Goal: Task Accomplishment & Management: Manage account settings

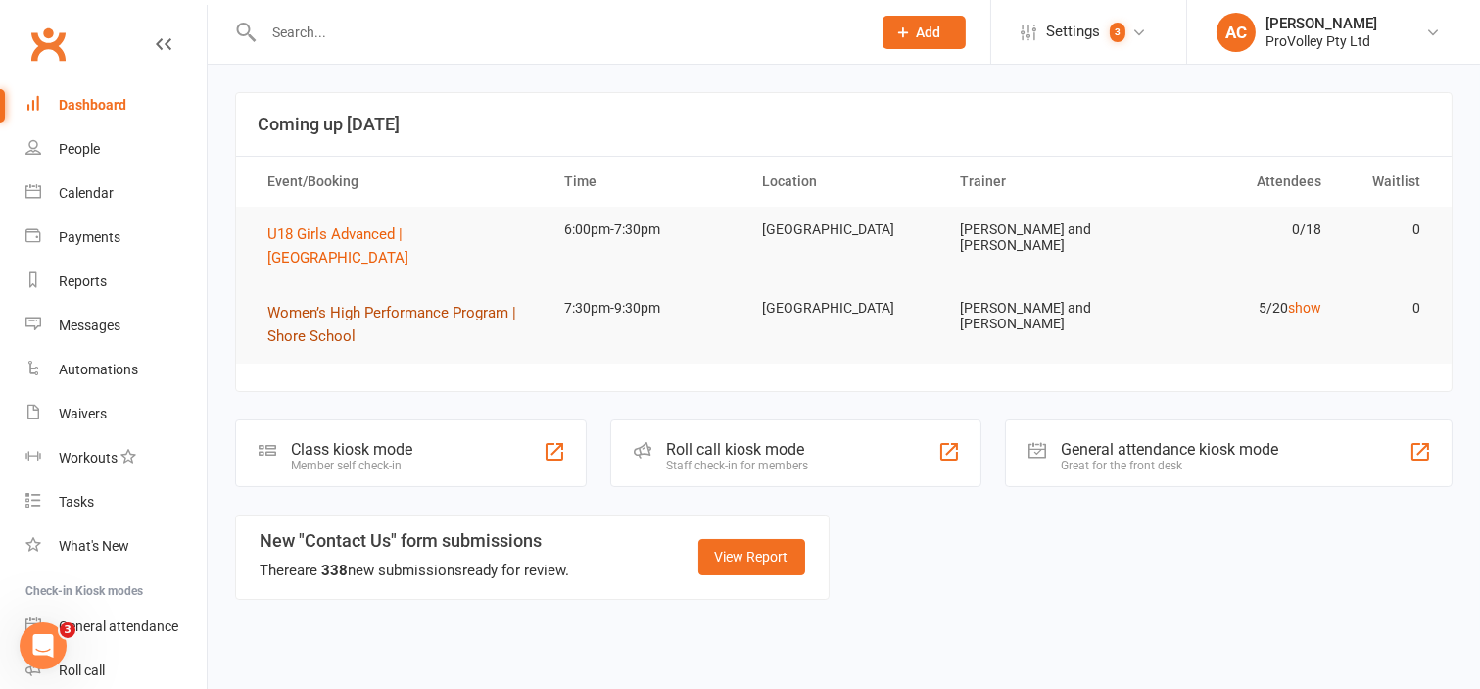
click at [325, 304] on span "Women’s High Performance Program | Shore School" at bounding box center [391, 324] width 249 height 41
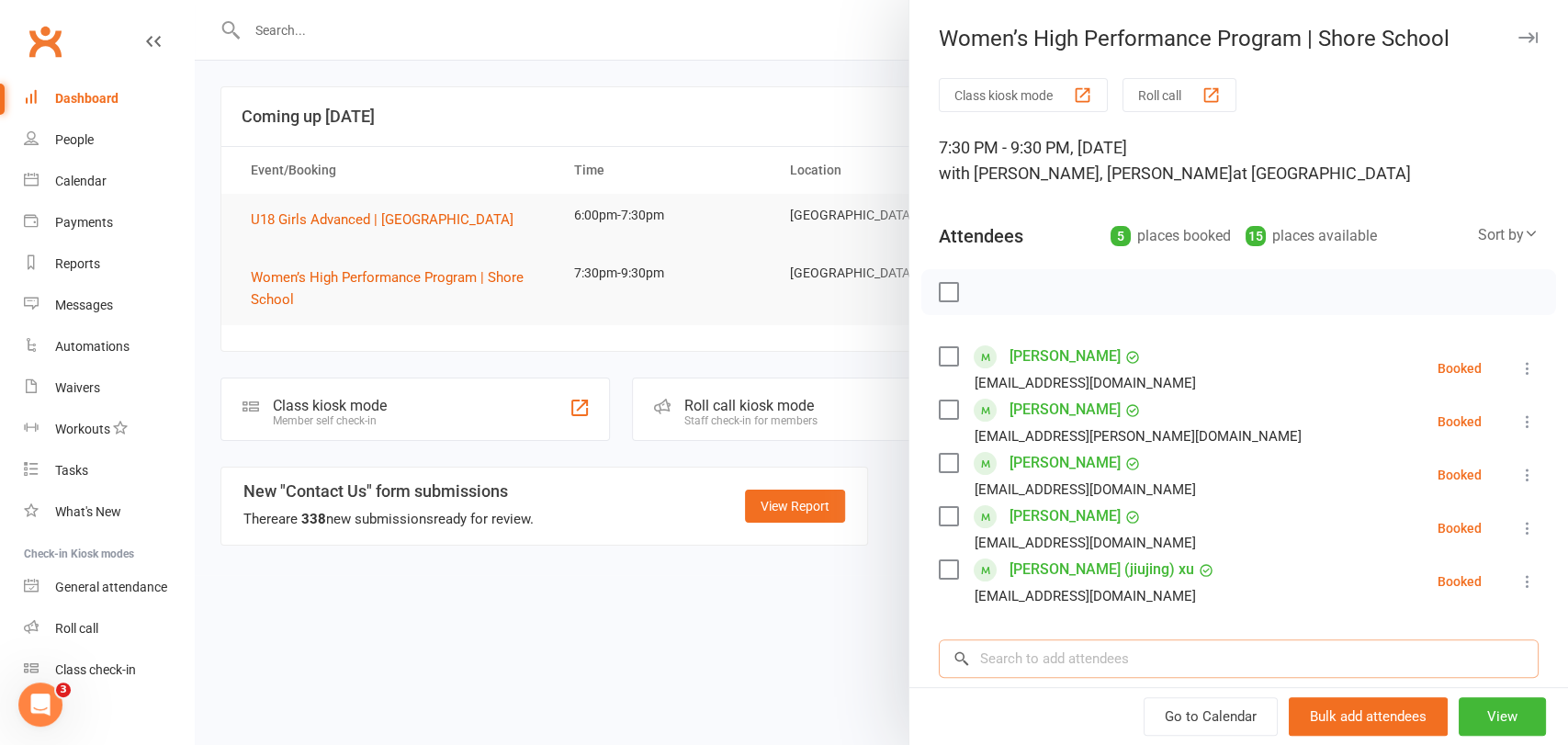
click at [1032, 644] on input "search" at bounding box center [1239, 659] width 600 height 38
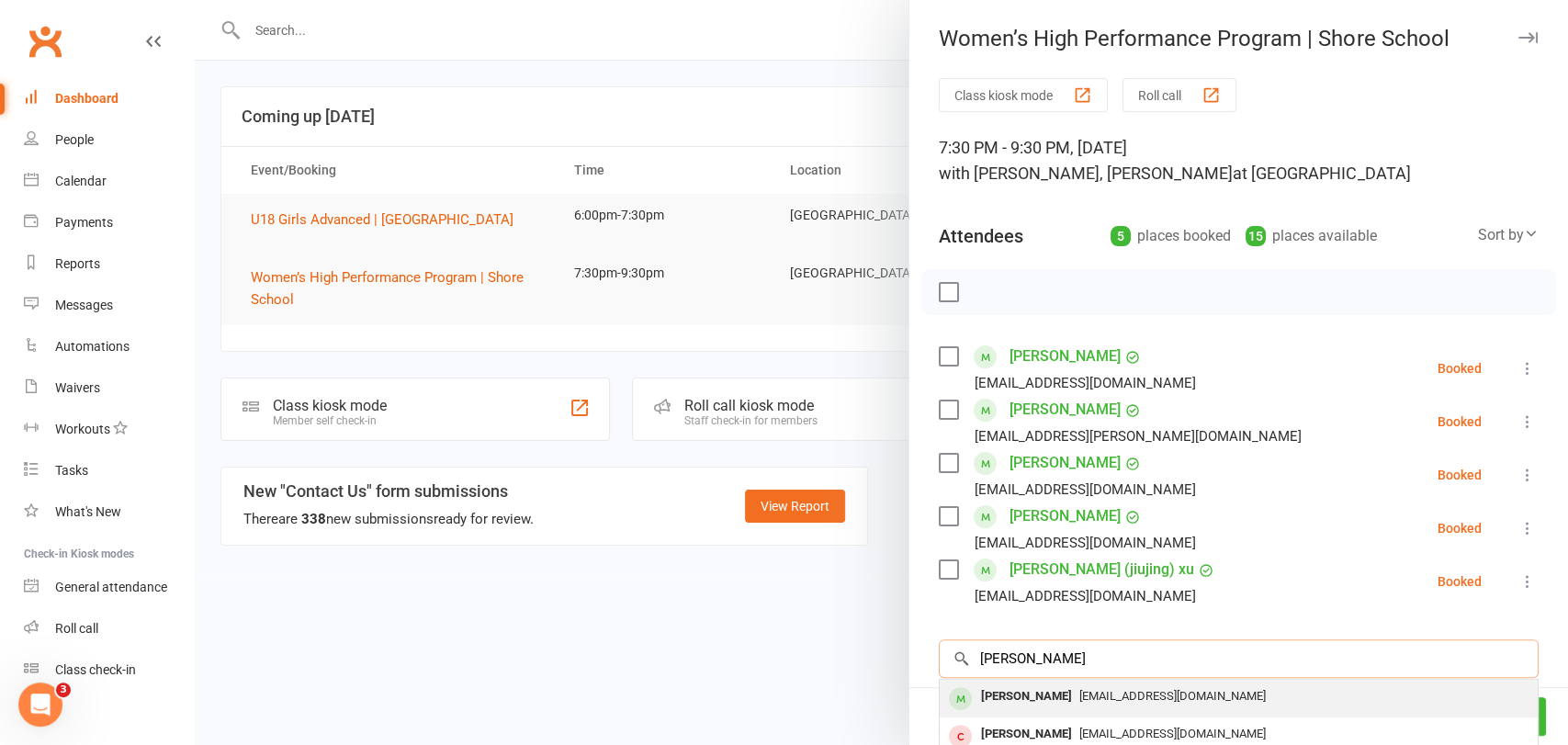
type input "krystal"
click at [1032, 644] on div "[PERSON_NAME]" at bounding box center [1026, 697] width 106 height 26
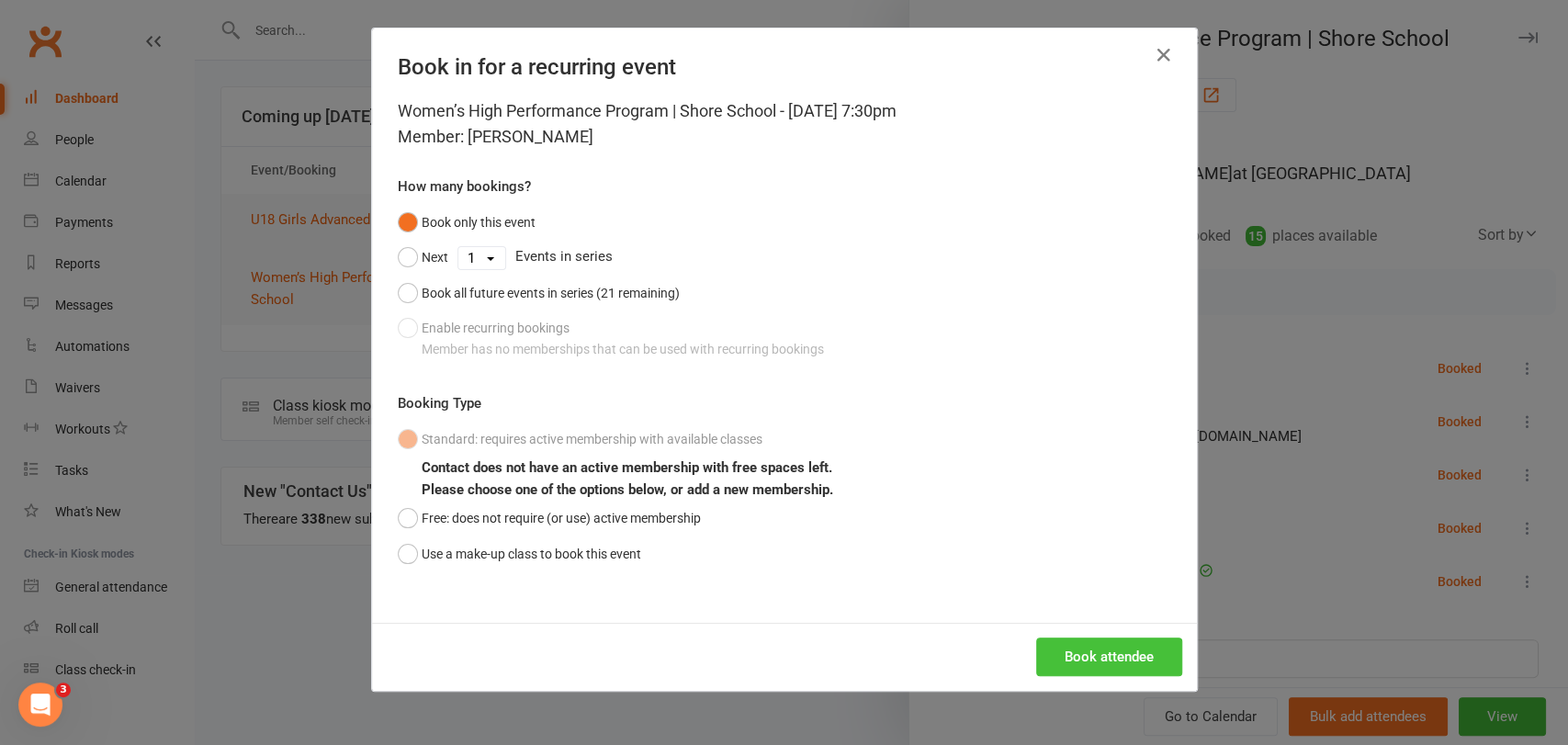
click at [1032, 644] on button "Book attendee" at bounding box center [1109, 657] width 146 height 38
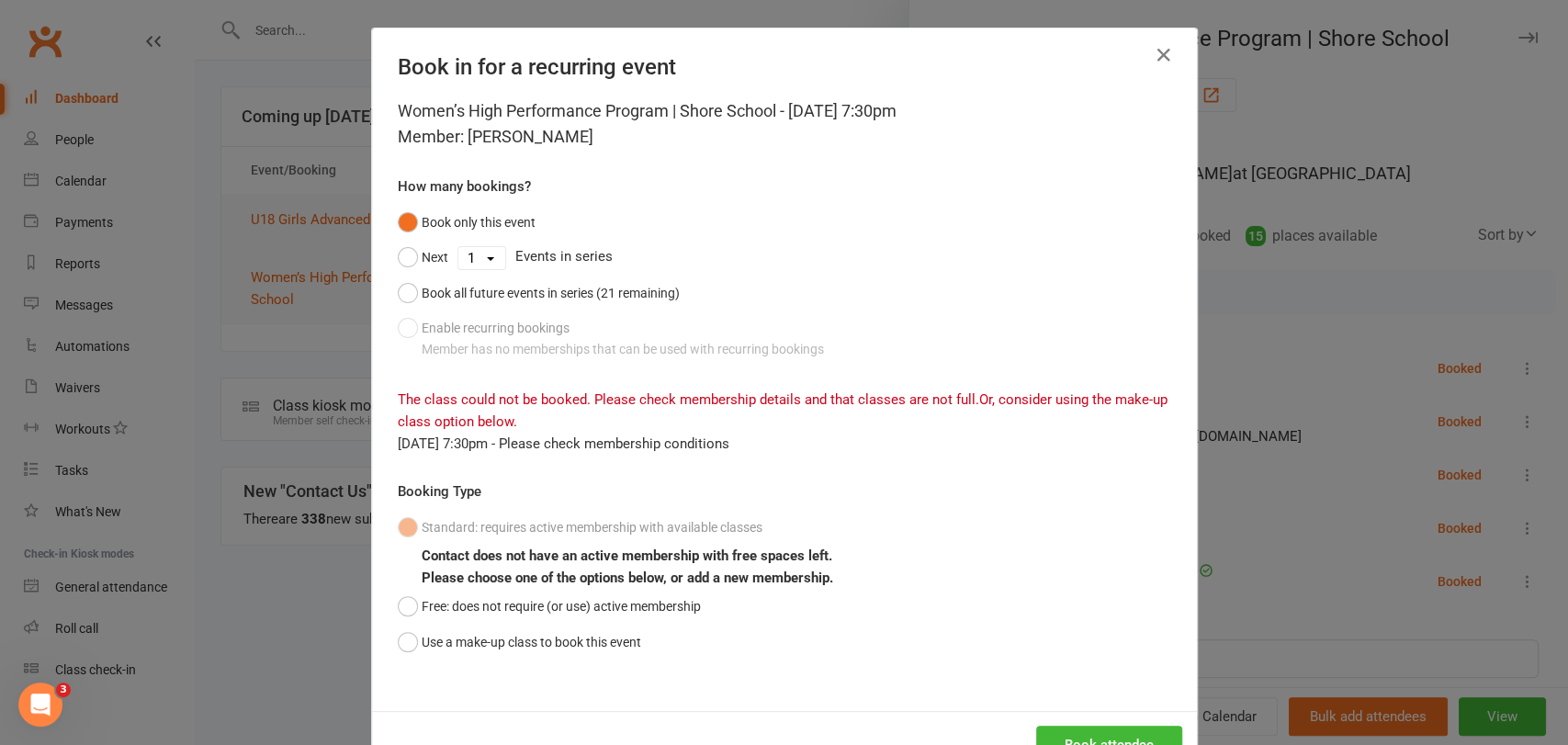
drag, startPoint x: 536, startPoint y: 117, endPoint x: 458, endPoint y: 143, distance: 82.2
click at [458, 143] on div "Women’s High Performance Program | Shore School - Sep 15, 2025 7:30pm Member: K…" at bounding box center [784, 124] width 774 height 52
copy div "[PERSON_NAME]"
click at [1032, 45] on button "button" at bounding box center [1163, 54] width 29 height 29
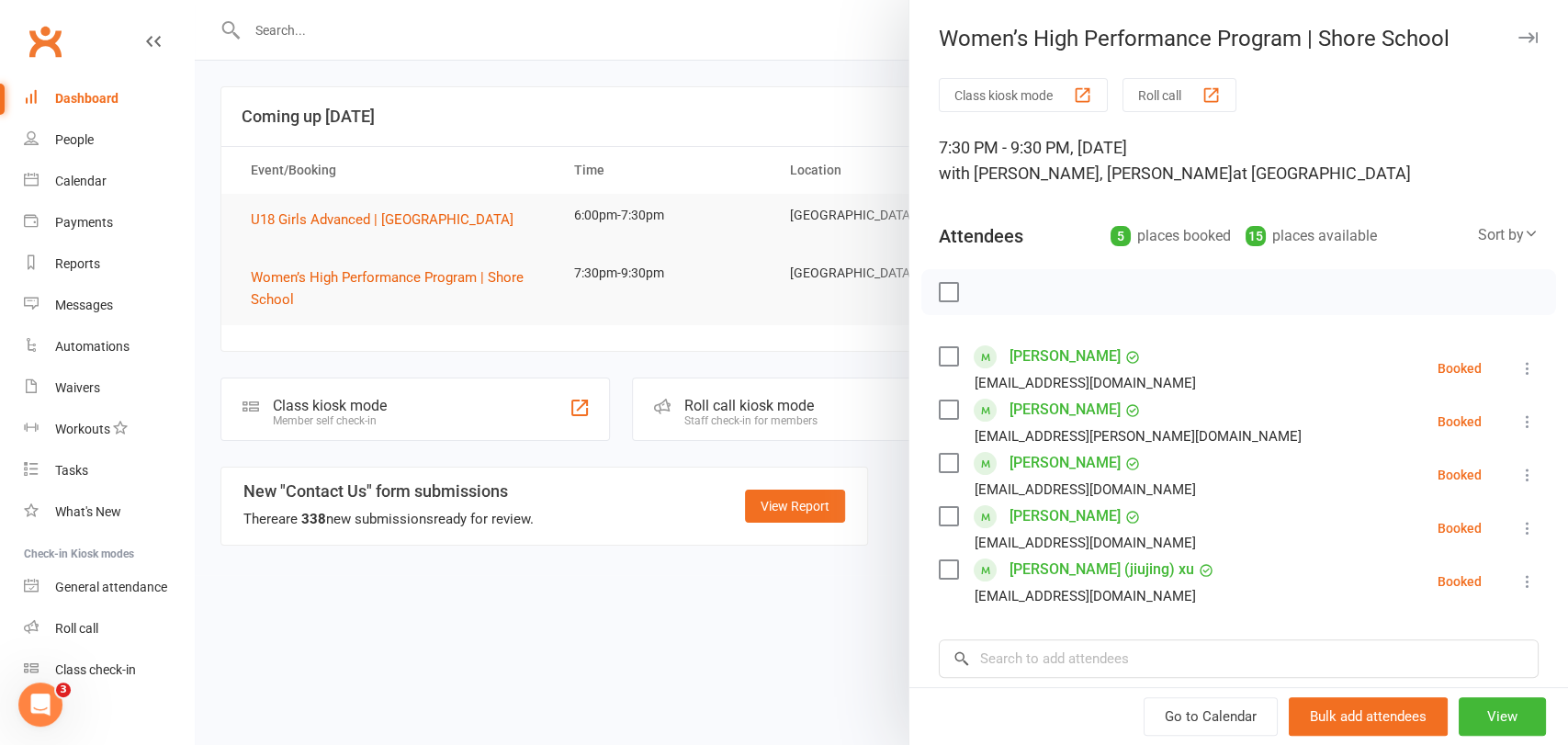
click at [1032, 644] on div "Go to Calendar Bulk add attendees View" at bounding box center [1239, 717] width 658 height 58
click at [1032, 644] on input "search" at bounding box center [1239, 659] width 600 height 38
paste input "[PERSON_NAME]"
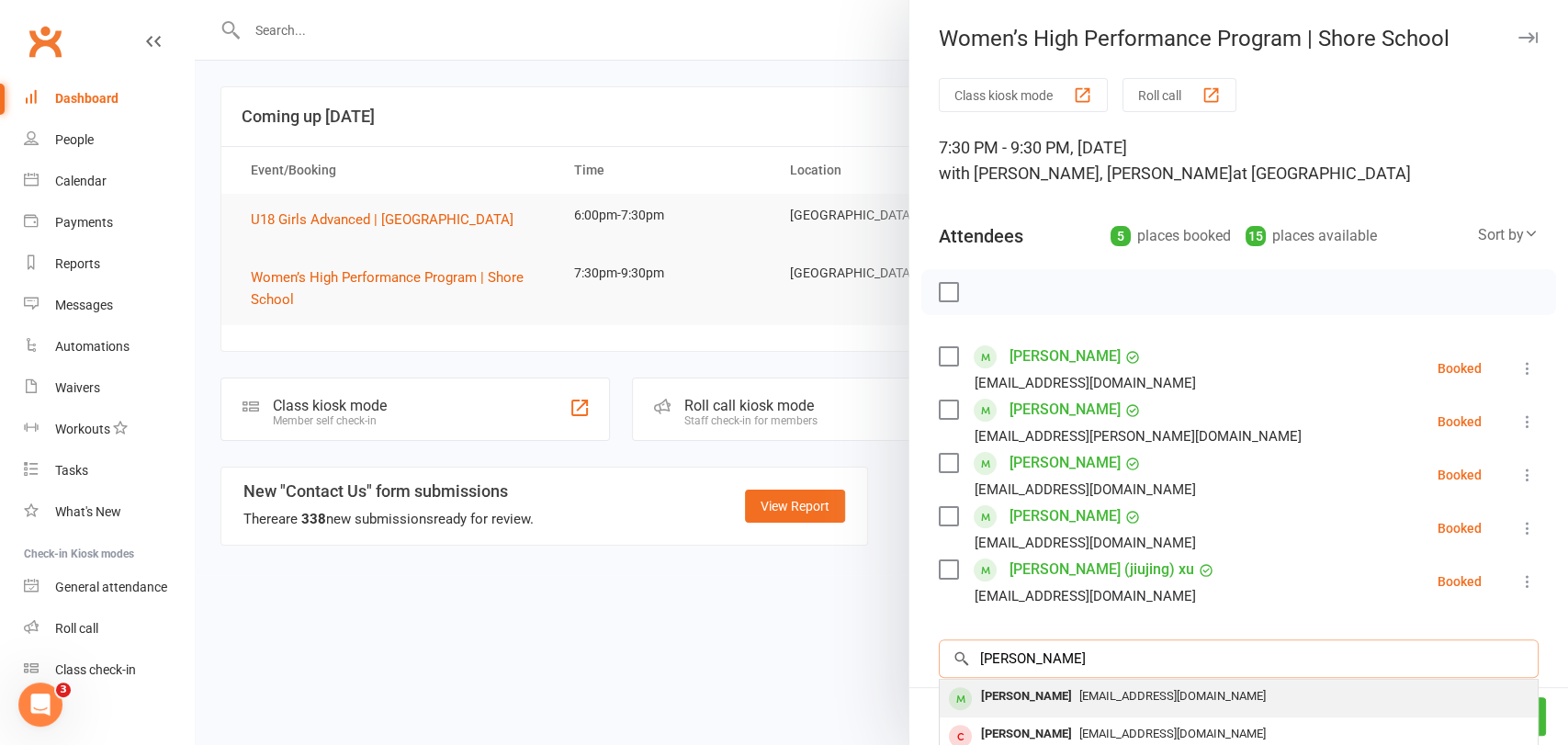
type input "[PERSON_NAME]"
click at [1032, 644] on span "[EMAIL_ADDRESS][DOMAIN_NAME]" at bounding box center [1172, 696] width 187 height 14
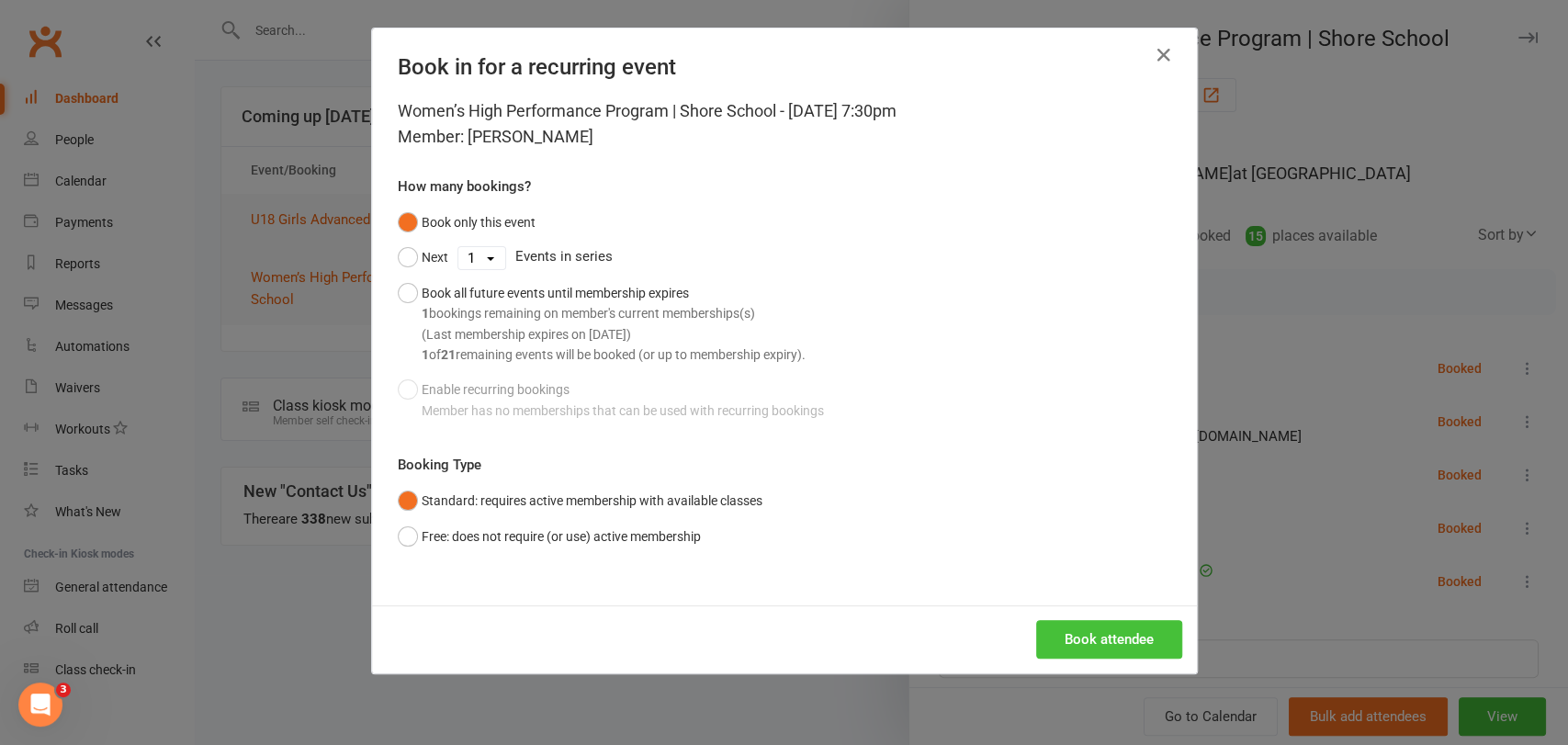
click at [1032, 623] on button "Book attendee" at bounding box center [1109, 639] width 146 height 38
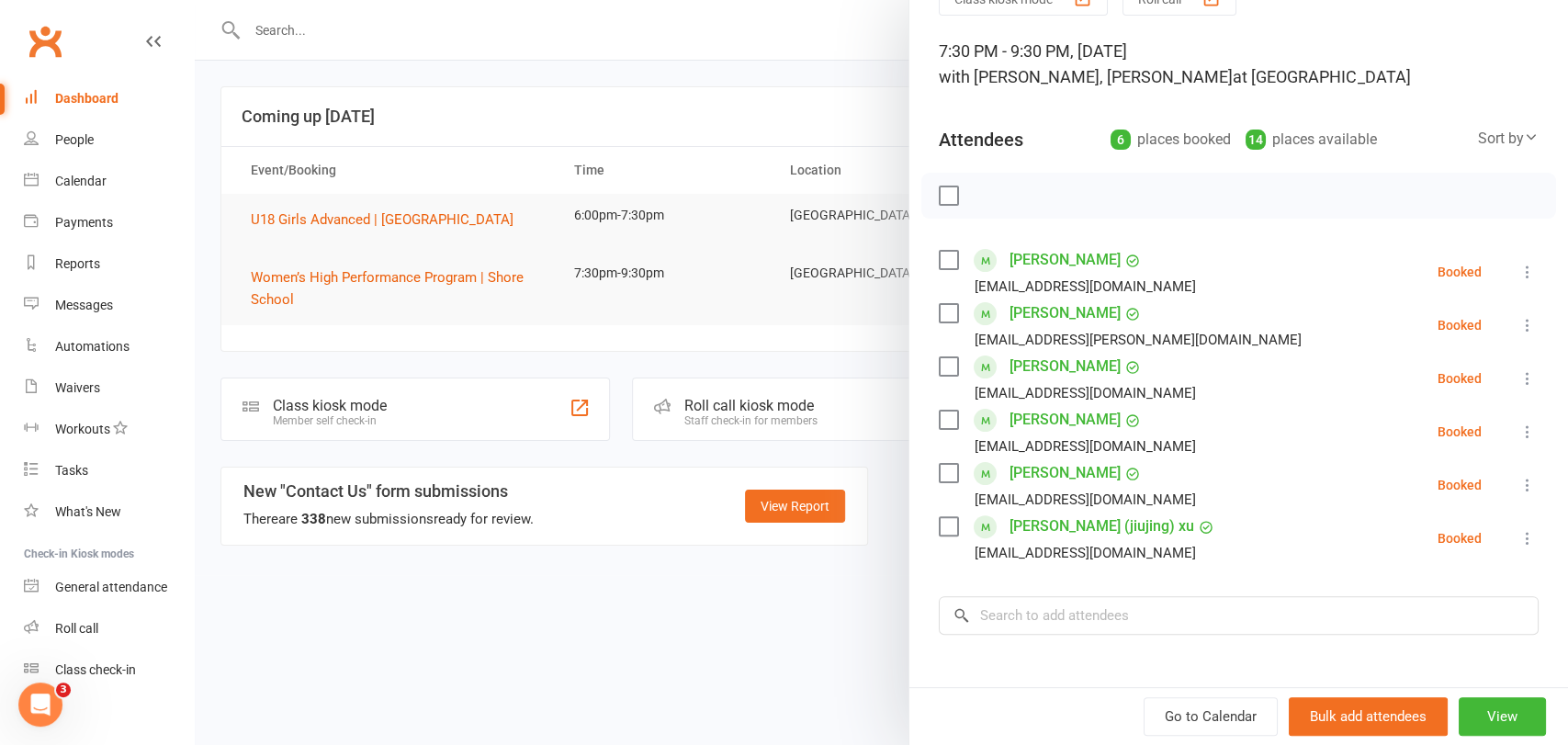
scroll to position [102, 0]
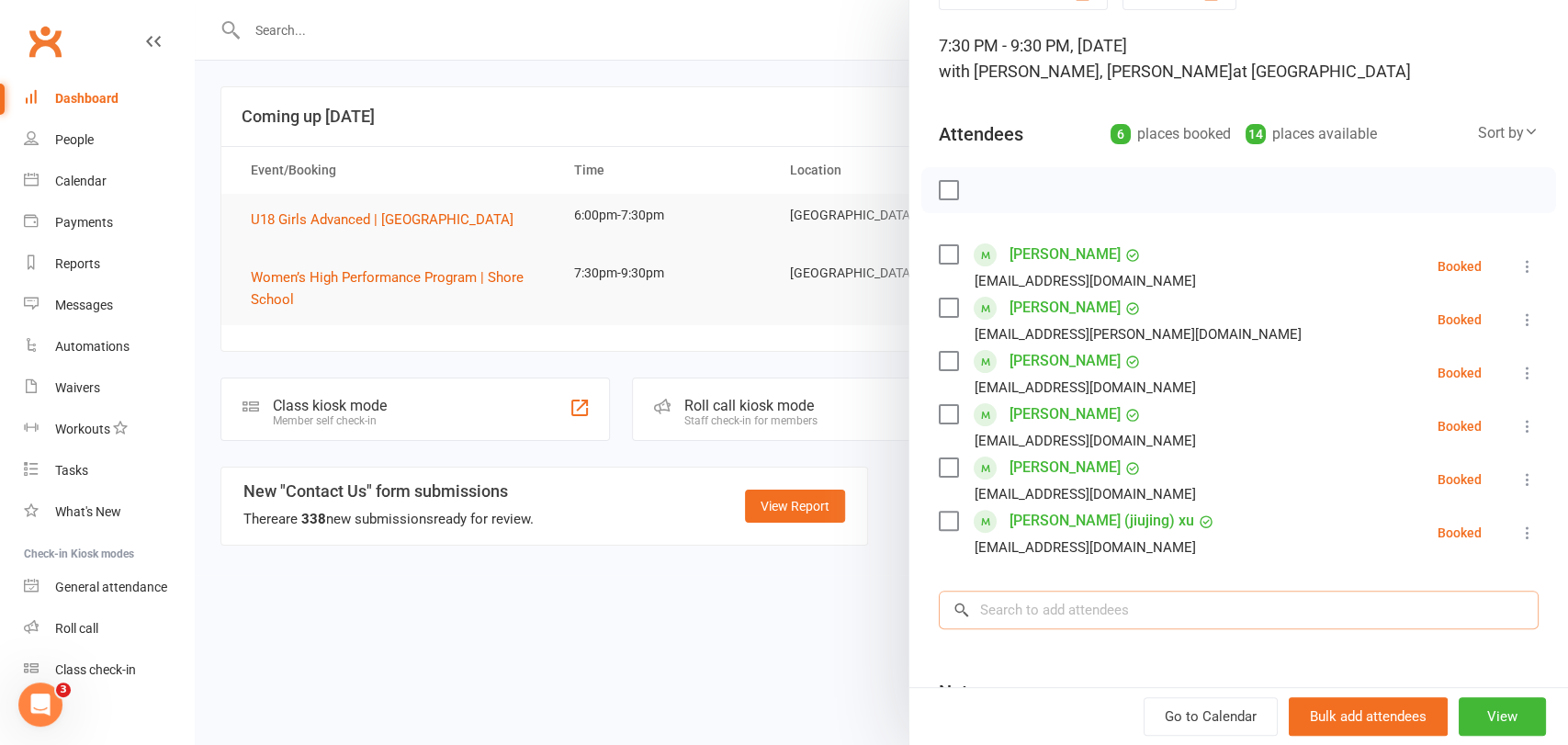
click at [1032, 604] on input "search" at bounding box center [1239, 610] width 600 height 38
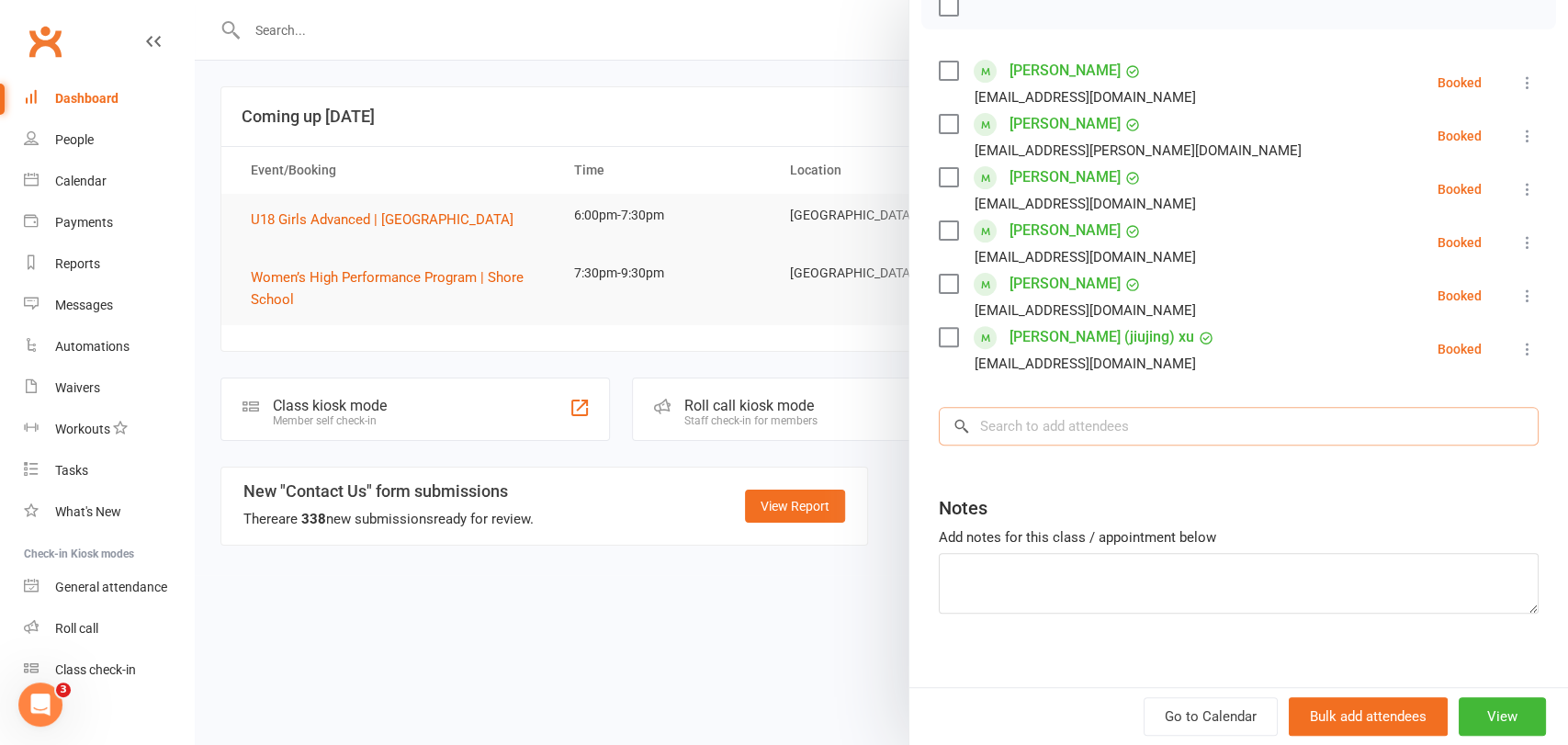
scroll to position [303, 0]
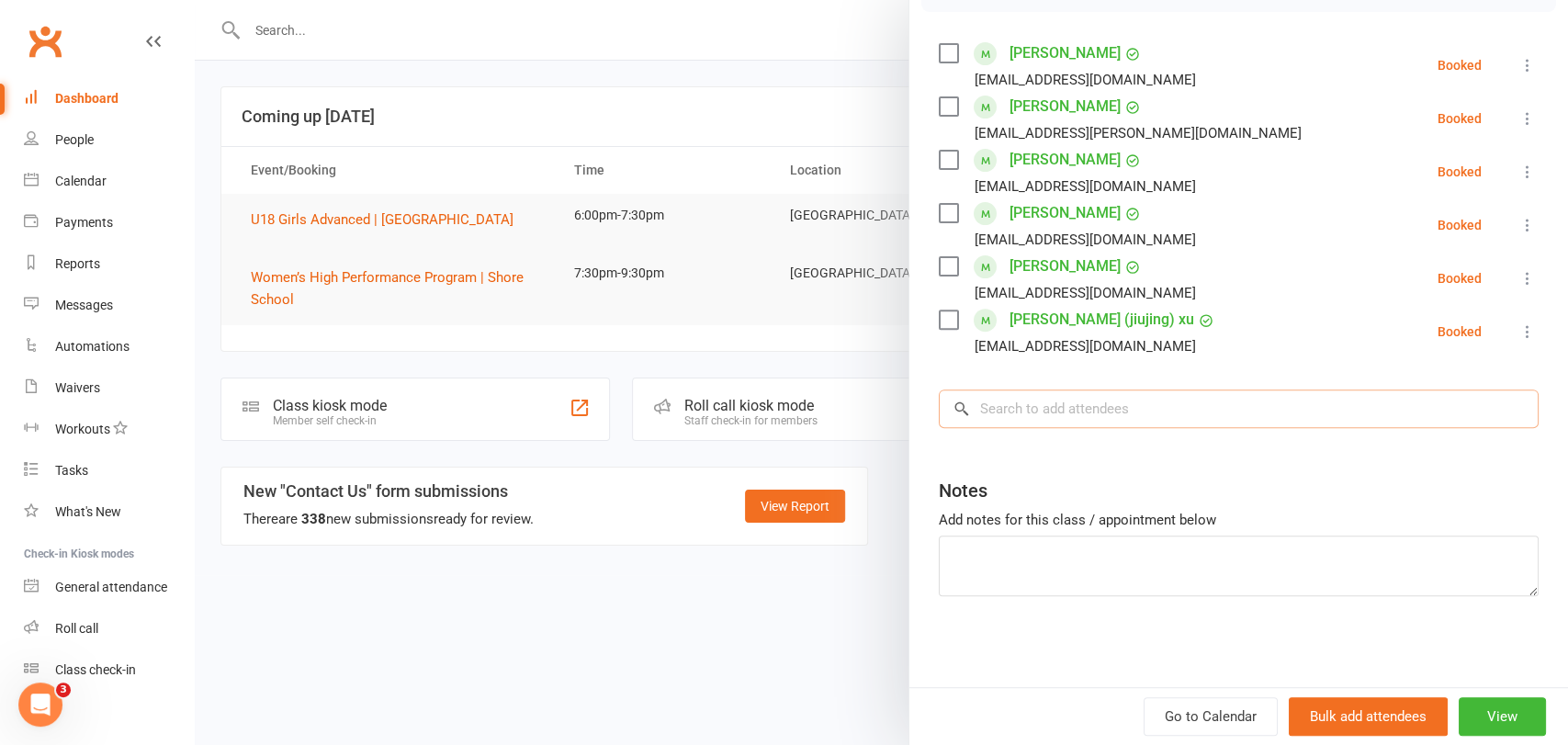
click at [1032, 416] on input "search" at bounding box center [1239, 408] width 600 height 38
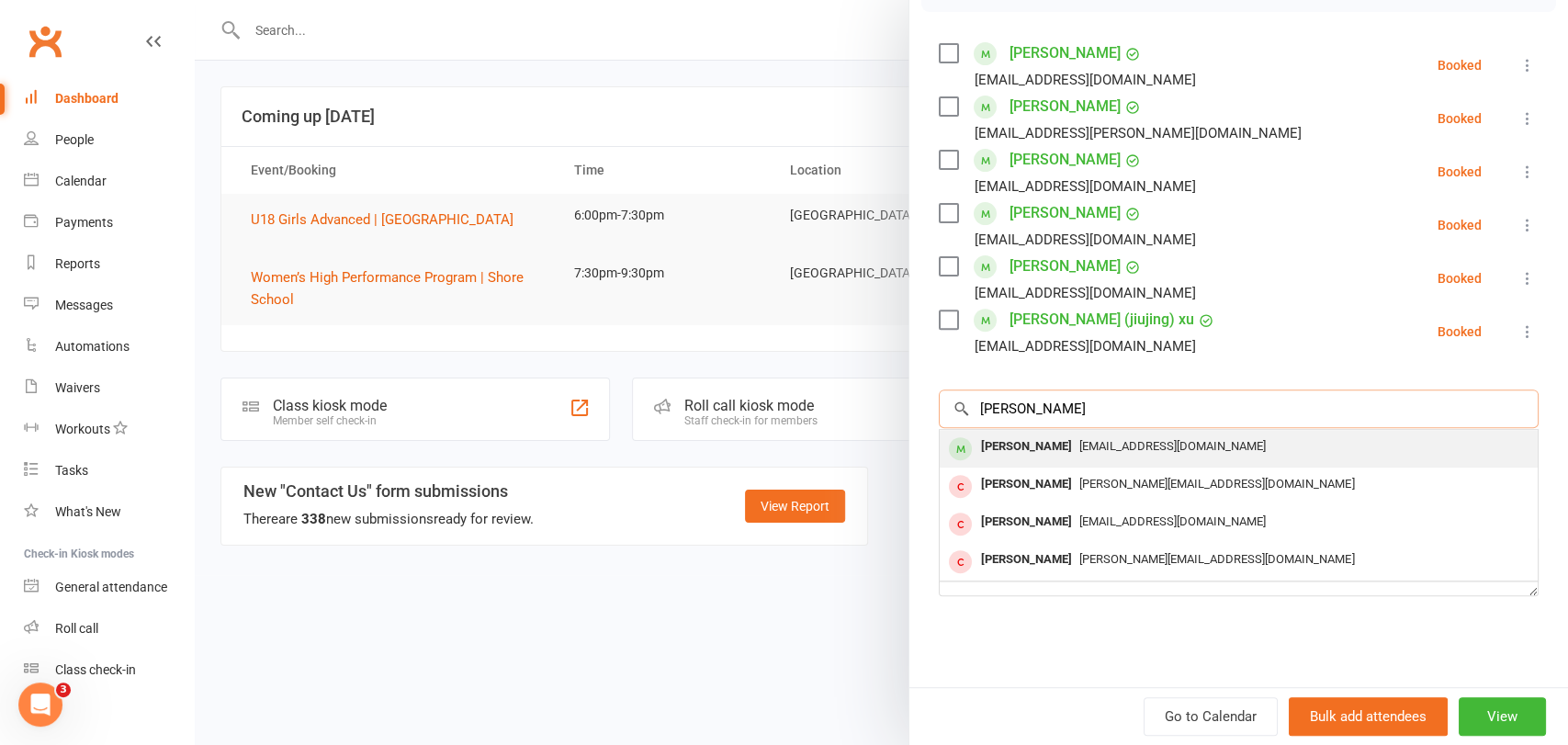
type input "sylvia"
click at [1032, 431] on div "Sylvia Musel sylviamusel23@gmail.com" at bounding box center [1239, 449] width 598 height 38
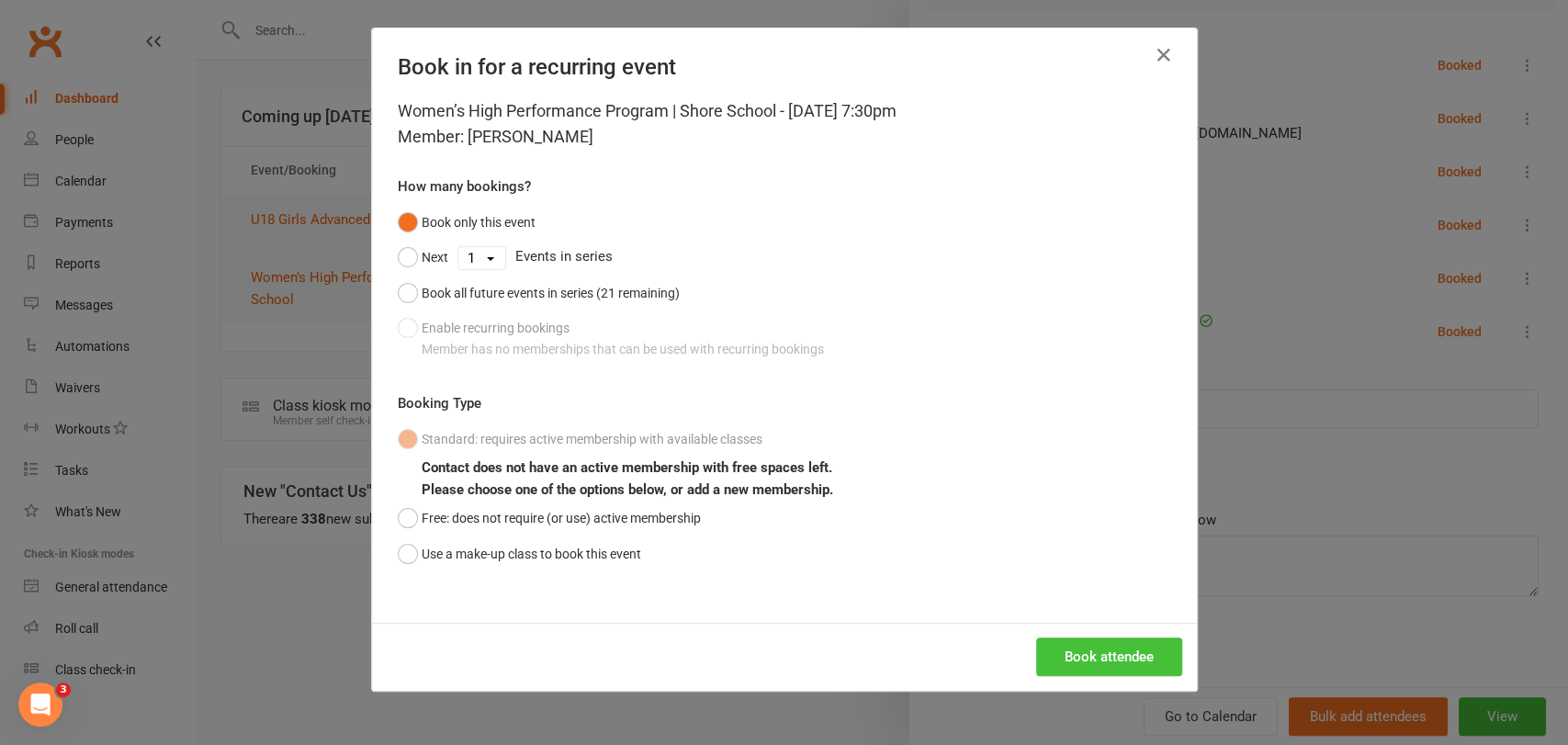
click at [1032, 644] on button "Book attendee" at bounding box center [1109, 657] width 146 height 38
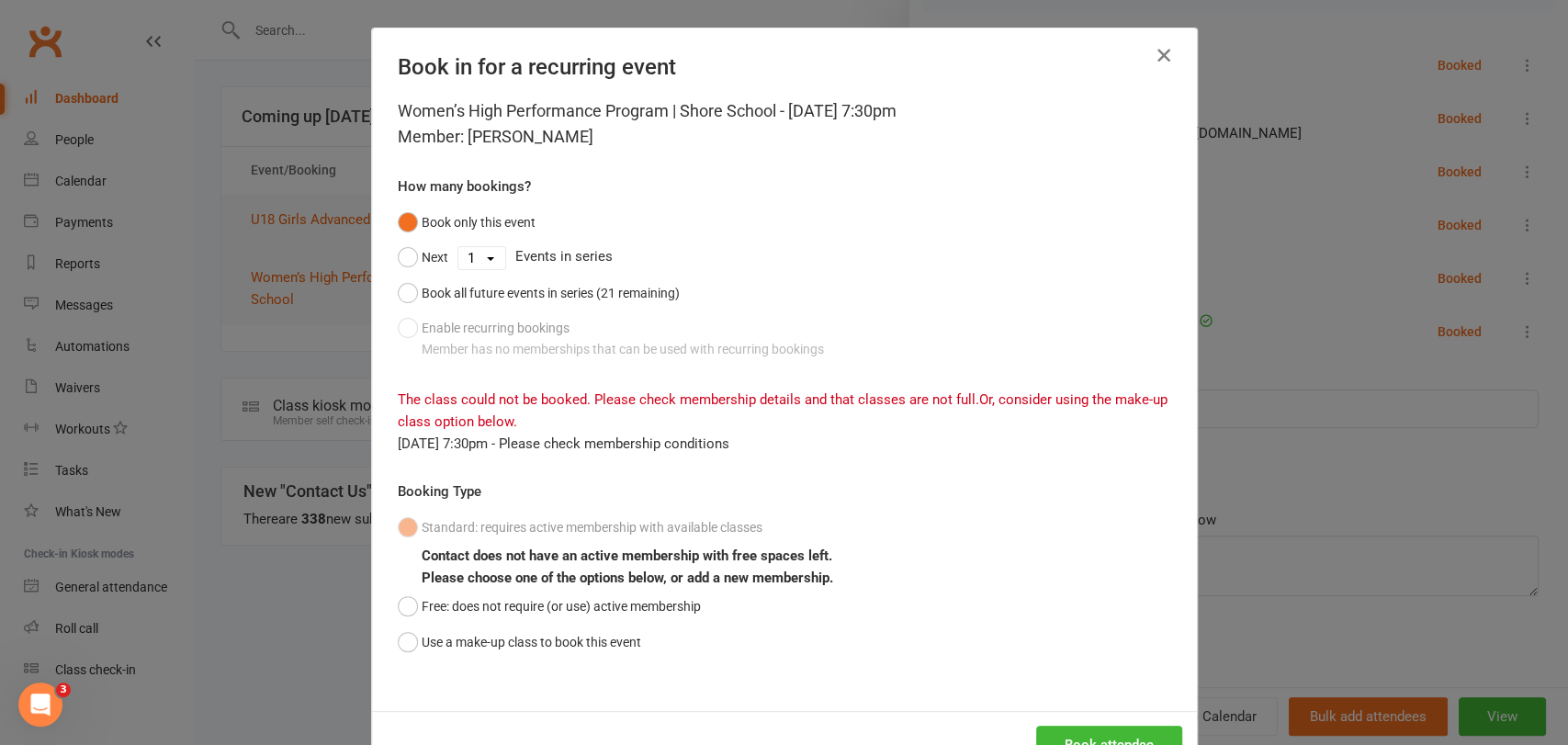
click at [1032, 62] on icon "button" at bounding box center [1164, 55] width 23 height 23
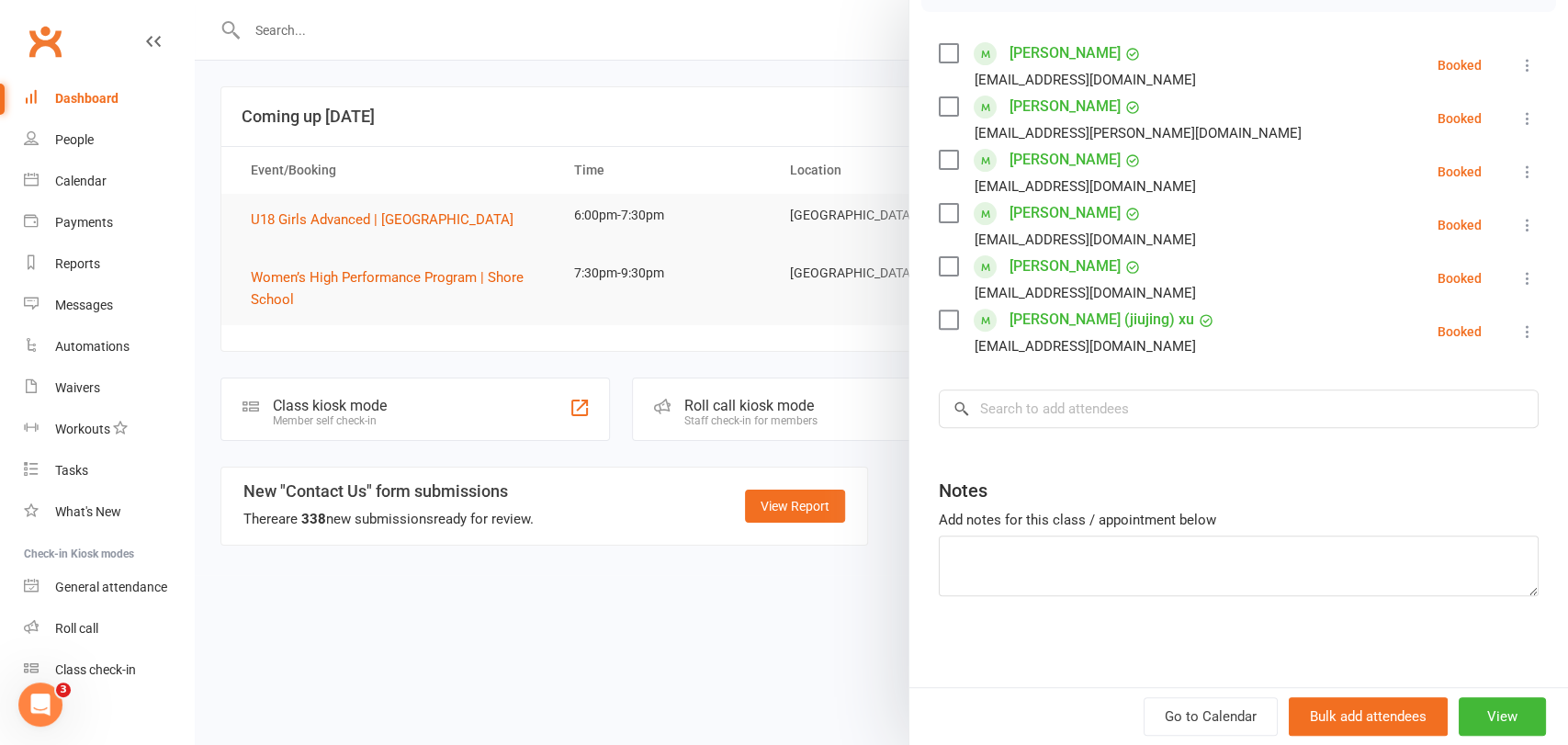
click at [776, 62] on div at bounding box center [882, 372] width 1374 height 745
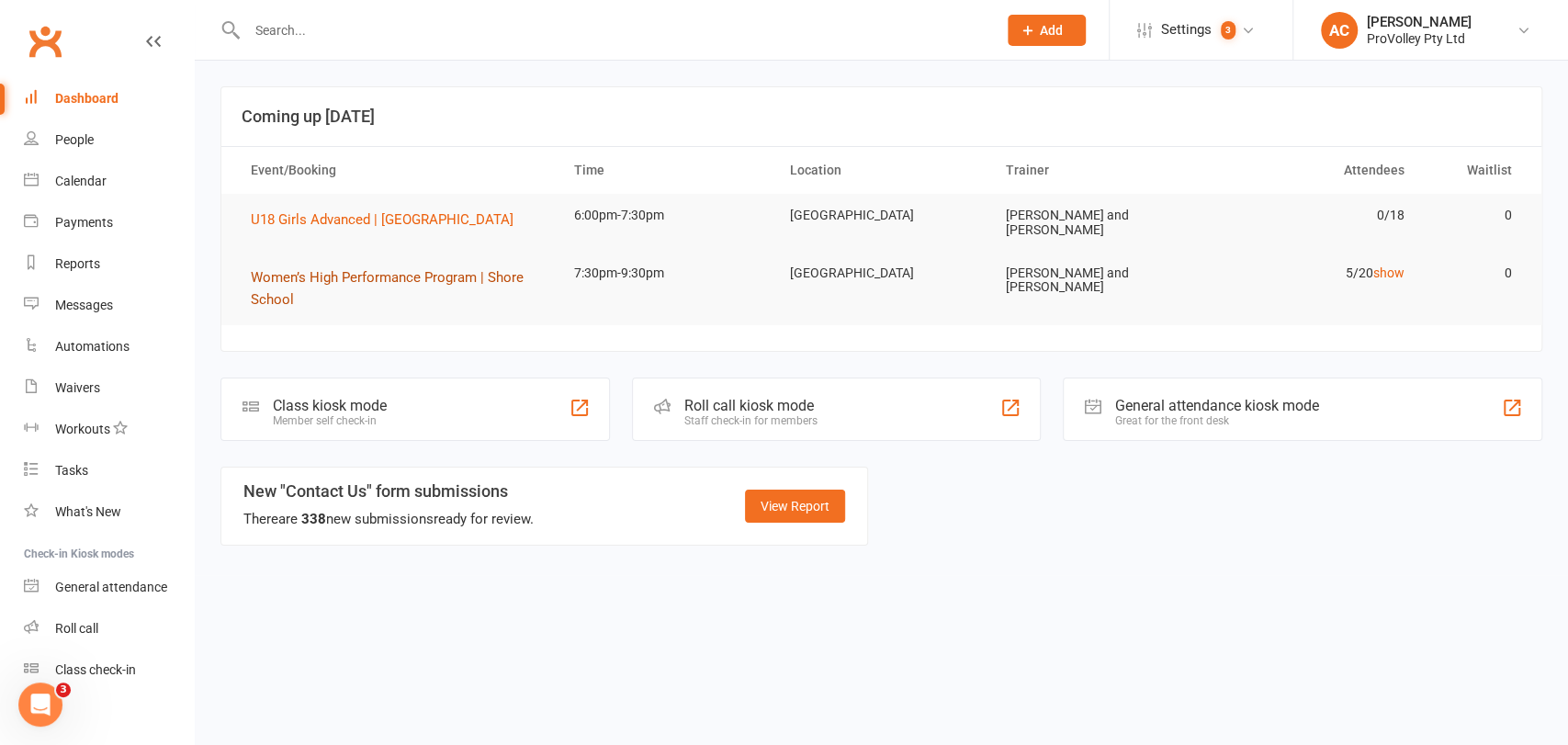
click at [404, 272] on span "Women’s High Performance Program | Shore School" at bounding box center [386, 288] width 273 height 38
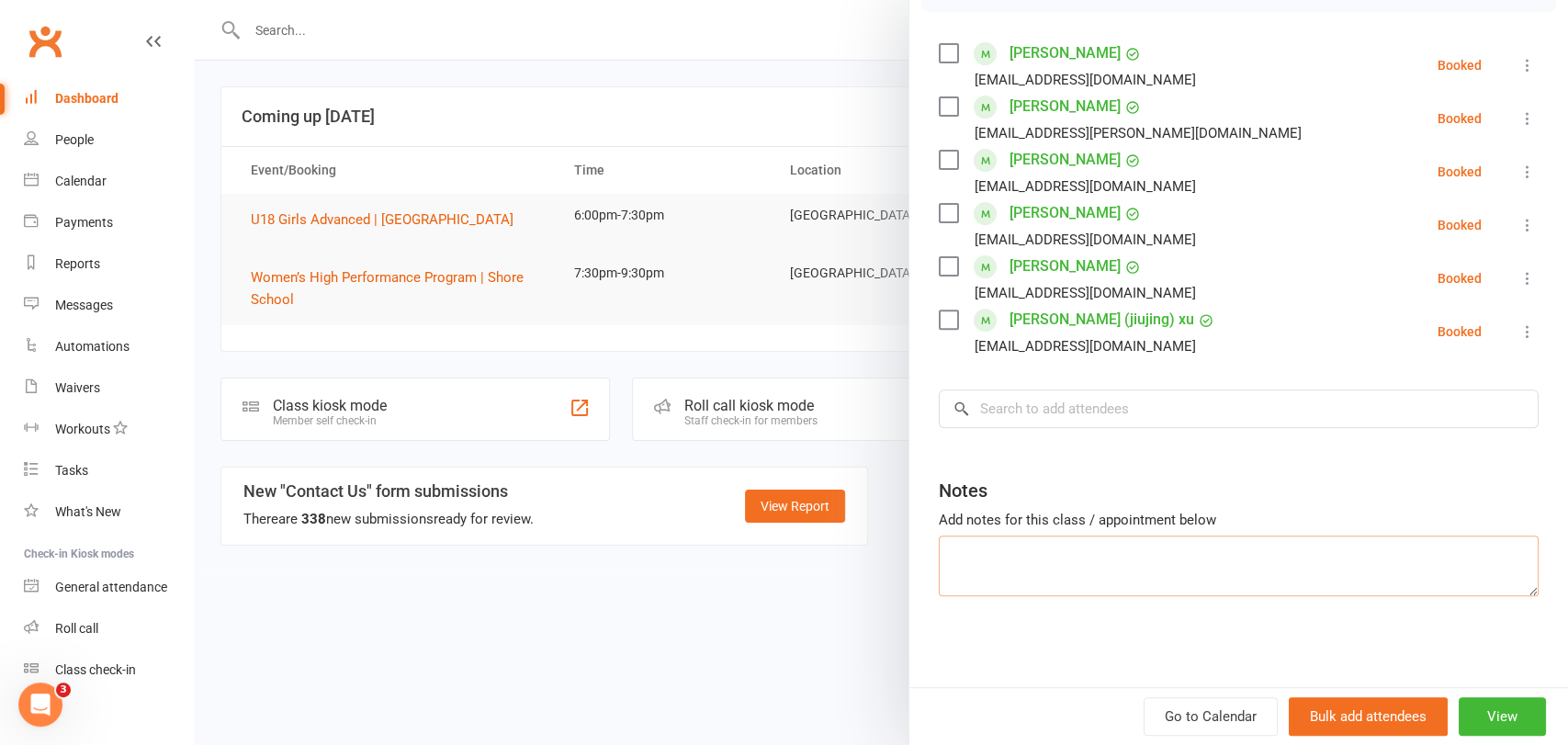
click at [1032, 555] on textarea at bounding box center [1239, 566] width 600 height 61
type textarea "Ruby"
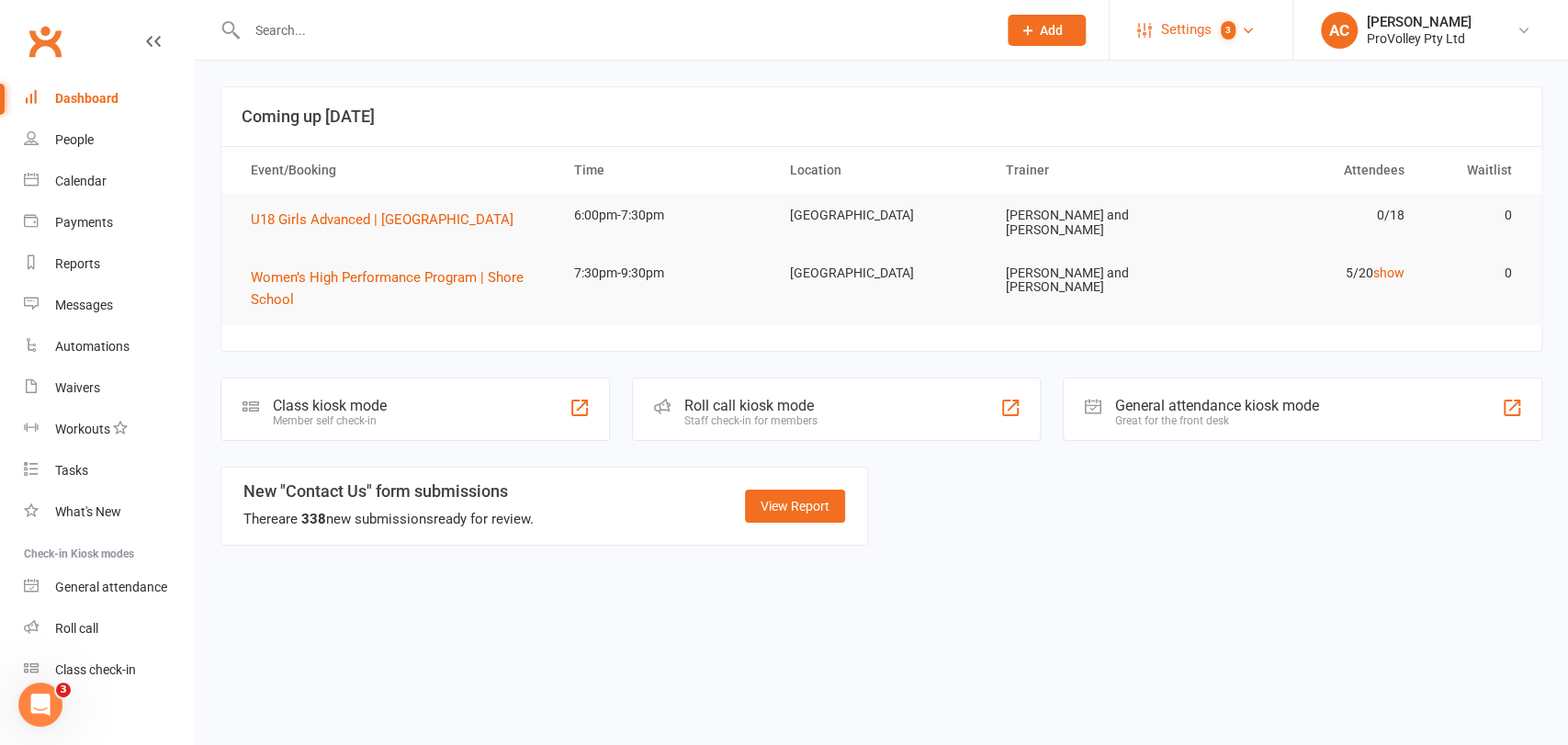
click at [1200, 34] on span "Settings" at bounding box center [1186, 30] width 51 height 41
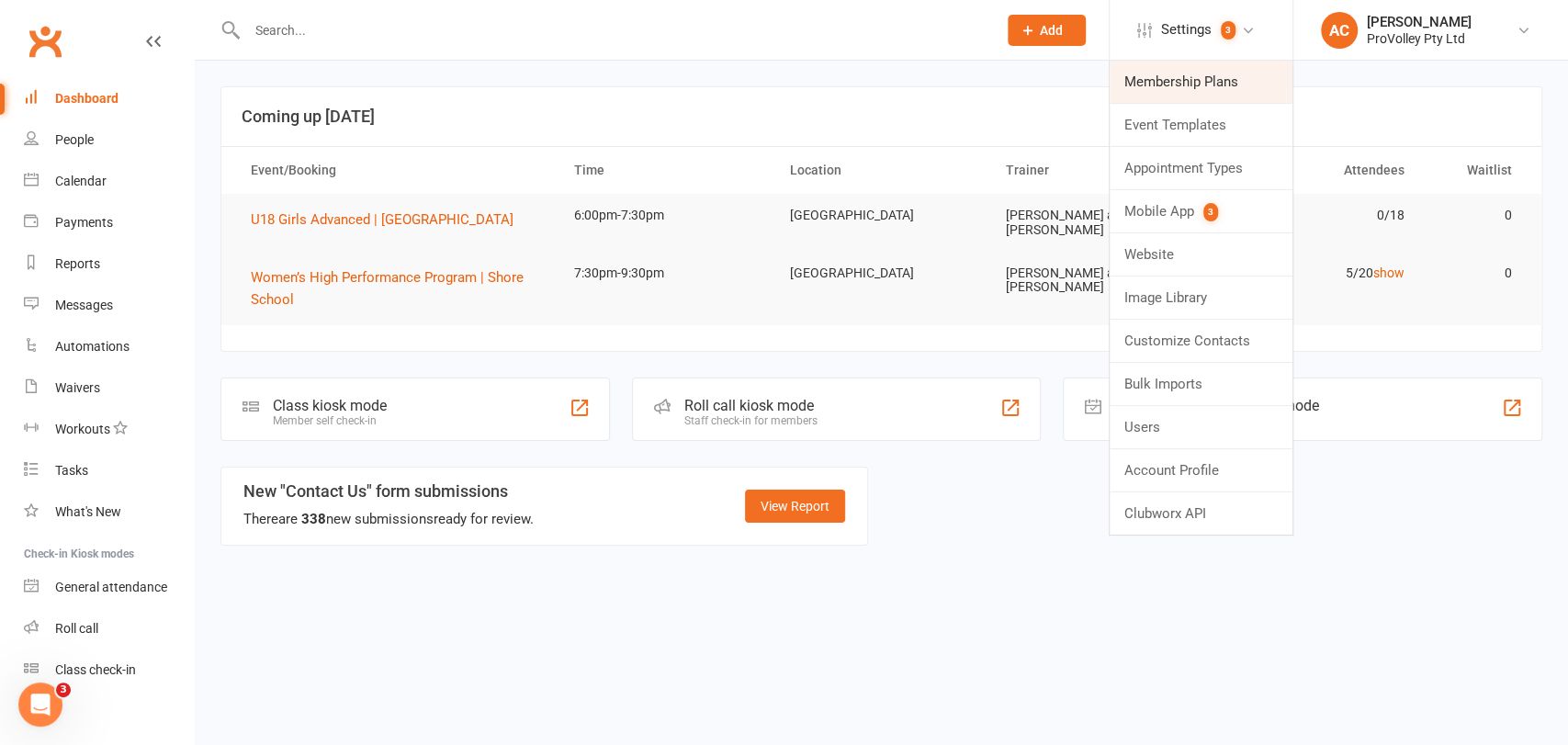
click at [1189, 74] on link "Membership Plans" at bounding box center [1200, 82] width 183 height 42
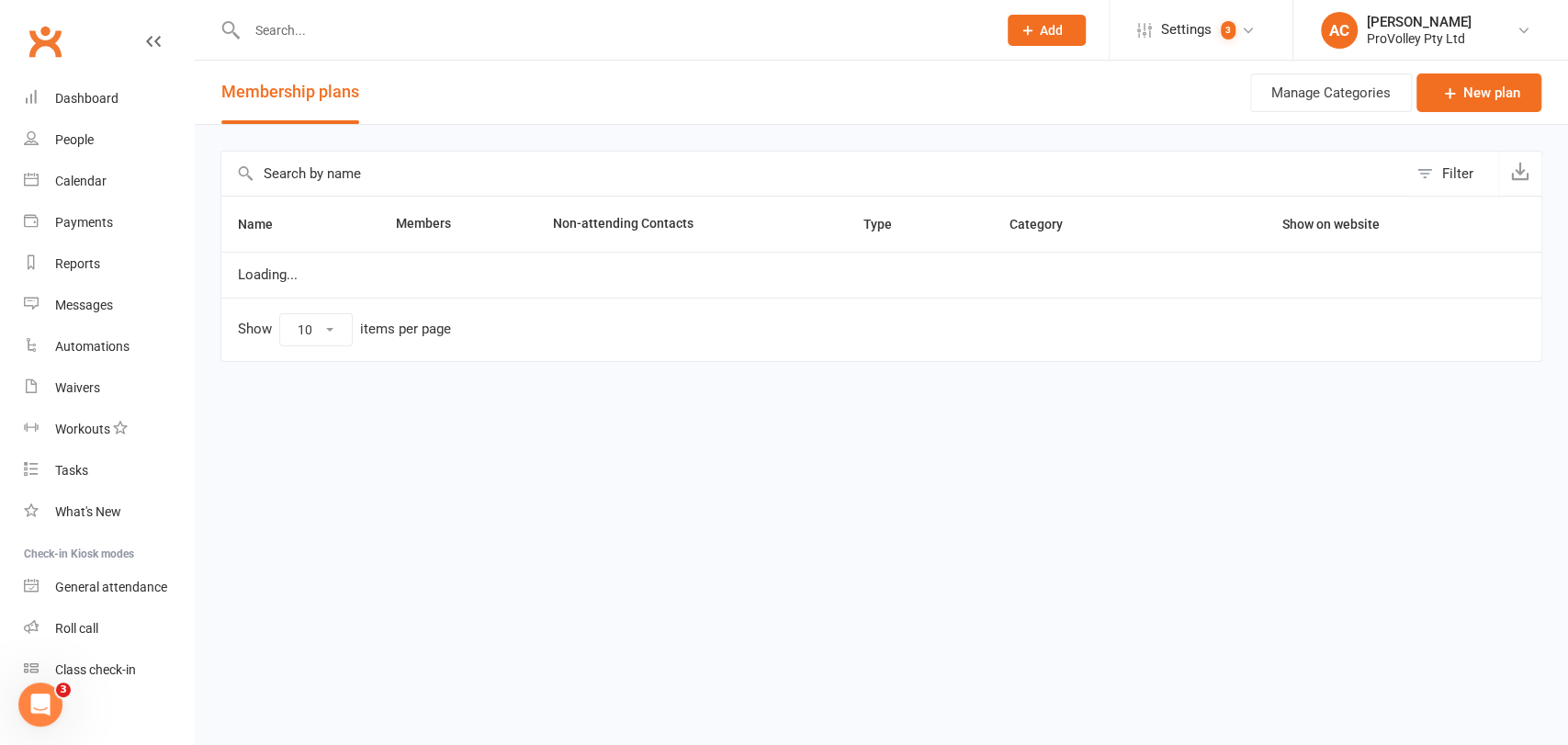
select select "100"
click at [339, 163] on input "text" at bounding box center [814, 174] width 1186 height 44
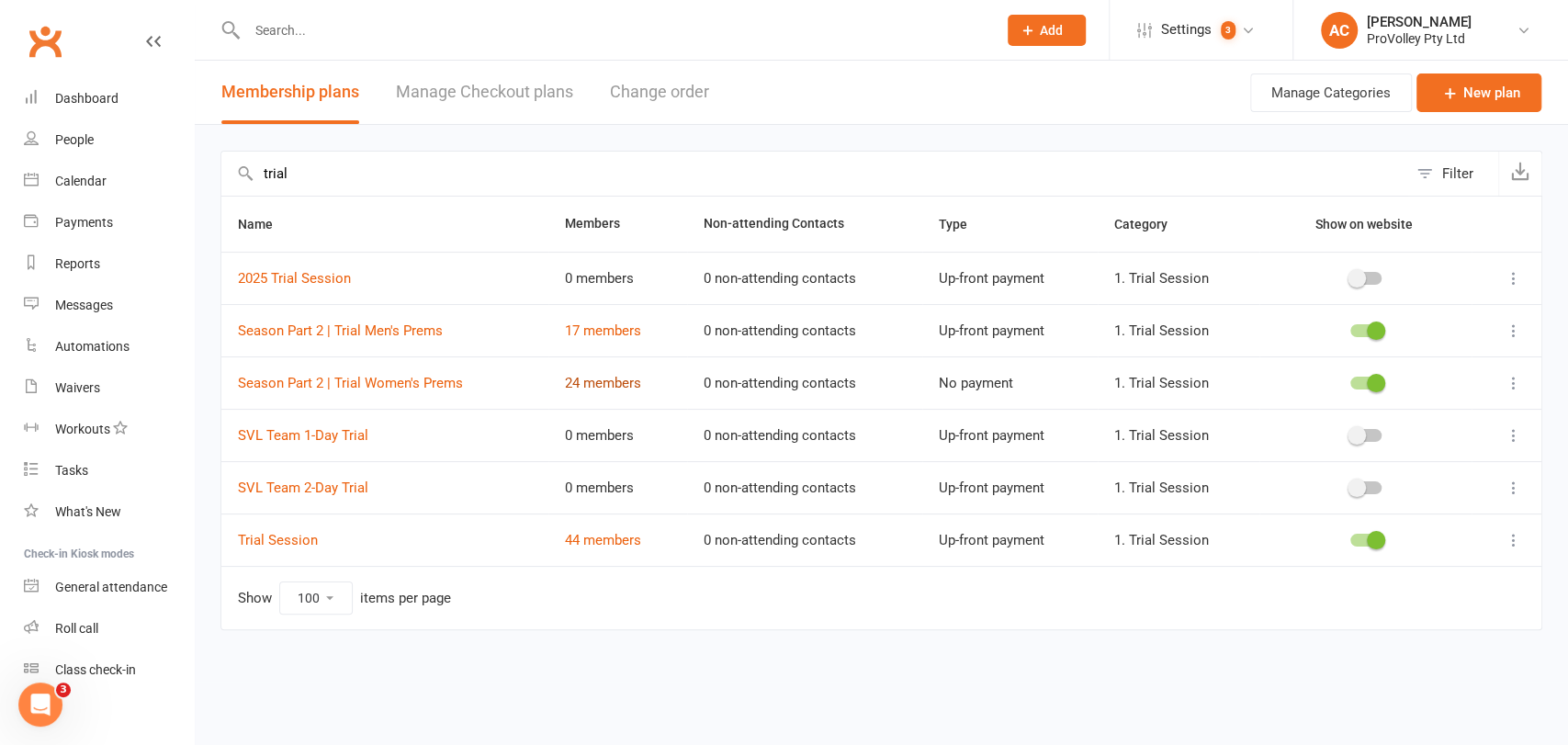
type input "trial"
click at [621, 386] on link "24 members" at bounding box center [602, 384] width 76 height 17
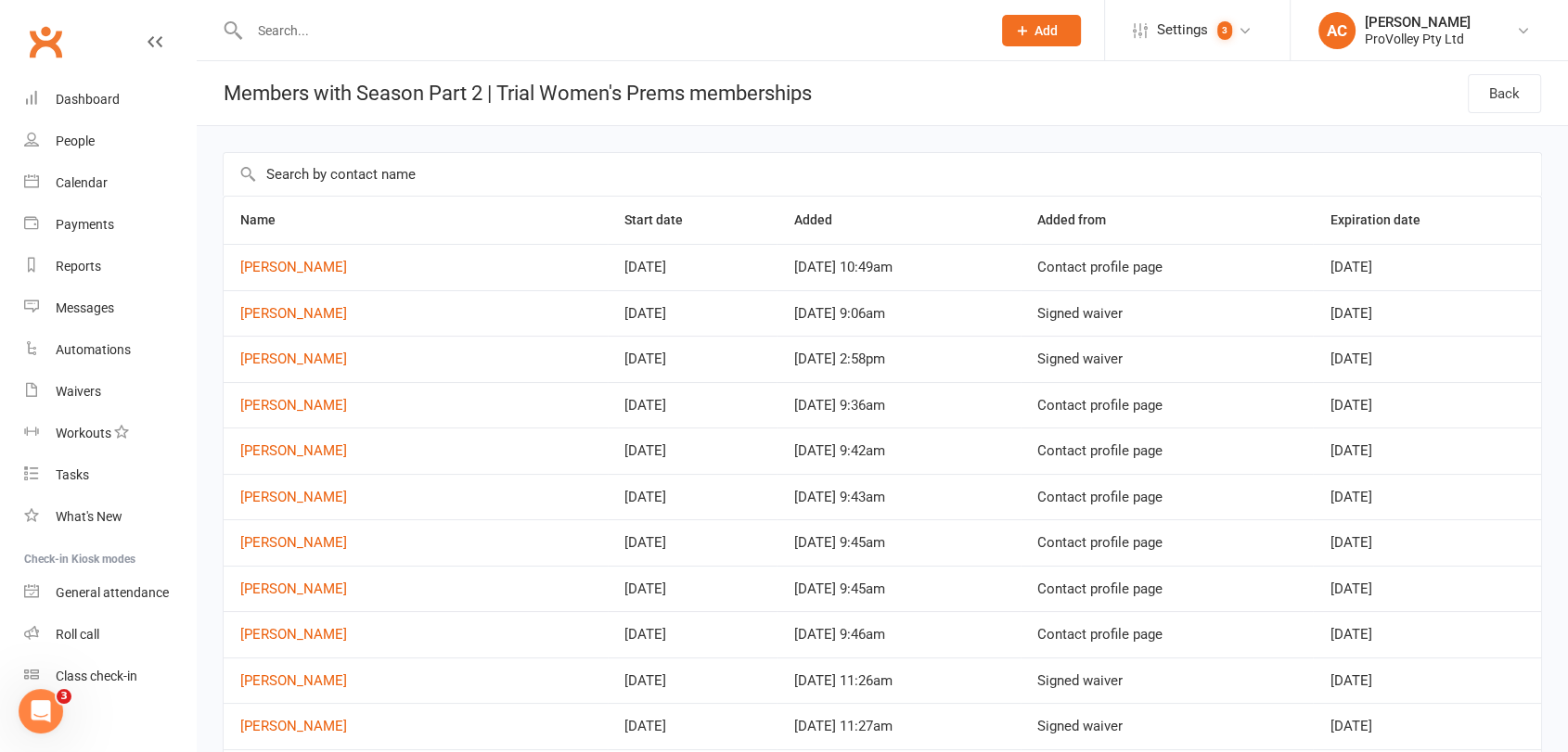
click at [342, 20] on input "text" at bounding box center [611, 30] width 734 height 26
paste input "[PERSON_NAME]"
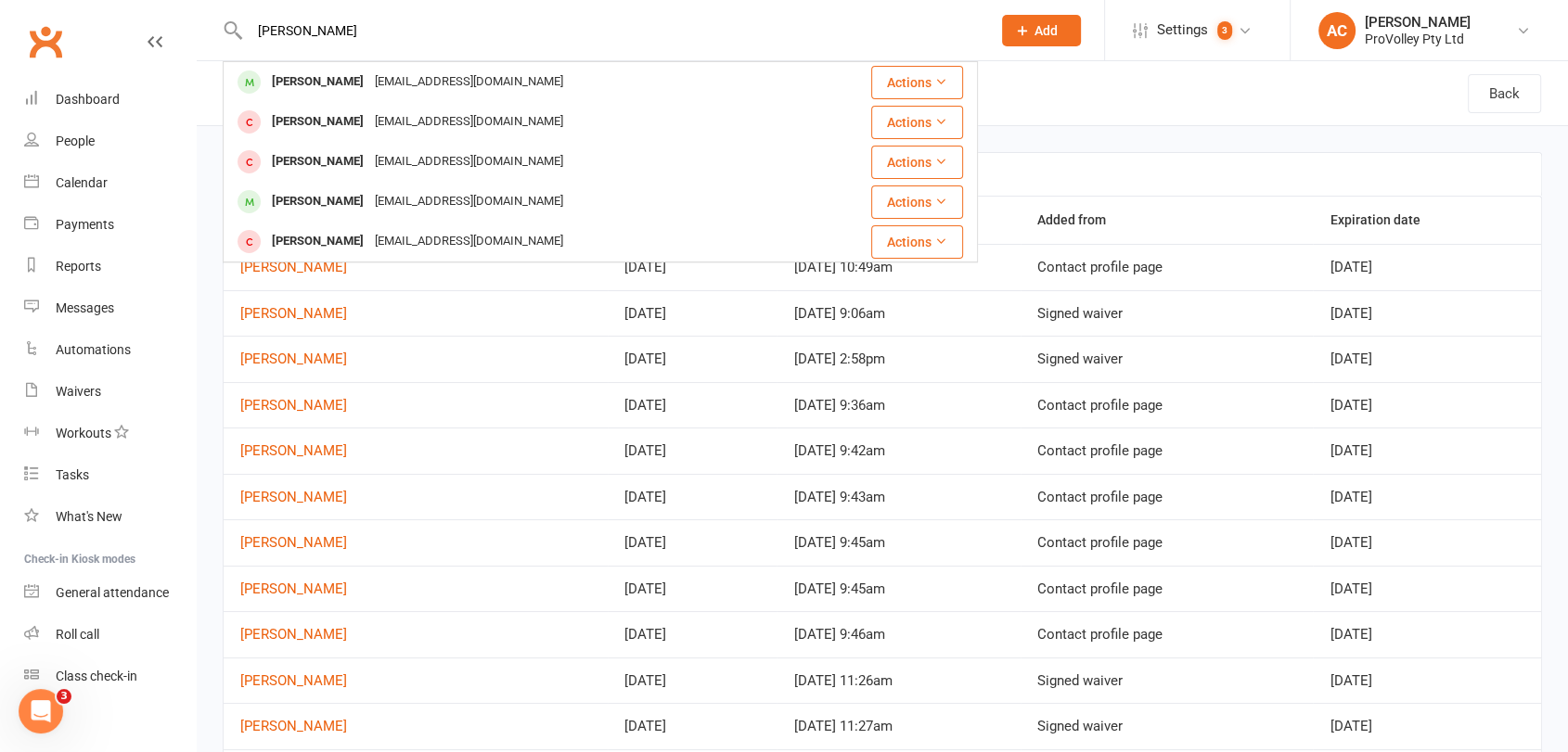
type input "[PERSON_NAME]"
click at [346, 95] on div "[PERSON_NAME]" at bounding box center [317, 81] width 103 height 27
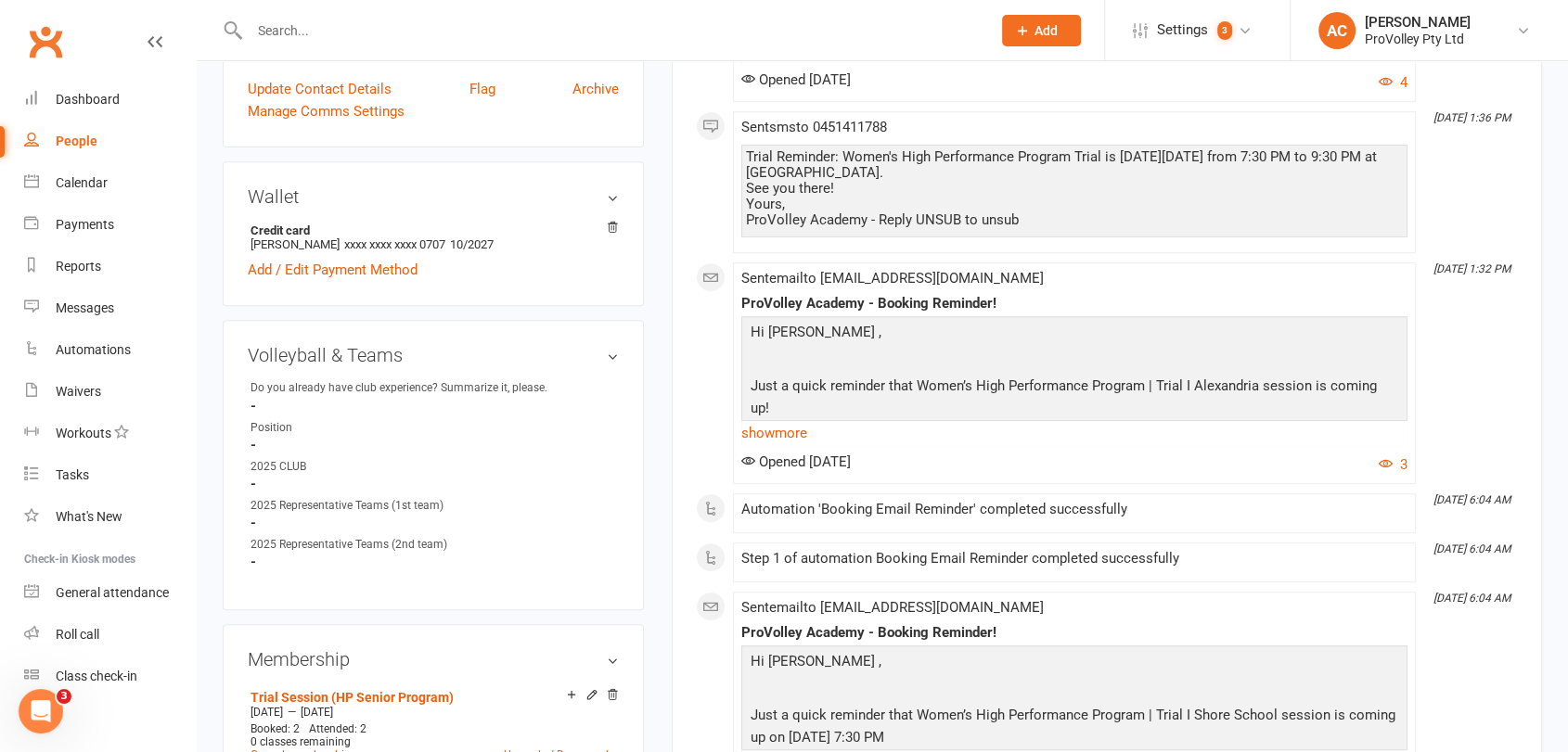
scroll to position [1134, 0]
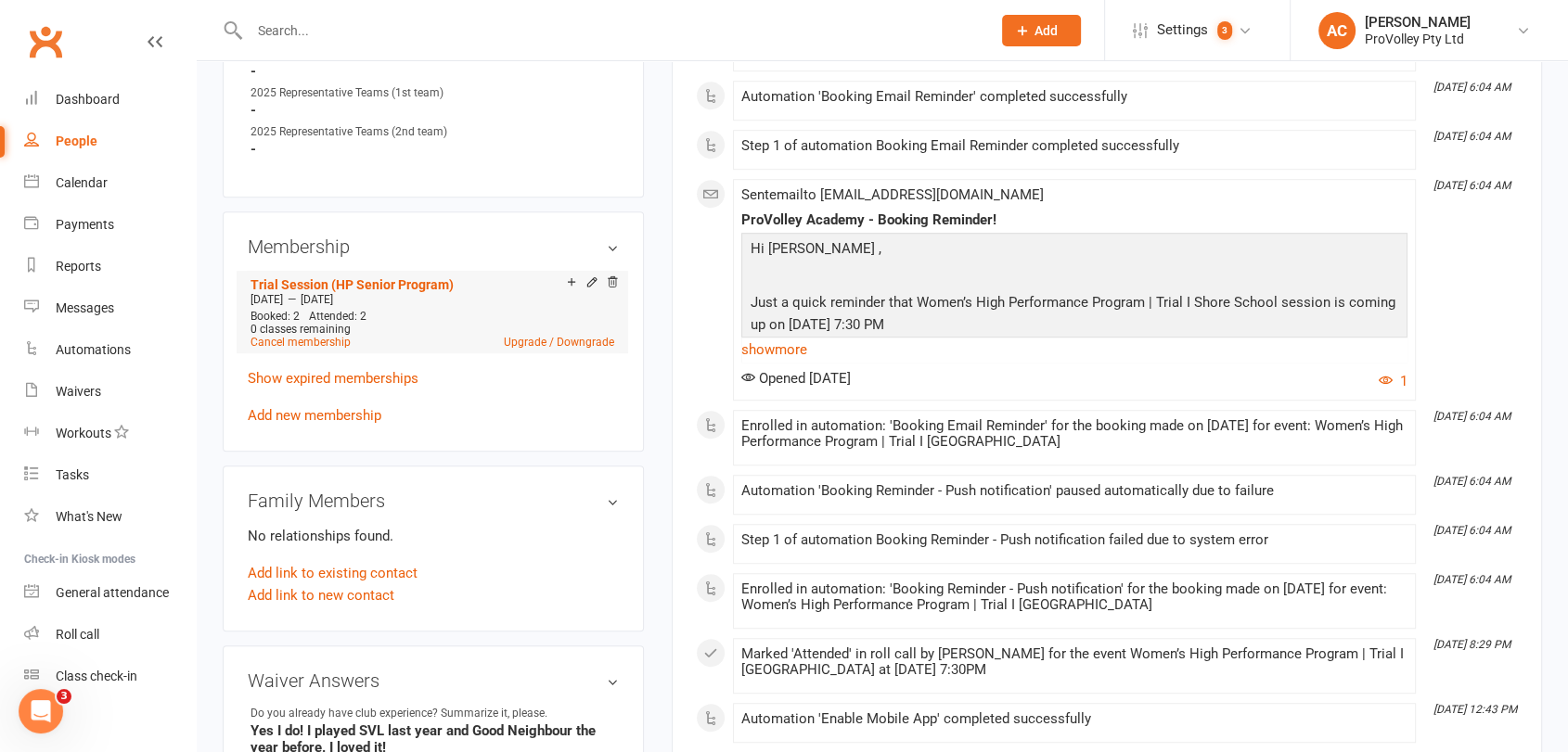
click at [587, 281] on div "Add make-up class" at bounding box center [636, 284] width 104 height 20
click at [593, 281] on icon at bounding box center [592, 282] width 13 height 13
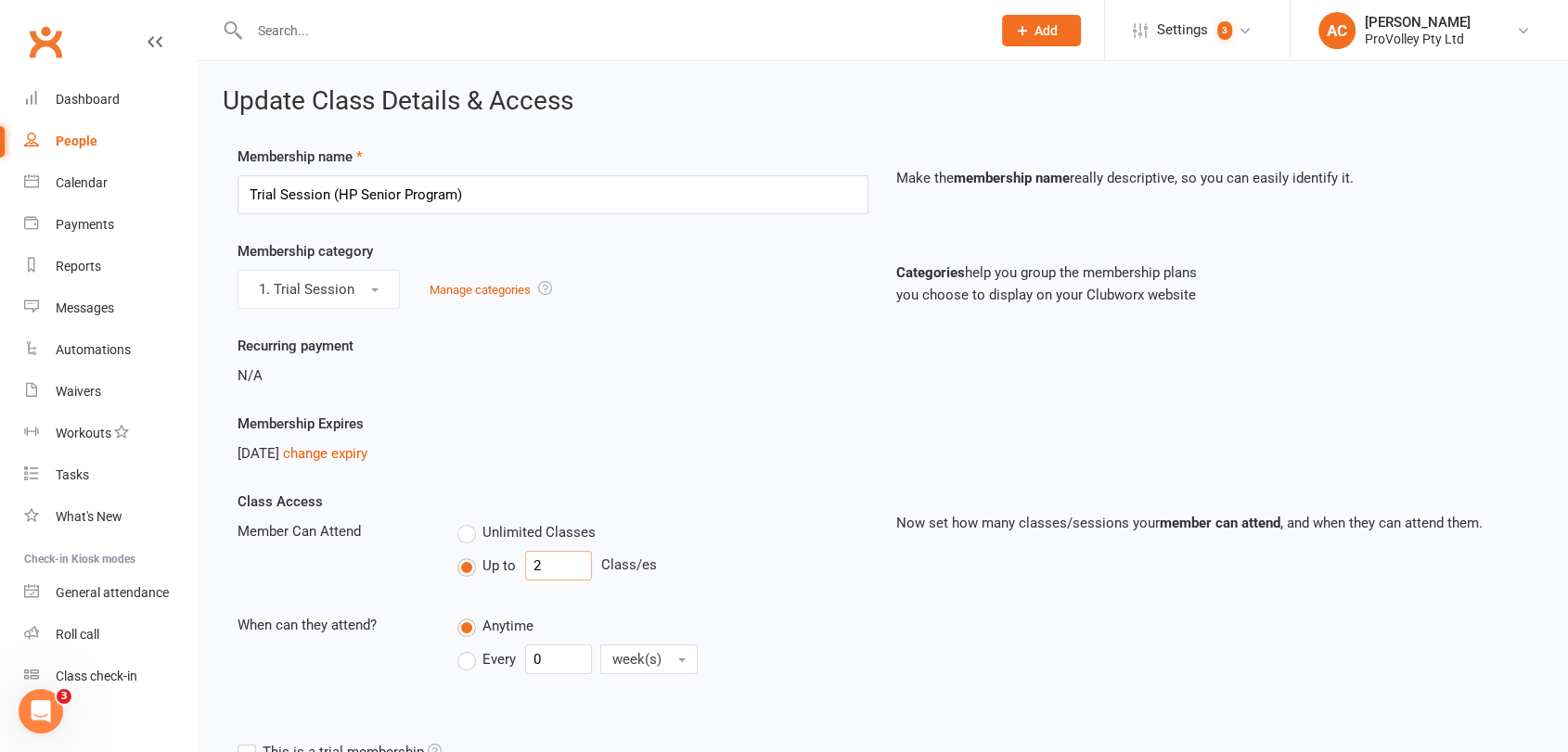
click at [532, 559] on input "2" at bounding box center [558, 565] width 67 height 29
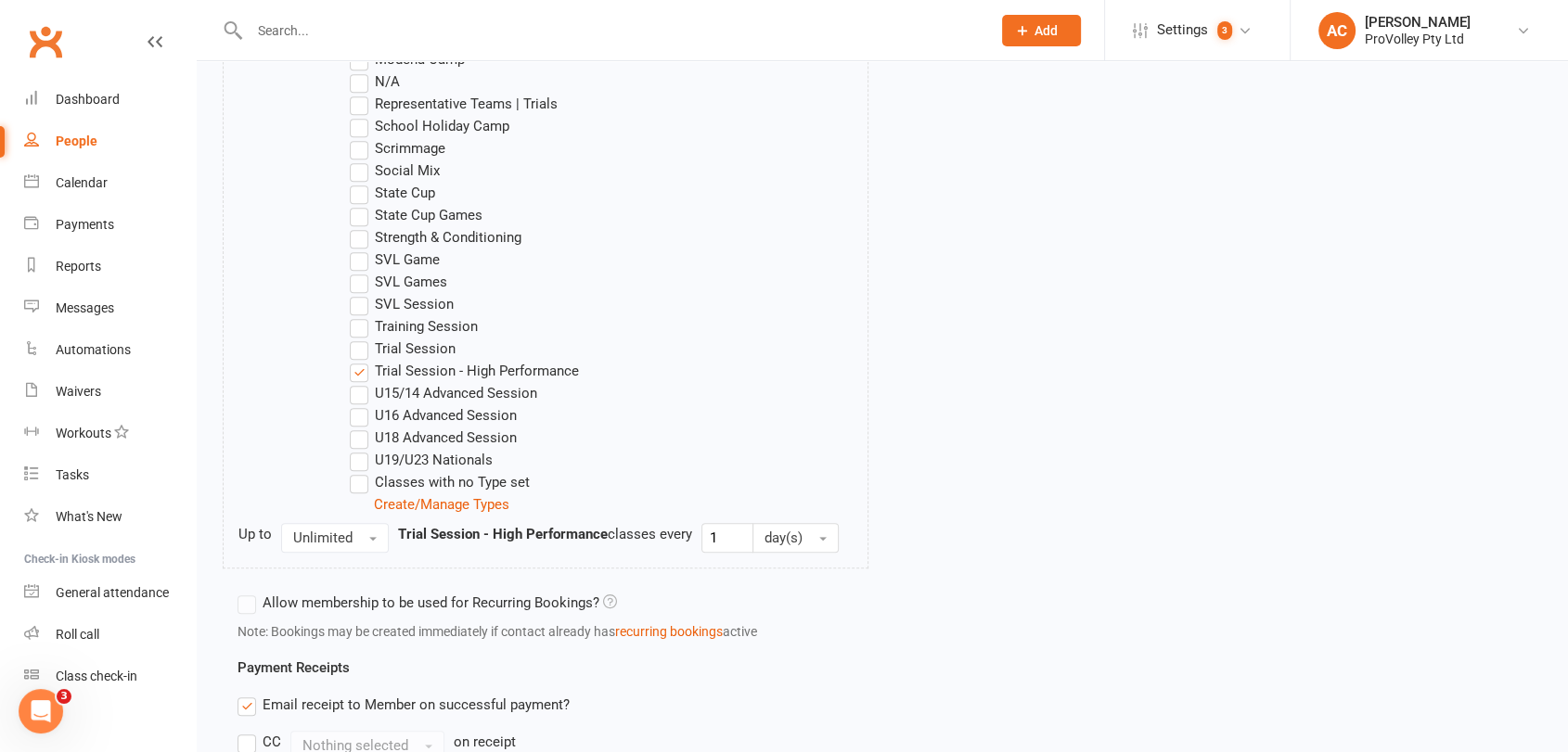
scroll to position [1340, 0]
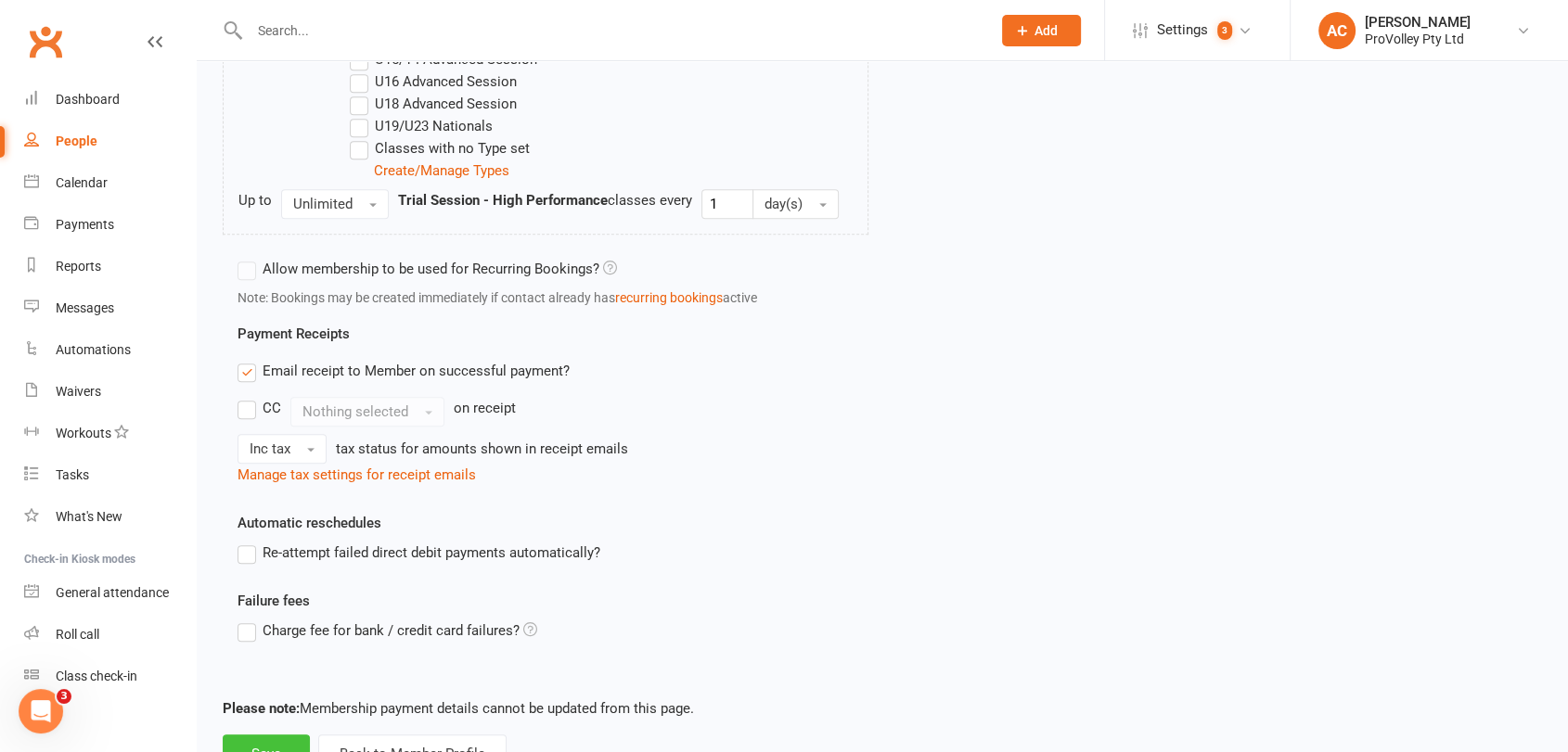
type input "3"
click at [272, 652] on button "Save" at bounding box center [266, 754] width 87 height 39
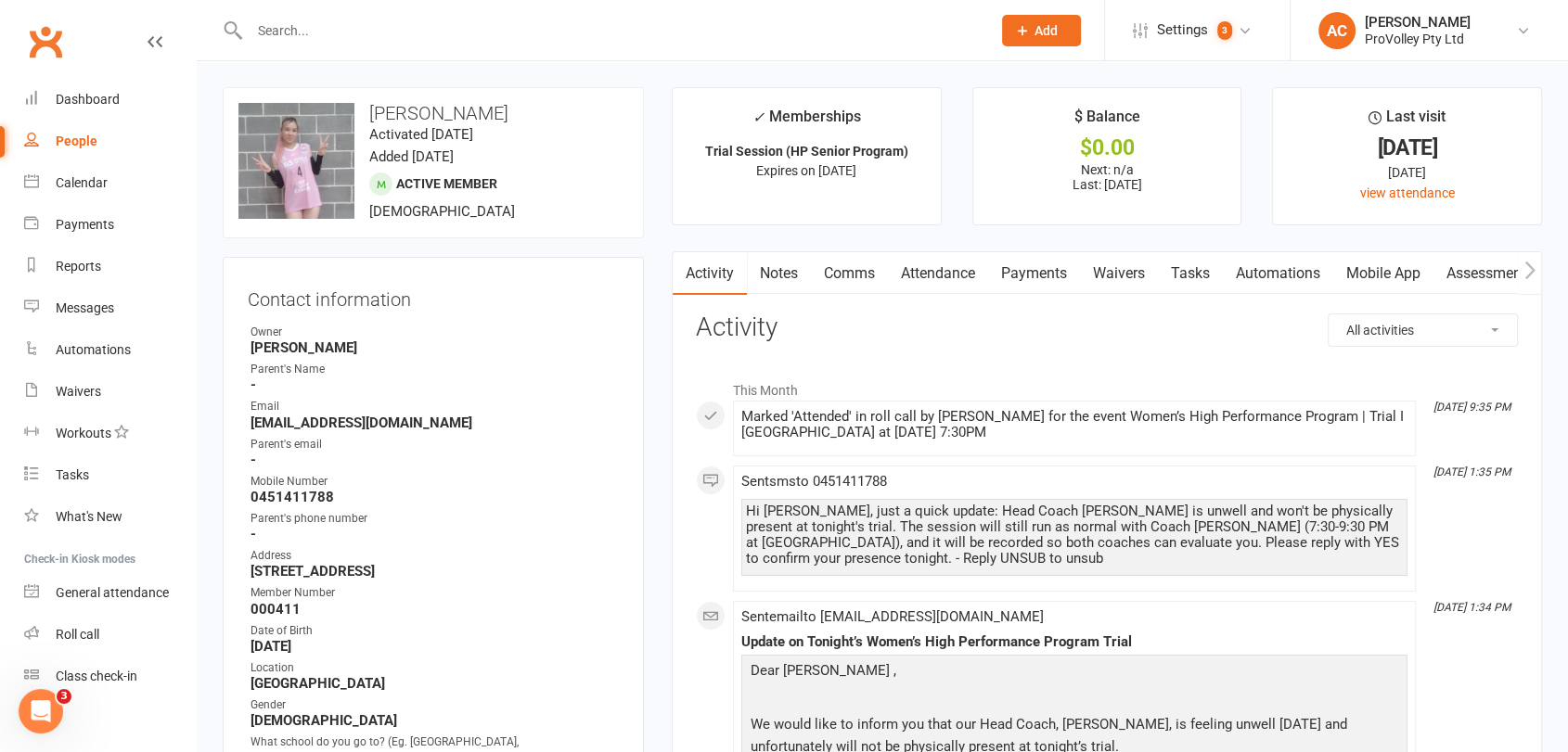
click at [293, 28] on input "text" at bounding box center [611, 30] width 734 height 26
type input "RUBY"
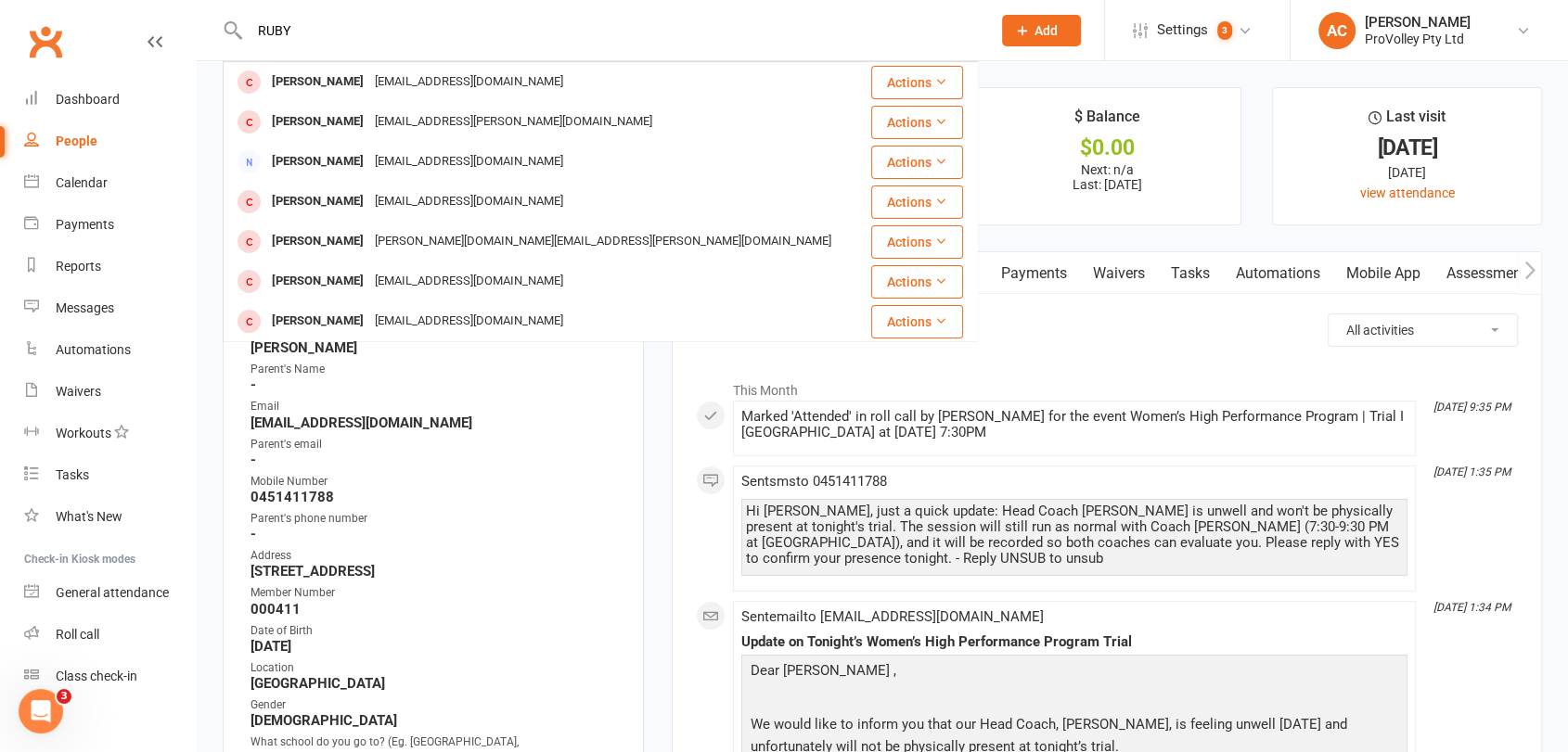
click at [372, 23] on input "RUBY" at bounding box center [611, 30] width 734 height 26
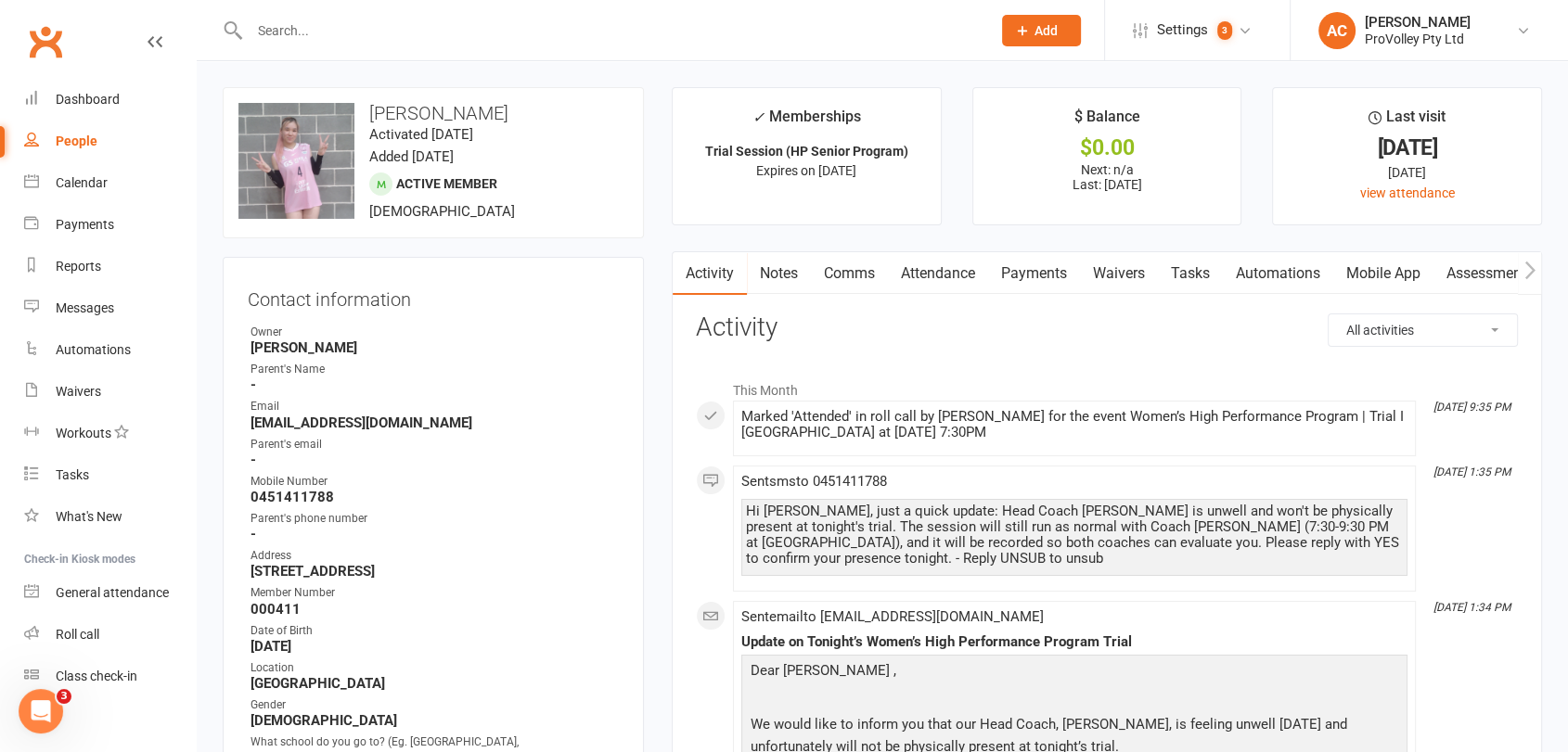
click at [434, 31] on input "text" at bounding box center [611, 30] width 734 height 26
paste input "Chelsea"
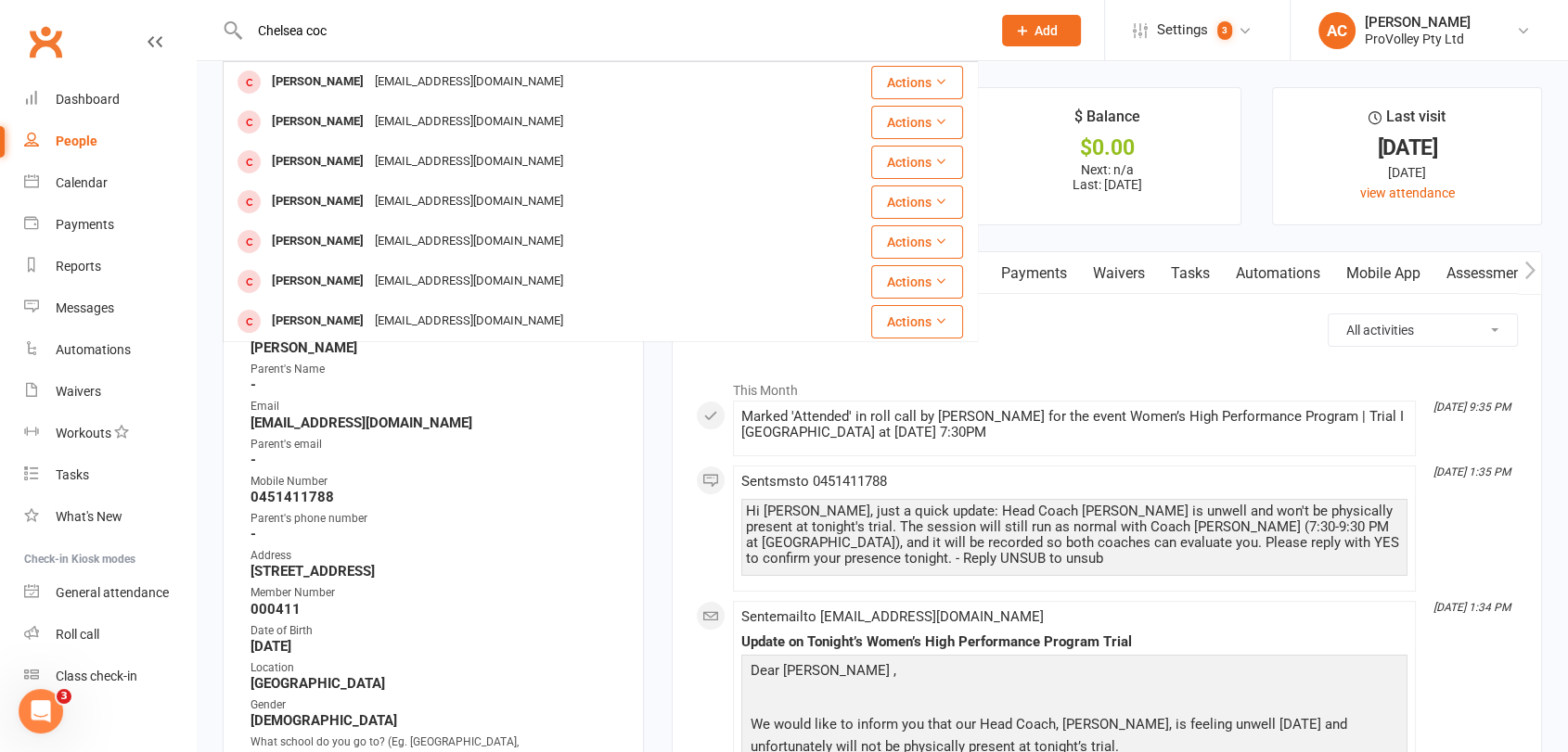
type input "Chelsea cock"
click at [283, 23] on input "Chelsea cock" at bounding box center [611, 30] width 734 height 26
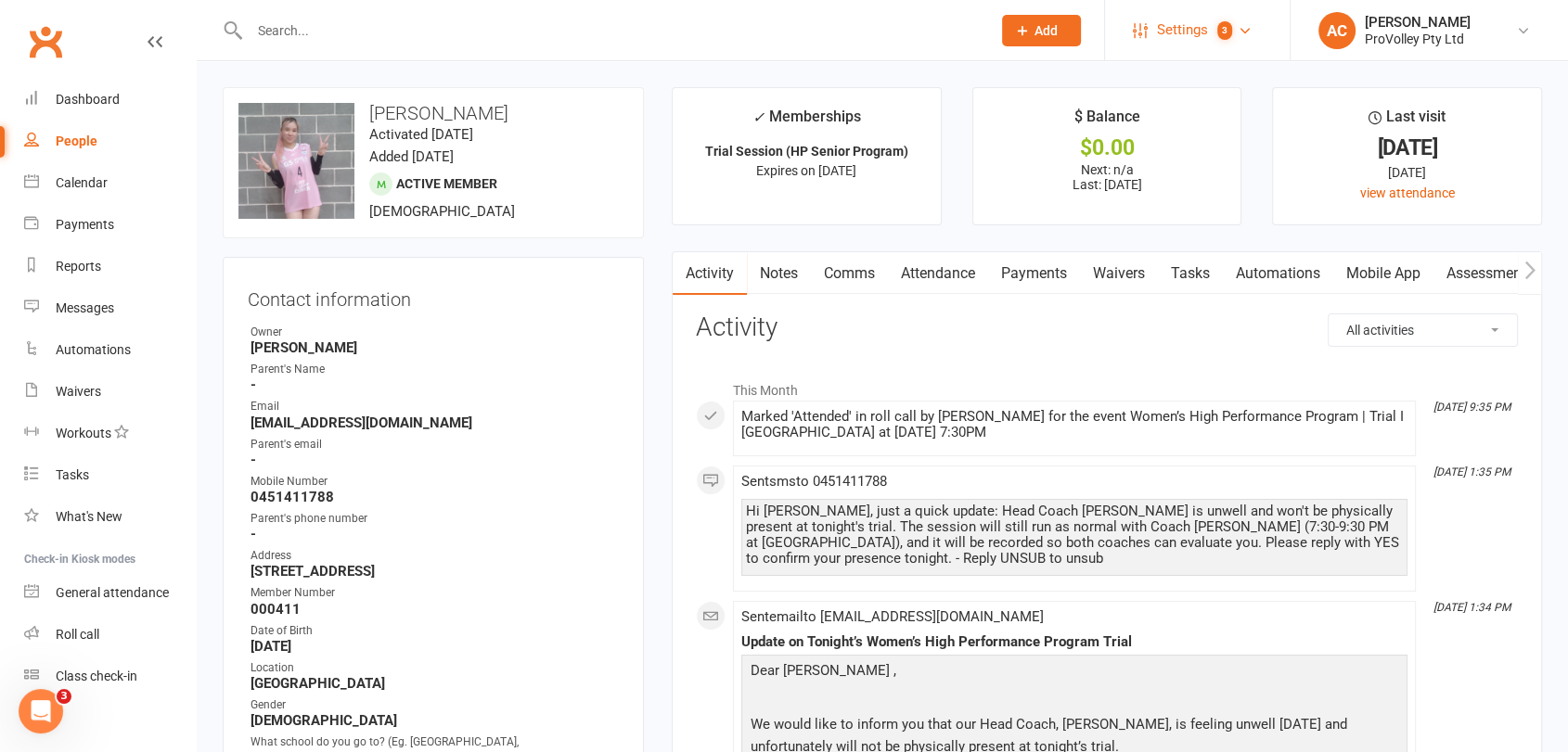
click at [1205, 25] on span "Settings" at bounding box center [1183, 30] width 51 height 42
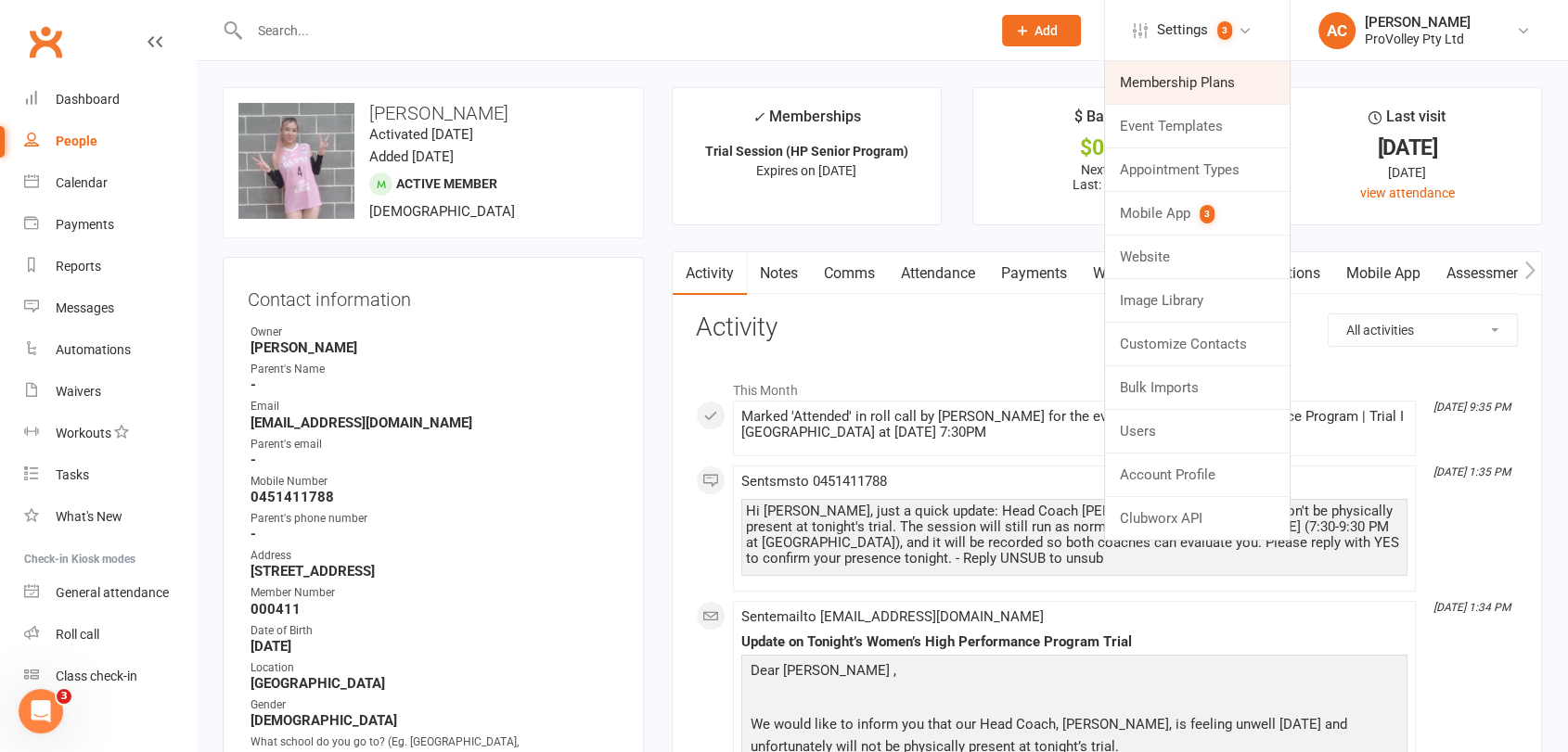
click at [1180, 76] on link "Membership Plans" at bounding box center [1197, 82] width 185 height 43
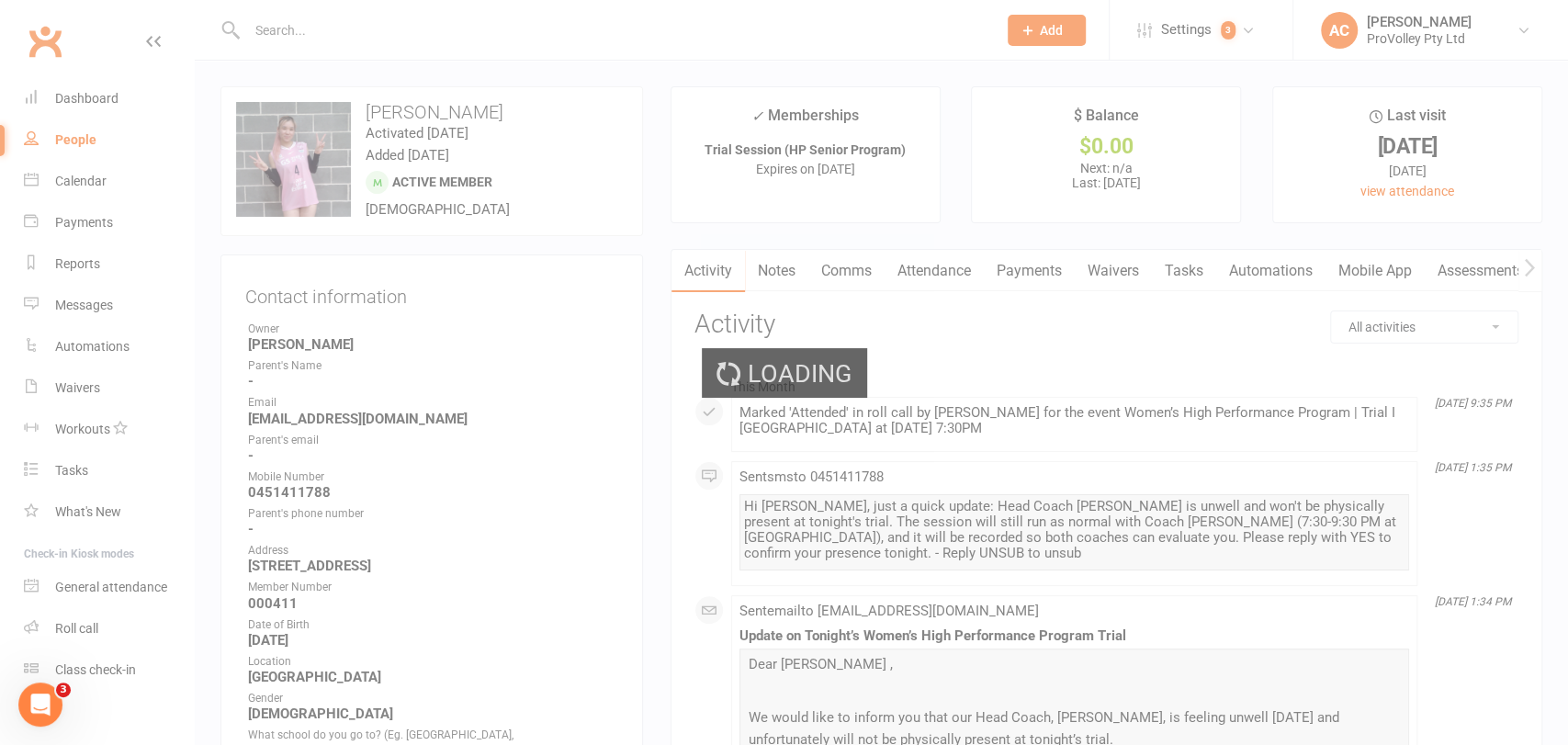
select select "100"
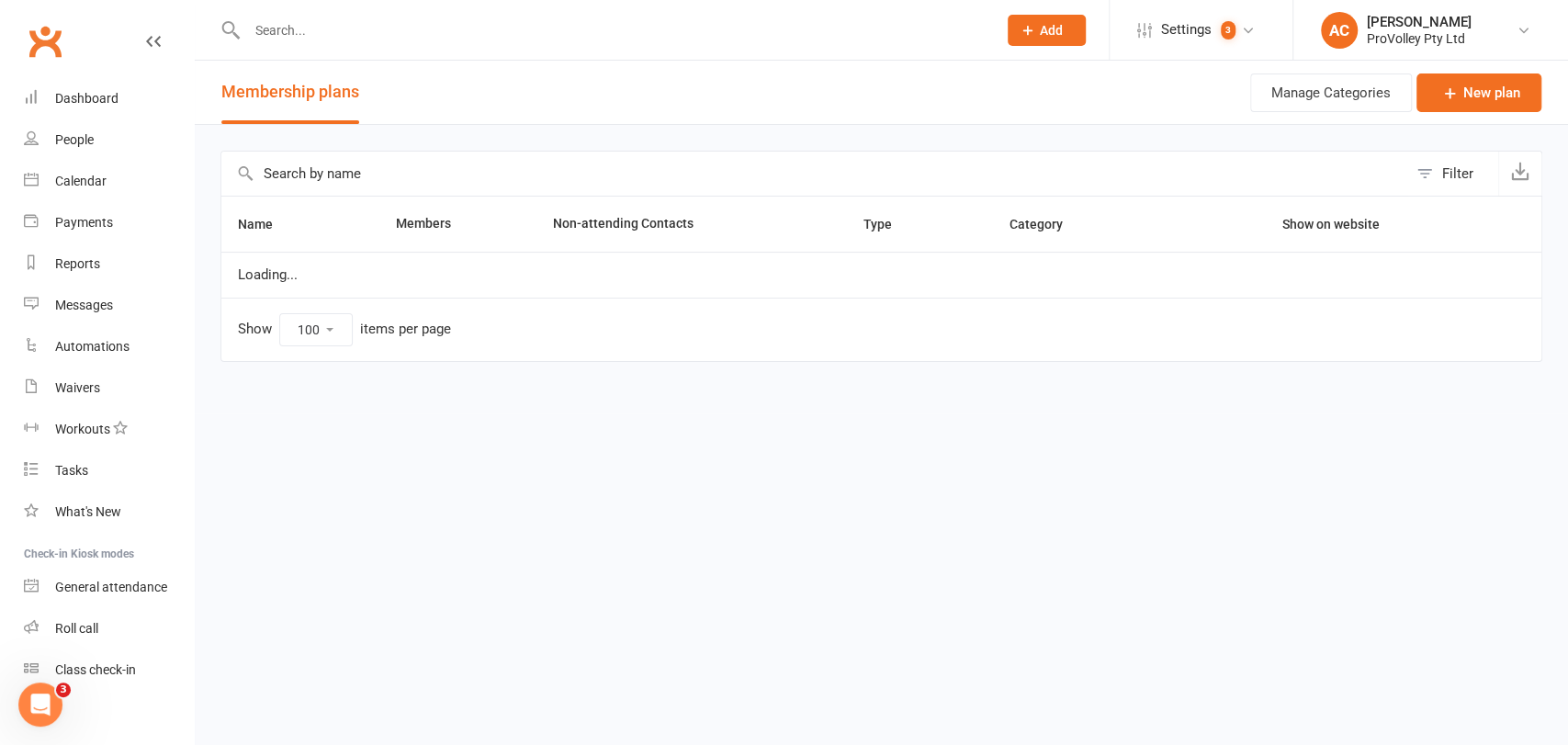
click at [312, 171] on input "text" at bounding box center [814, 174] width 1186 height 44
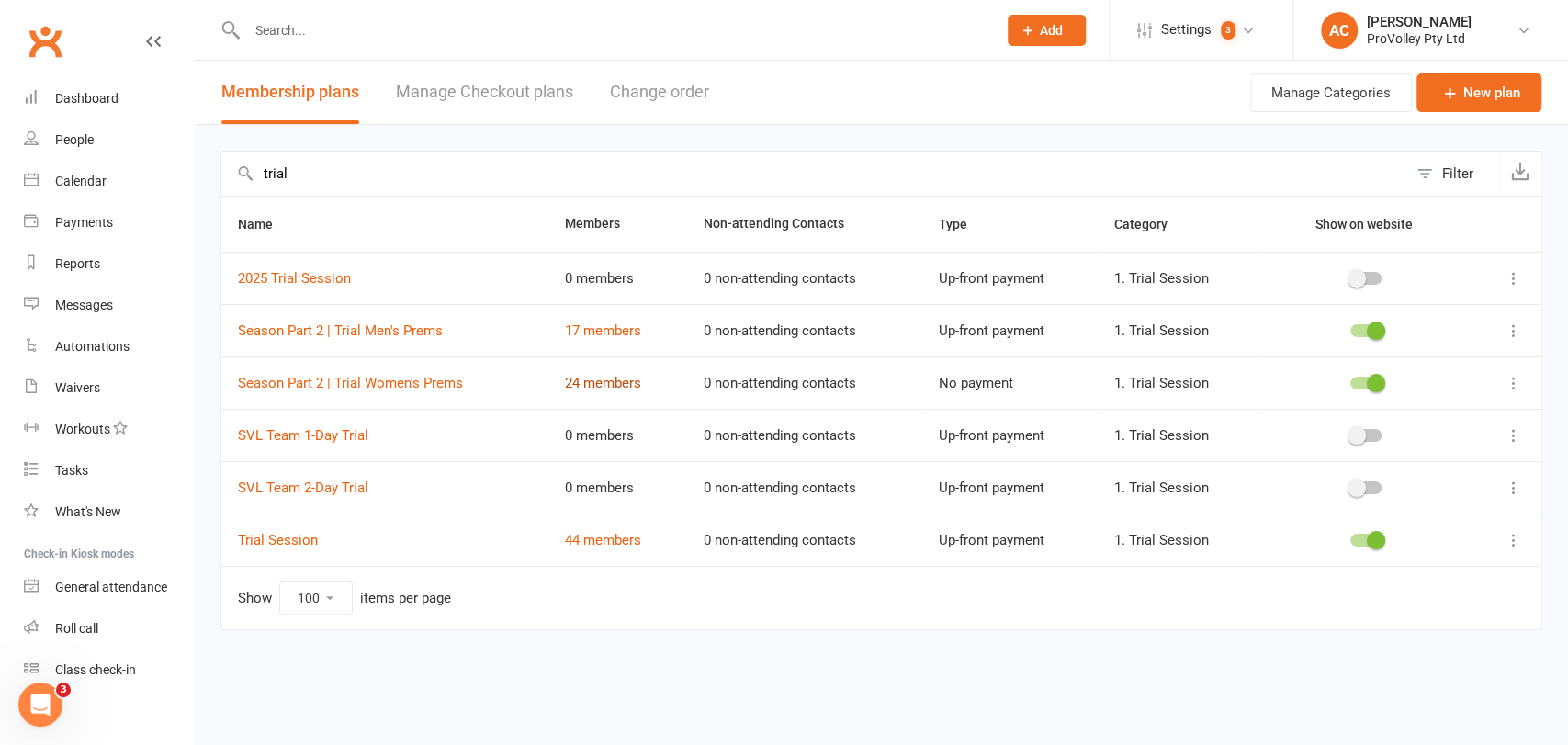
type input "trial"
click at [608, 385] on link "24 members" at bounding box center [602, 384] width 76 height 17
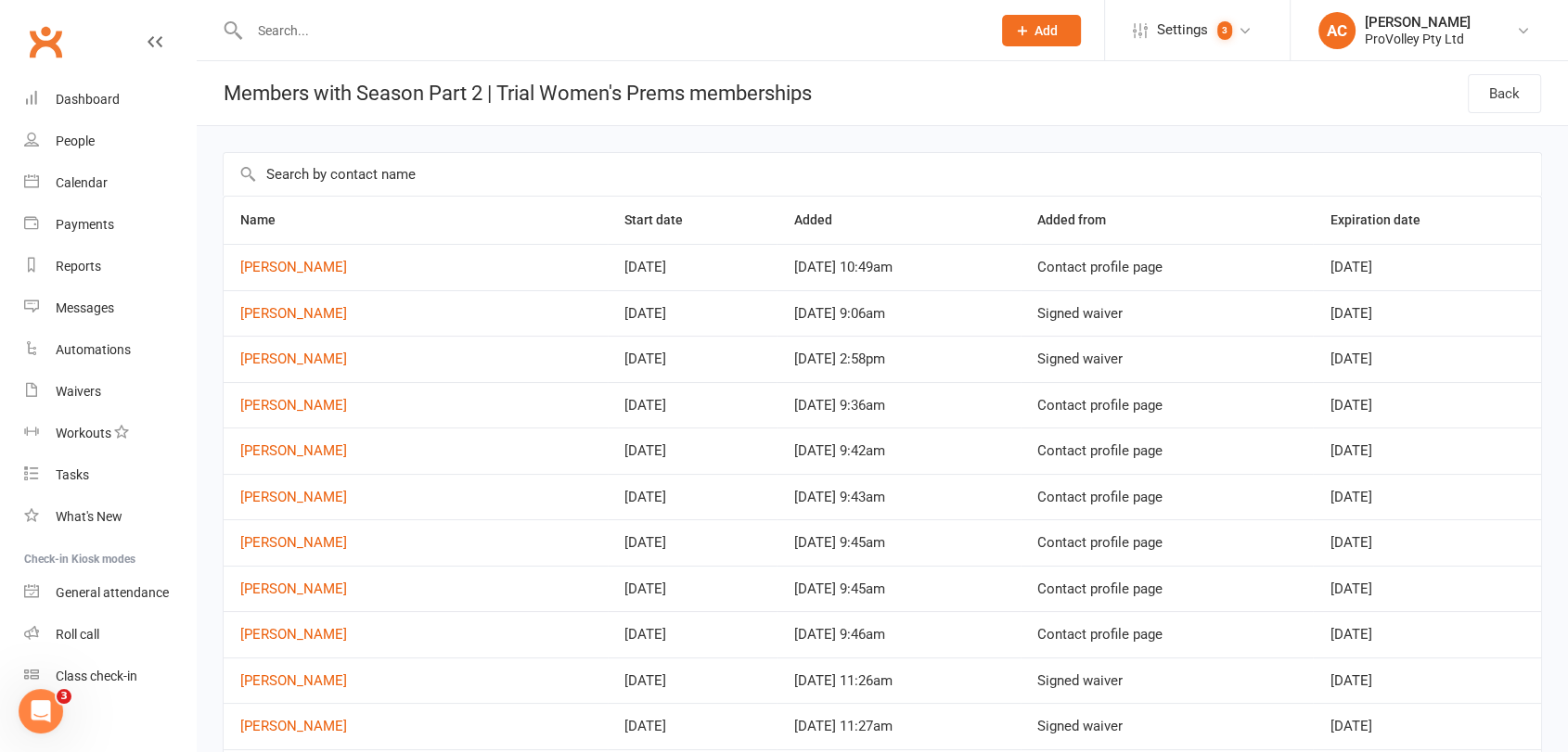
drag, startPoint x: 771, startPoint y: 525, endPoint x: 756, endPoint y: 507, distance: 23.4
select select "100"
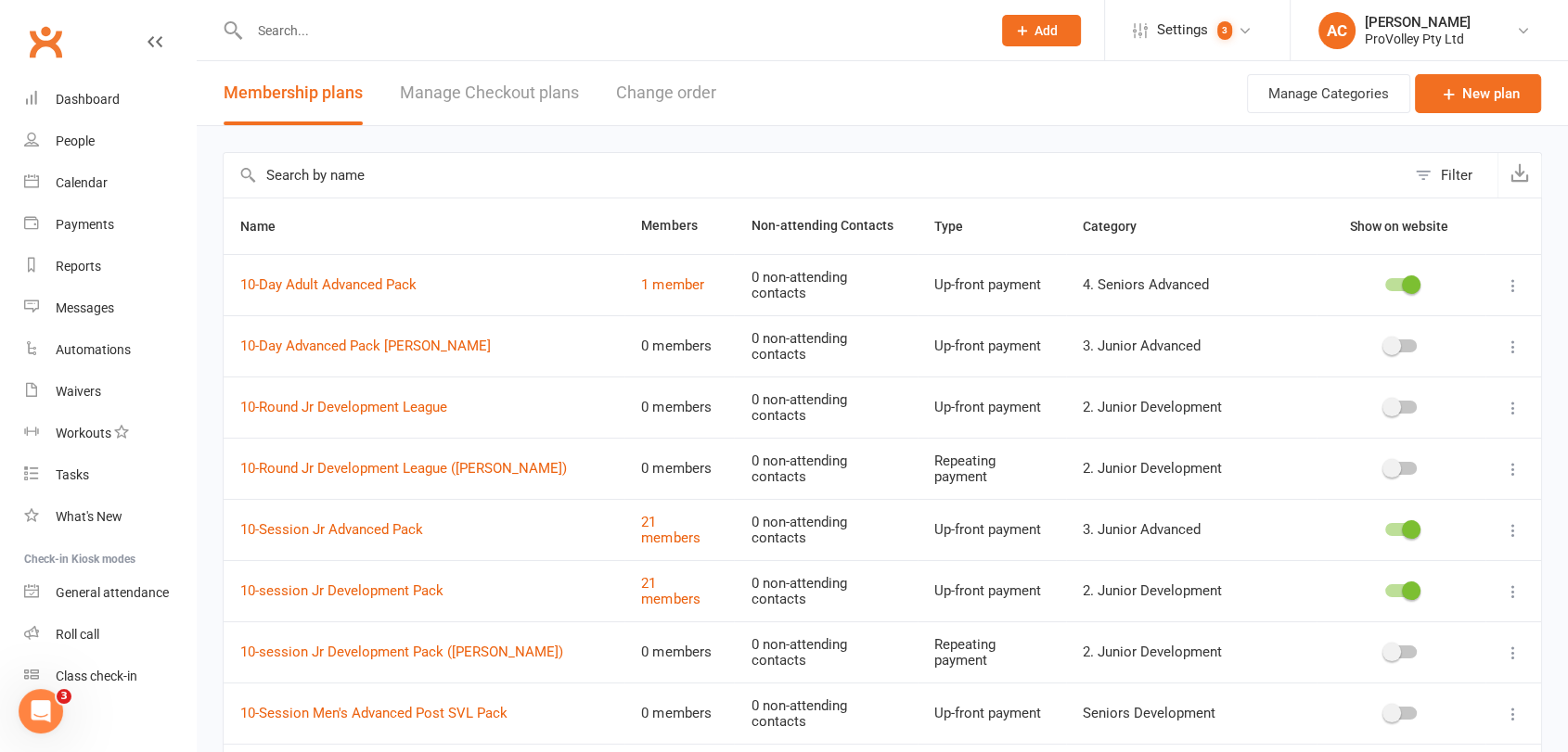
scroll to position [515, 0]
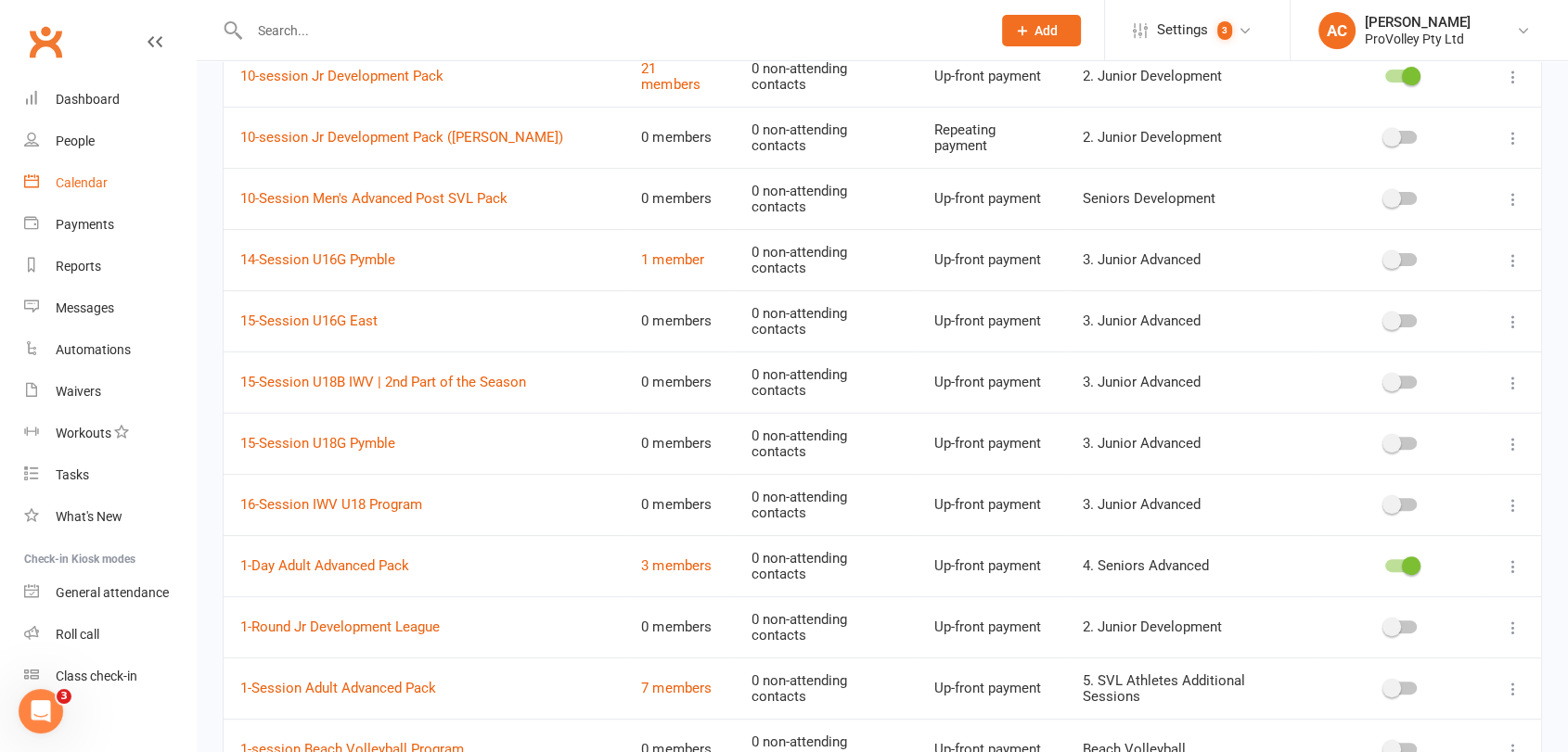
click at [83, 179] on div "Calendar" at bounding box center [81, 183] width 52 height 15
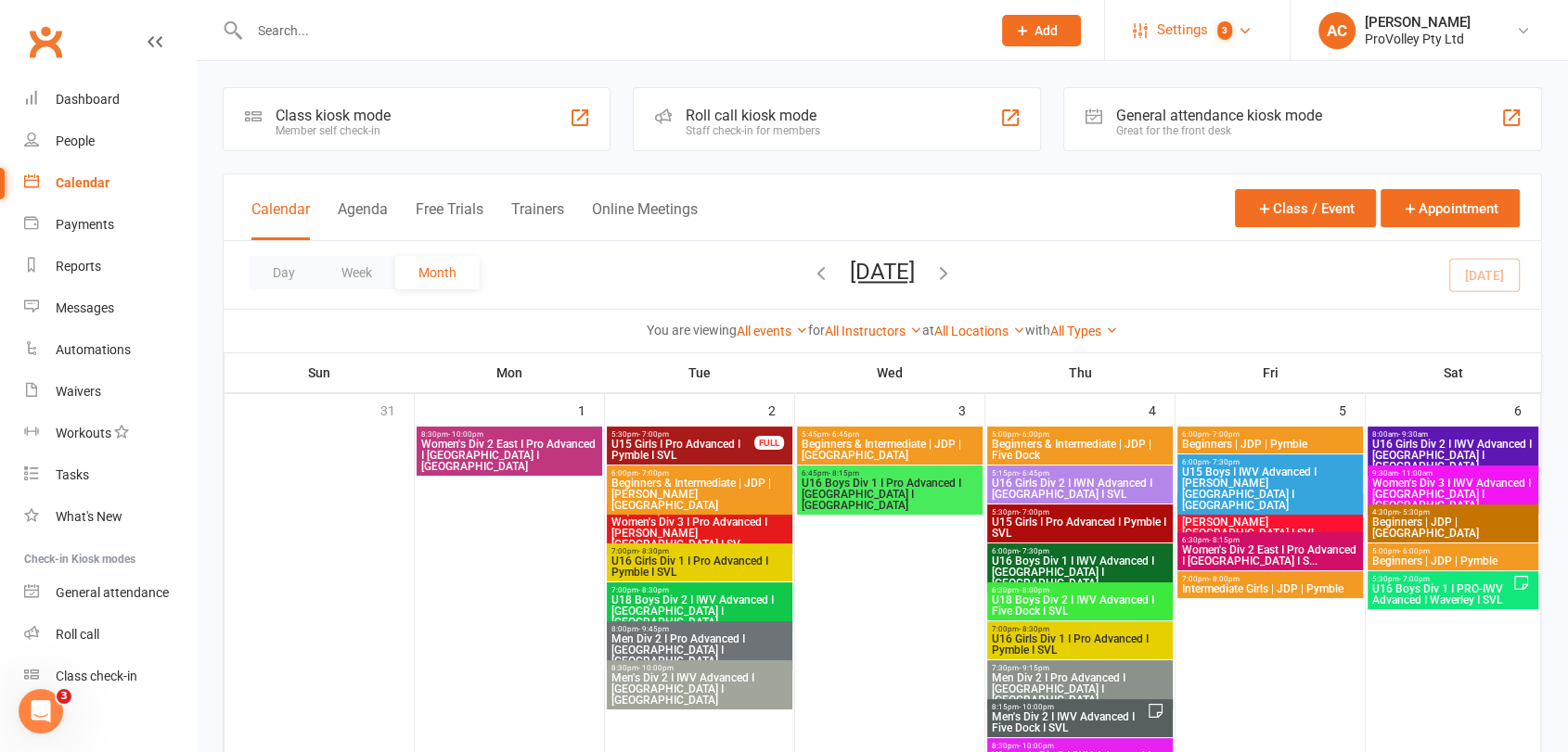
click at [1220, 23] on span "3" at bounding box center [1224, 31] width 15 height 19
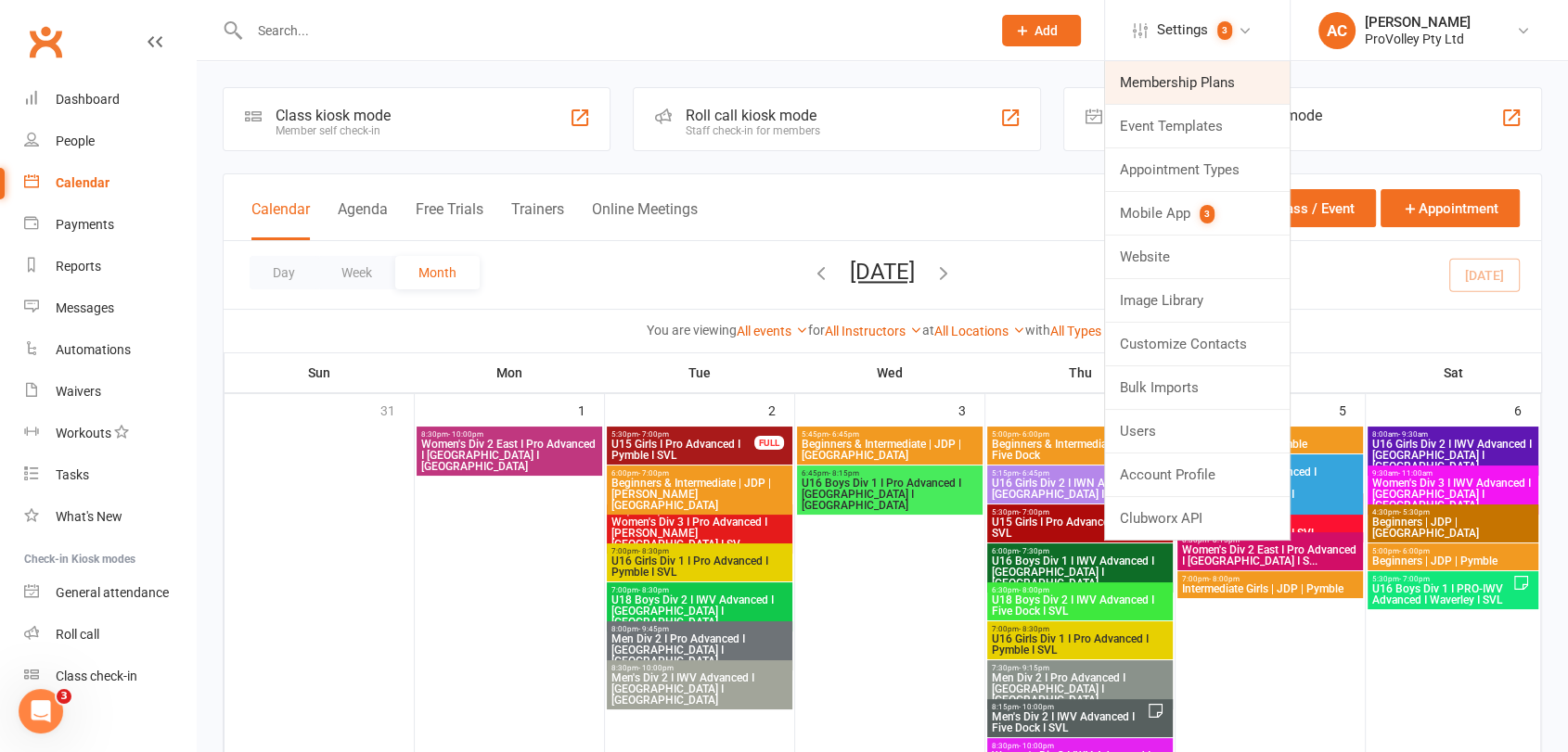
click at [1196, 68] on link "Membership Plans" at bounding box center [1197, 82] width 185 height 43
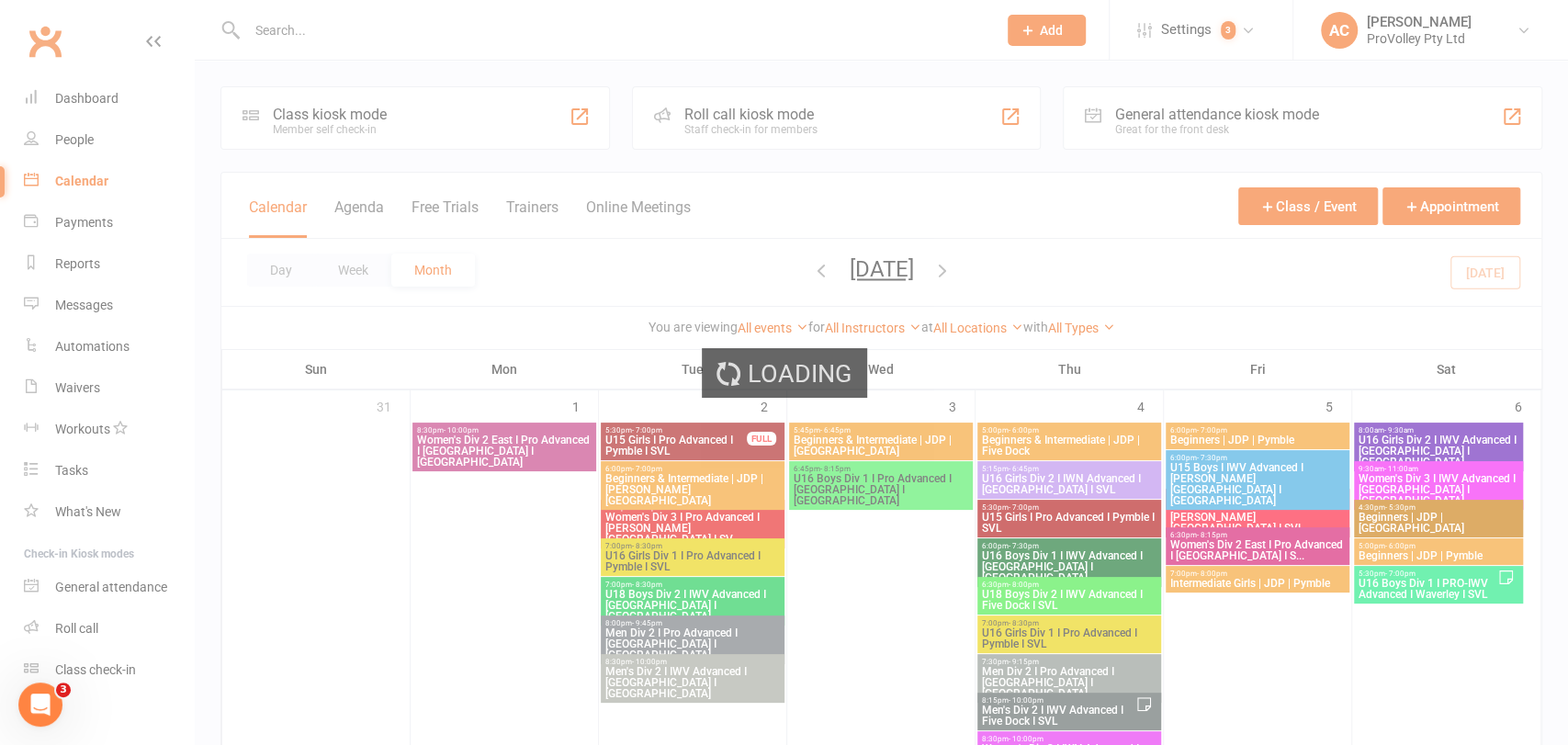
select select "100"
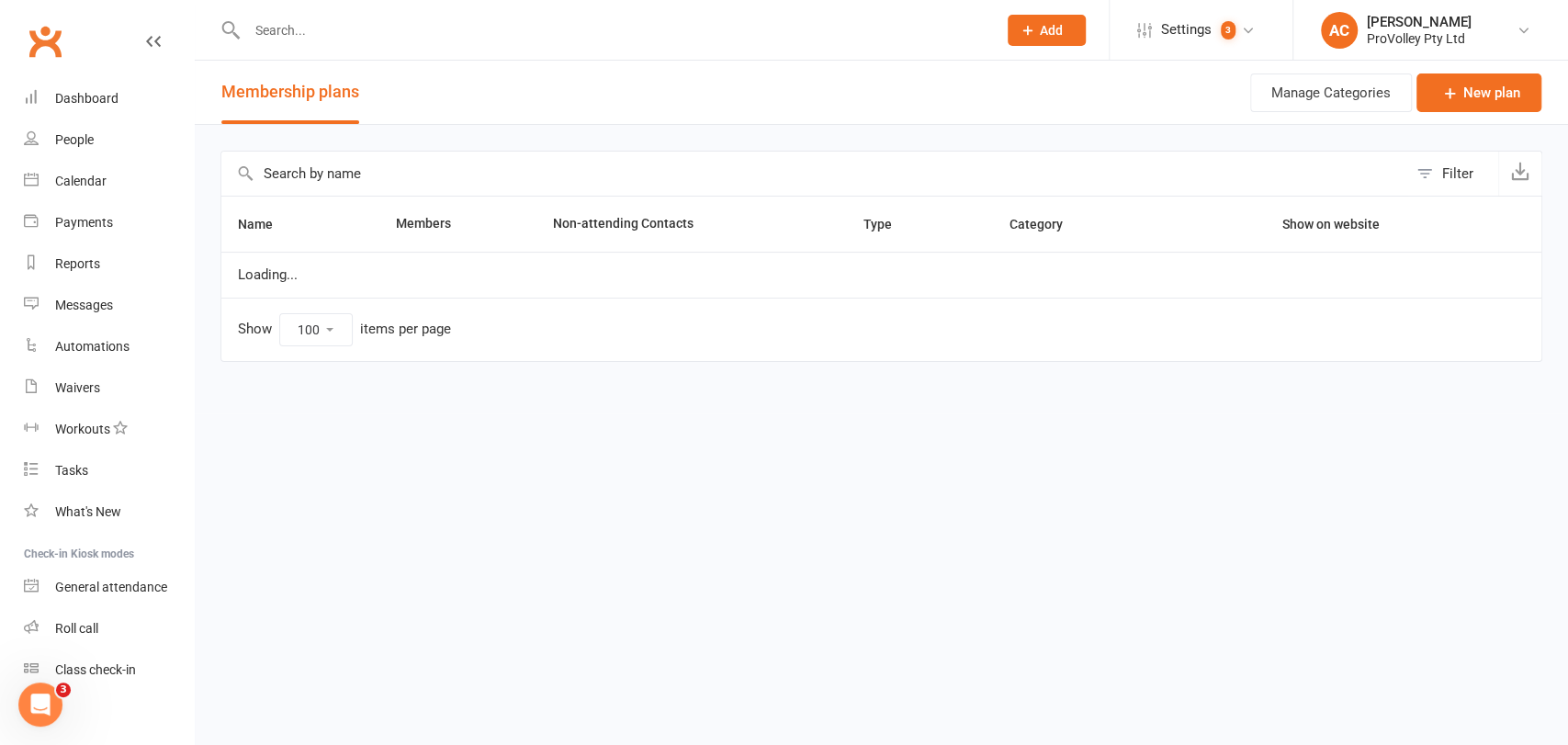
click at [375, 200] on th "Name" at bounding box center [300, 224] width 158 height 55
click at [385, 140] on div "Filter Name Members Non-attending Contacts Type Category Show on website Loadin…" at bounding box center [882, 269] width 1374 height 289
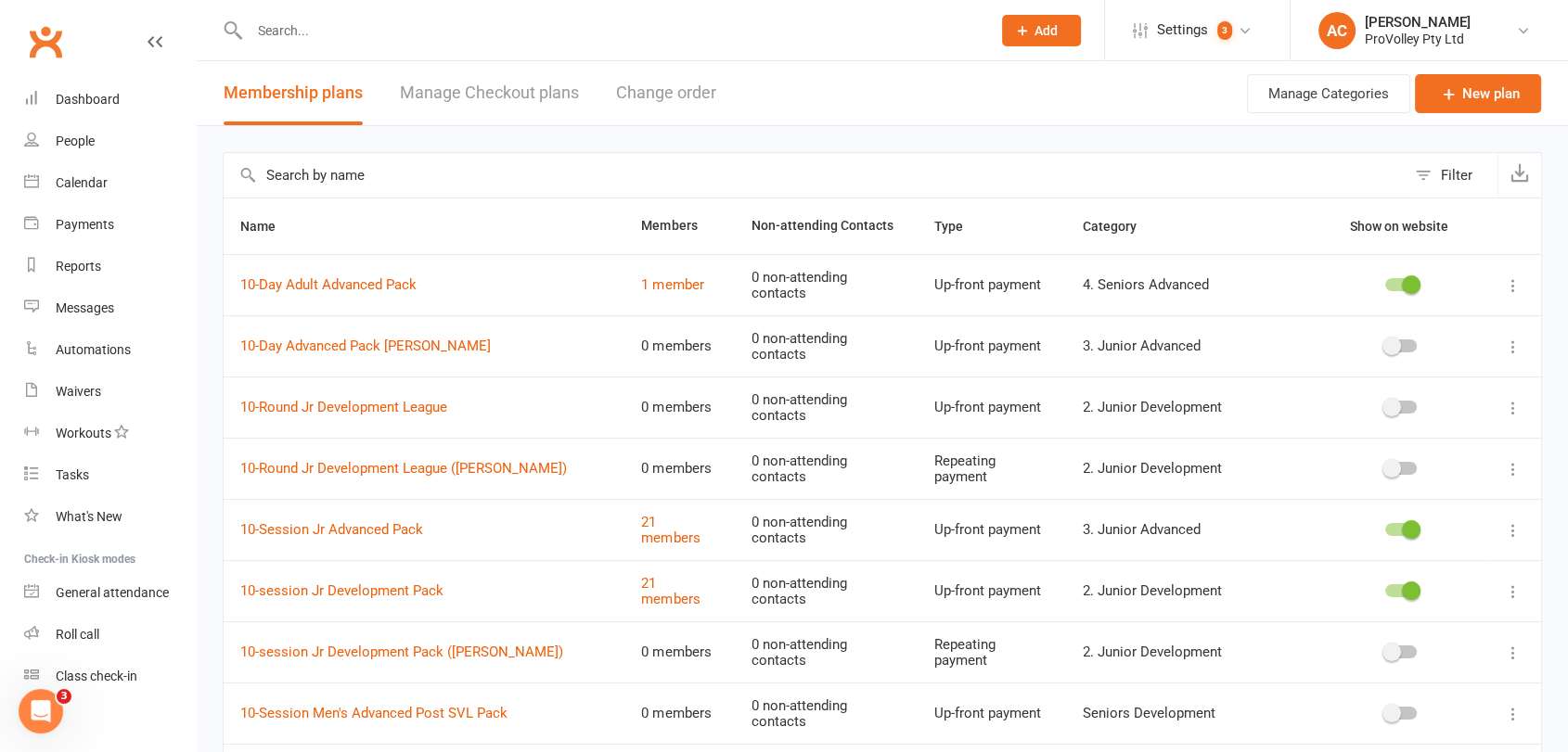
click at [388, 167] on input "text" at bounding box center [814, 175] width 1182 height 45
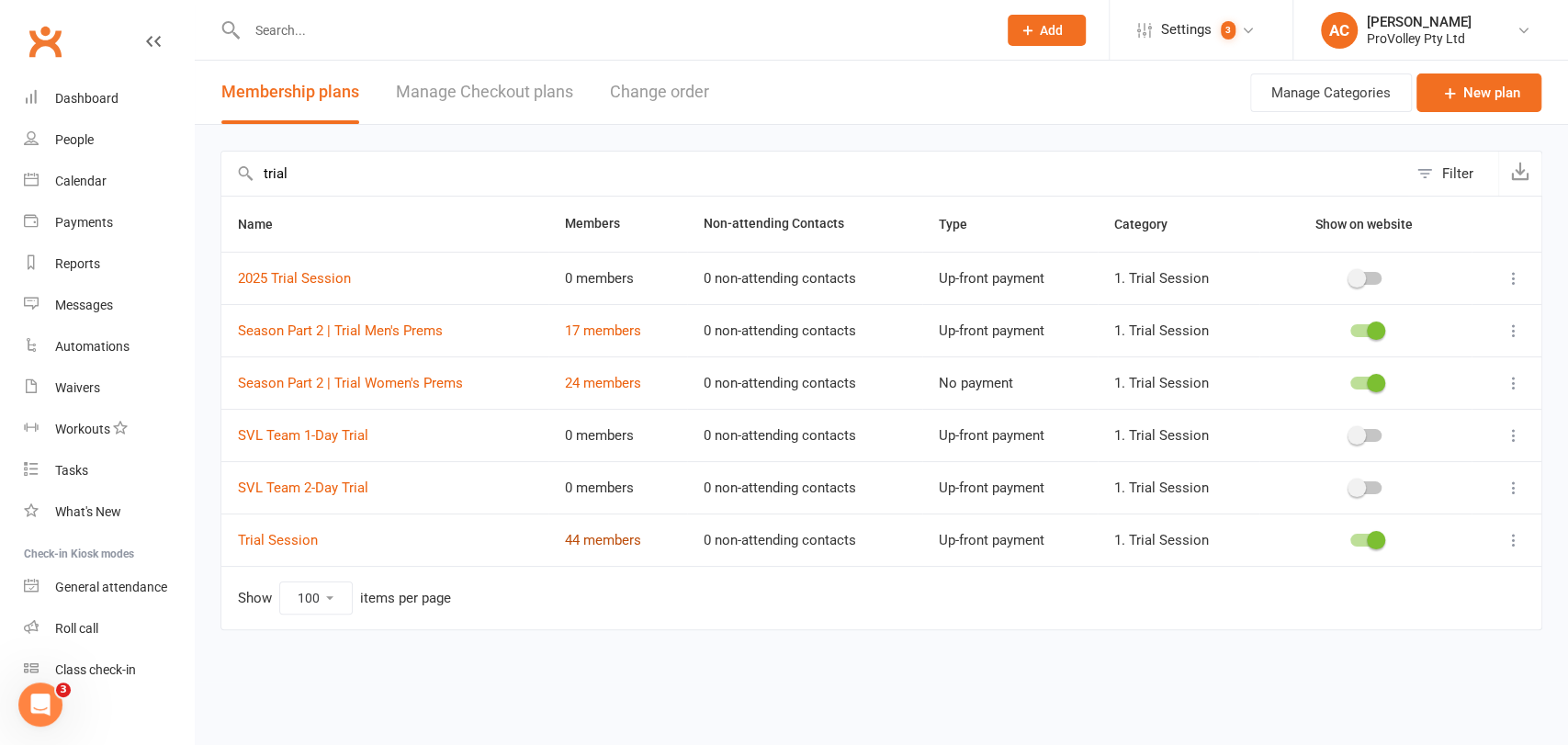
type input "trial"
click at [577, 539] on link "44 members" at bounding box center [602, 540] width 76 height 17
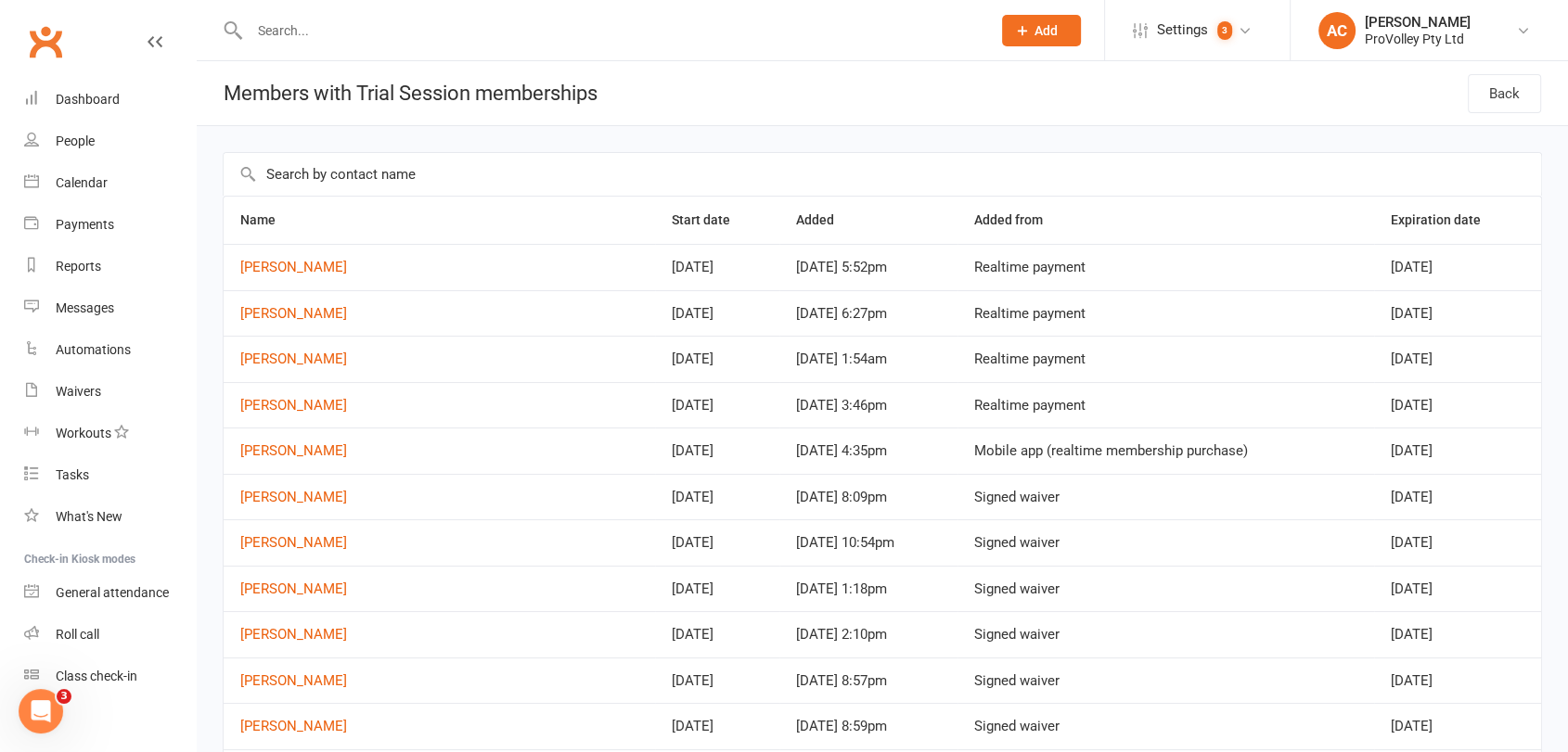
click at [361, 165] on input "text" at bounding box center [882, 174] width 1317 height 43
paste input "Shaune gonzales"
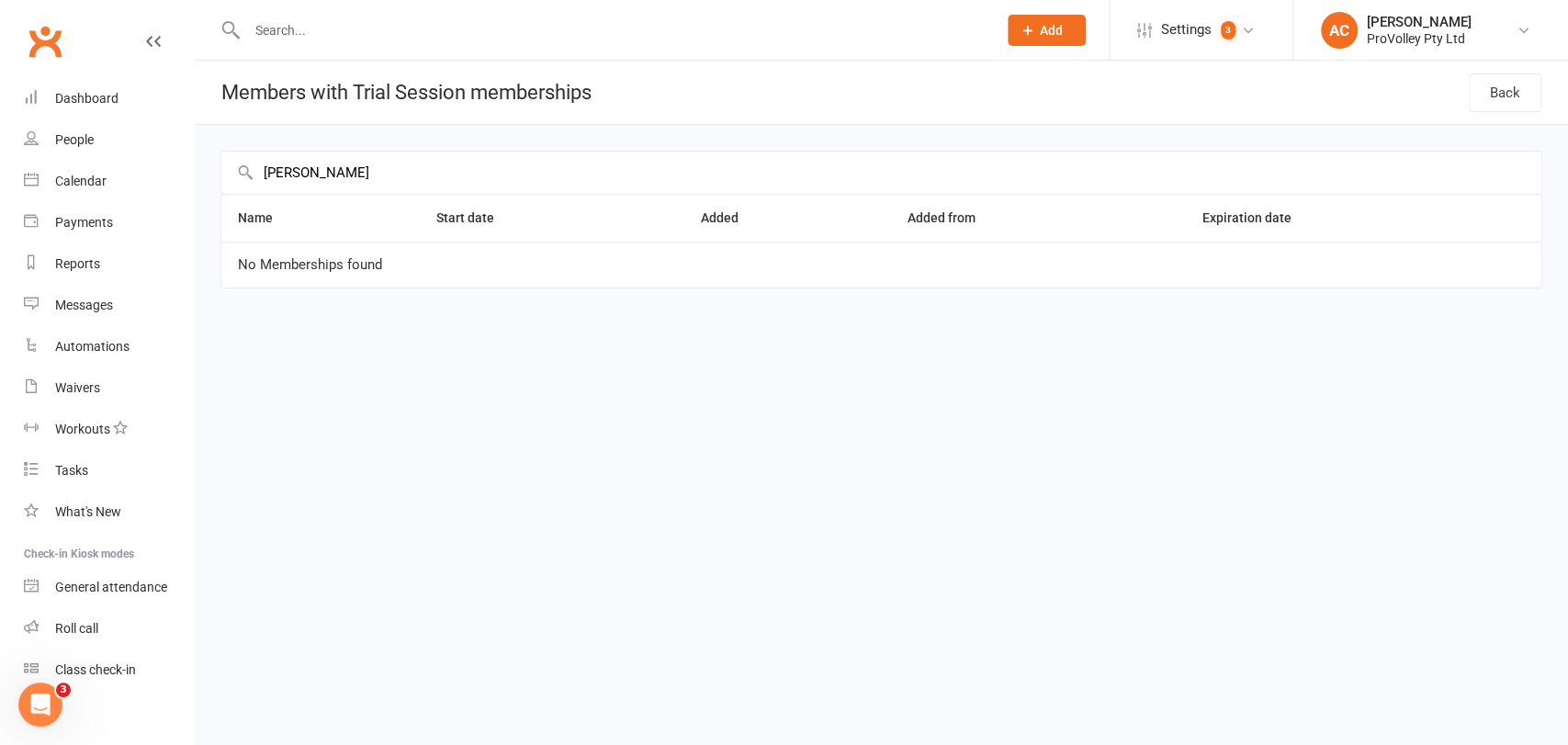
click at [293, 173] on input "Shaune gonzales" at bounding box center [882, 173] width 1320 height 42
paste input "Anniza lapuz"
click at [299, 170] on input "Anniza lapuz" at bounding box center [882, 173] width 1320 height 42
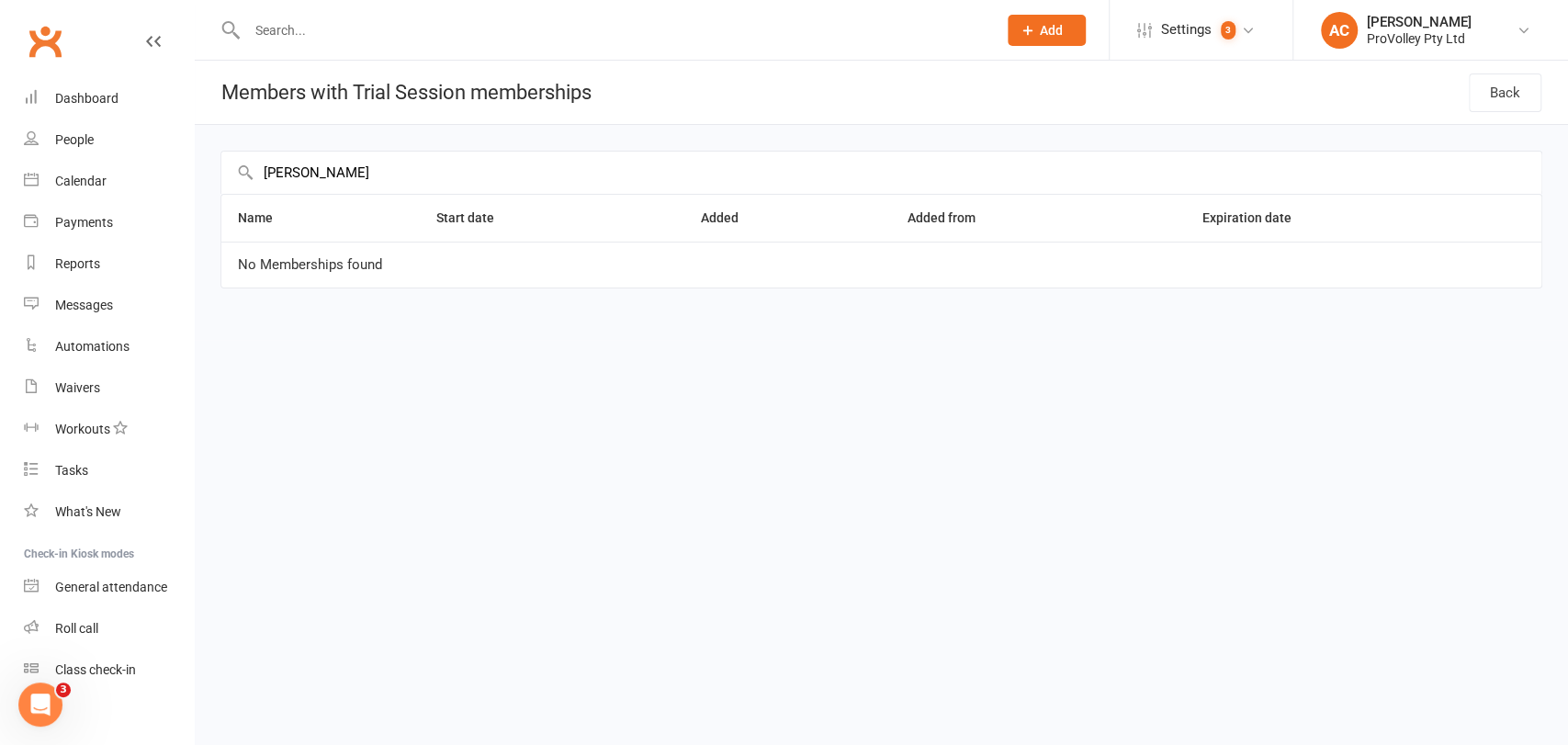
click at [299, 170] on input "Anniza lapuz" at bounding box center [882, 173] width 1320 height 42
paste input "Hanna caburian"
type input "Hanna caburian"
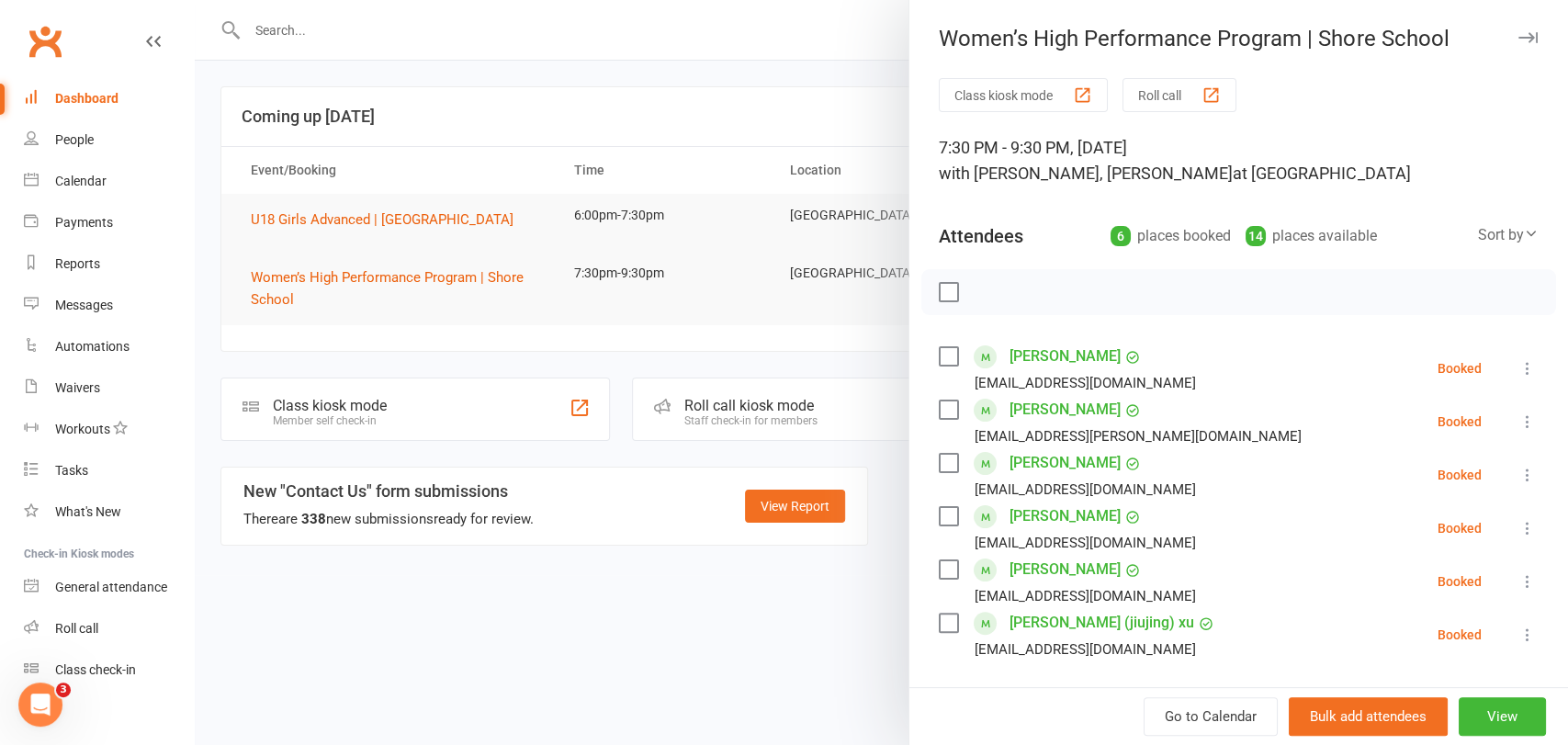
scroll to position [303, 0]
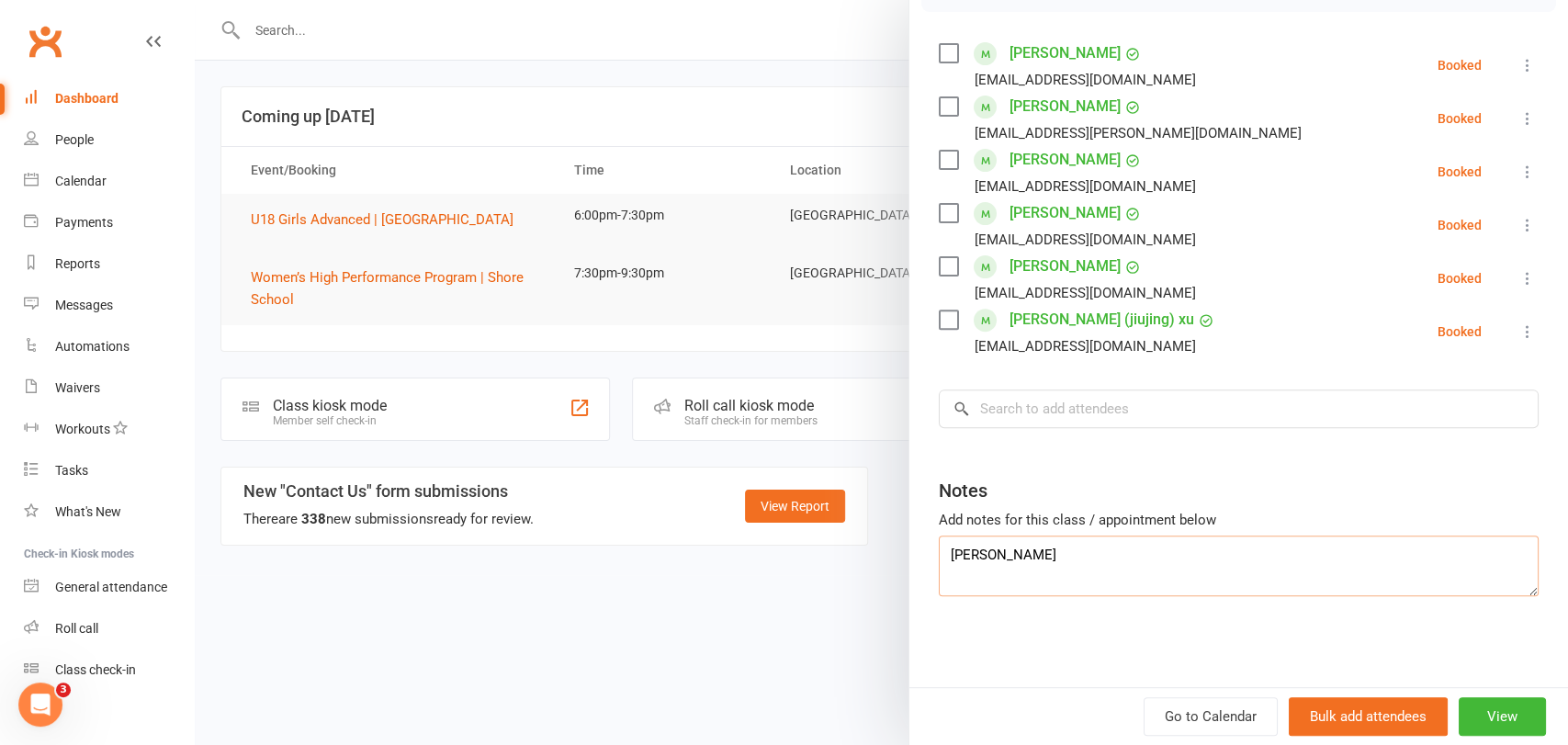
click at [954, 564] on textarea "[PERSON_NAME]" at bounding box center [1239, 566] width 600 height 61
click at [968, 569] on textarea "[PERSON_NAME]" at bounding box center [1239, 566] width 600 height 61
click at [1070, 550] on textarea "[PERSON_NAME]" at bounding box center [1239, 566] width 600 height 61
click at [1028, 571] on textarea "[PERSON_NAME] Bailee" at bounding box center [1239, 566] width 600 height 61
click at [1083, 585] on textarea "[PERSON_NAME]? Bailee [PERSON_NAME]?" at bounding box center [1239, 566] width 600 height 61
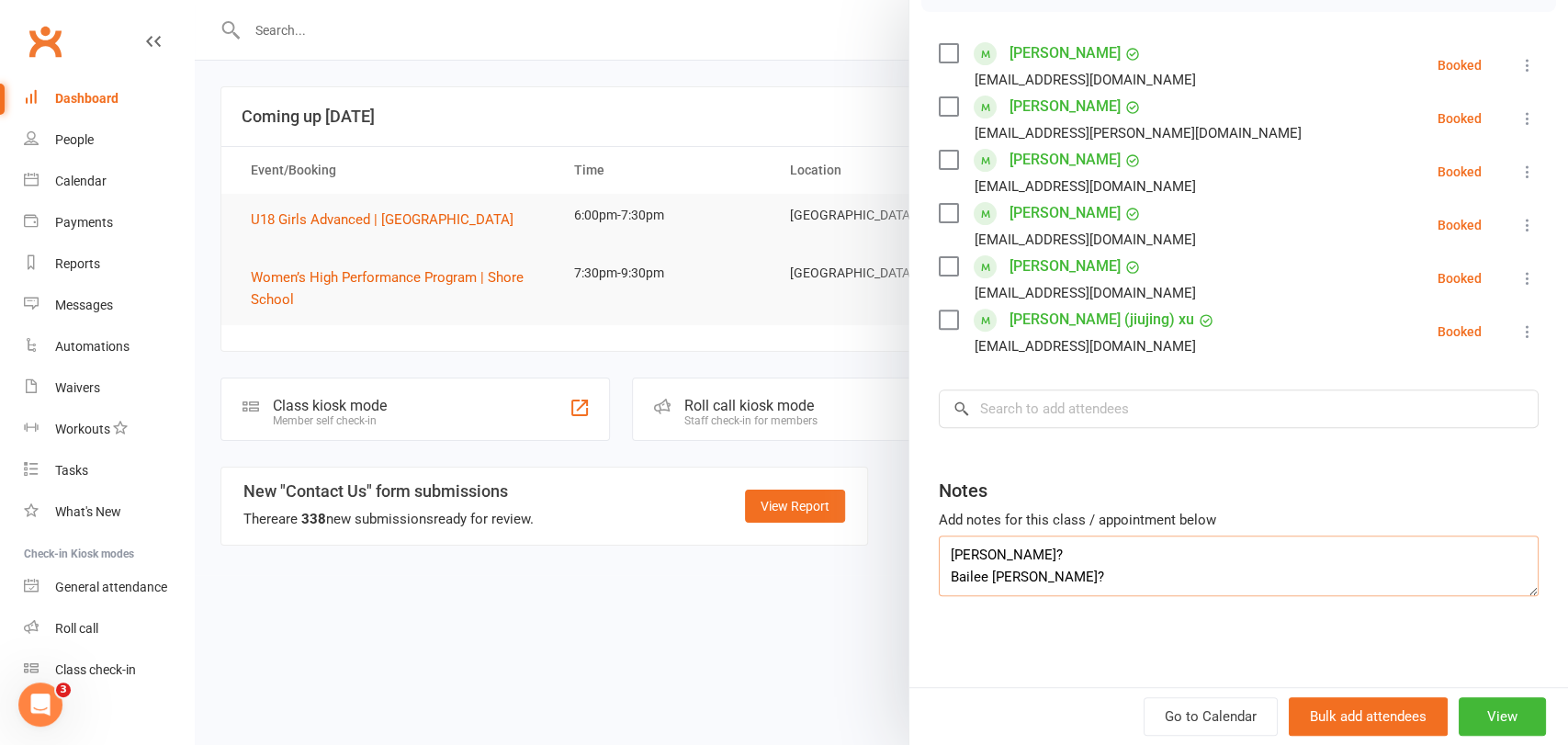
paste textarea "[PERSON_NAME]"
paste textarea "Chealse Cocks"
click at [1029, 553] on textarea "Ruby Wright? Bailee Blackman? Nami Shimada? Chealse Cocks?" at bounding box center [1239, 566] width 600 height 61
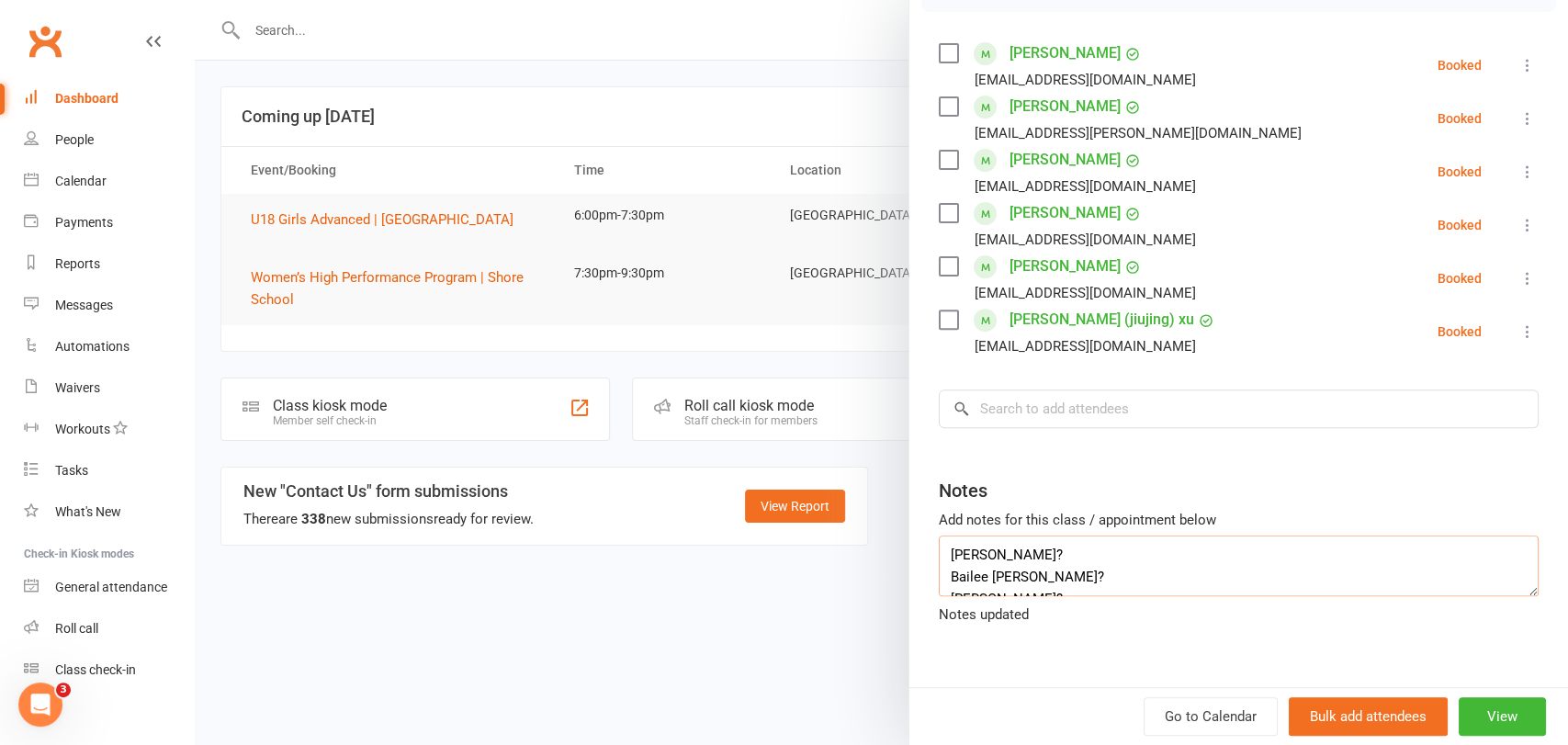
click at [1070, 580] on textarea "Ruby Wright? Bailee Blackman? Nami Shimada? Chealse Cocks?" at bounding box center [1239, 566] width 600 height 61
click at [1080, 564] on textarea "Ruby Wright? Bailee Blackman? Nami Shimada? Chealse Cocks?" at bounding box center [1239, 566] width 600 height 61
click at [1067, 580] on textarea "Ruby Wright? Bailee Blackman? Nami Shimada? Chealse Cocks?" at bounding box center [1239, 566] width 600 height 61
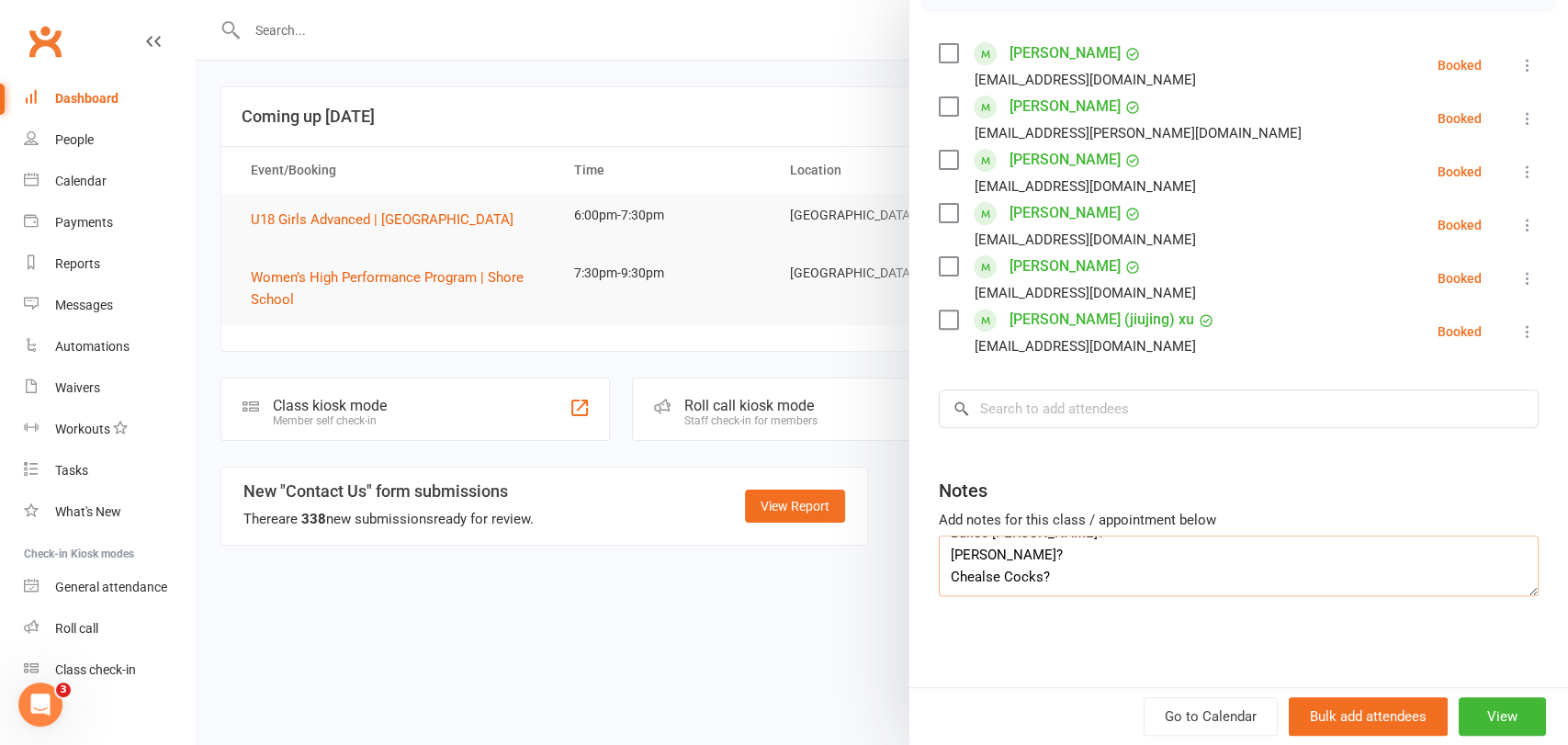
click at [1116, 574] on textarea "Ruby Wright? Bailee Blackman? Nami Shimada? Chealse Cocks?" at bounding box center [1239, 566] width 600 height 61
click at [1082, 575] on textarea "Ruby Wright? Bailee Blackman? Nami Shimada? Chealse Cocks? Nina" at bounding box center [1239, 566] width 600 height 61
paste textarea "Marissa Ogasawara Lacey Bruce Ayen Nyuar Jennifer Yang Sylvia Musel Mirielle Sm…"
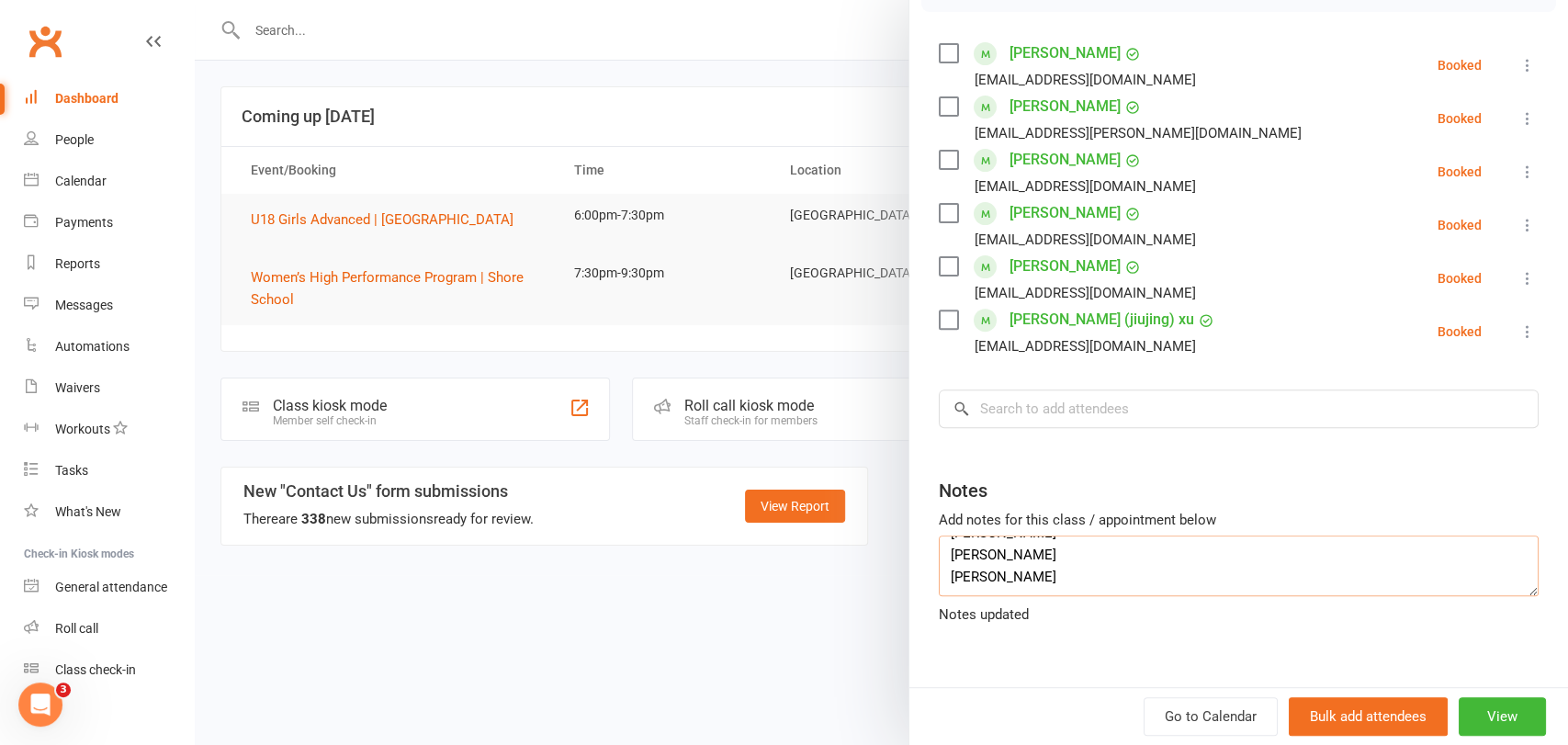
click at [980, 582] on textarea "[PERSON_NAME]? Bailee [PERSON_NAME]? [PERSON_NAME]? Chealse Cocks? [PERSON_NAME…" at bounding box center [1239, 566] width 600 height 61
type textarea "[PERSON_NAME]? Bailee [PERSON_NAME]? [PERSON_NAME]? Chealse Cocks? [PERSON_NAME…"
click at [1010, 397] on input "search" at bounding box center [1239, 408] width 600 height 38
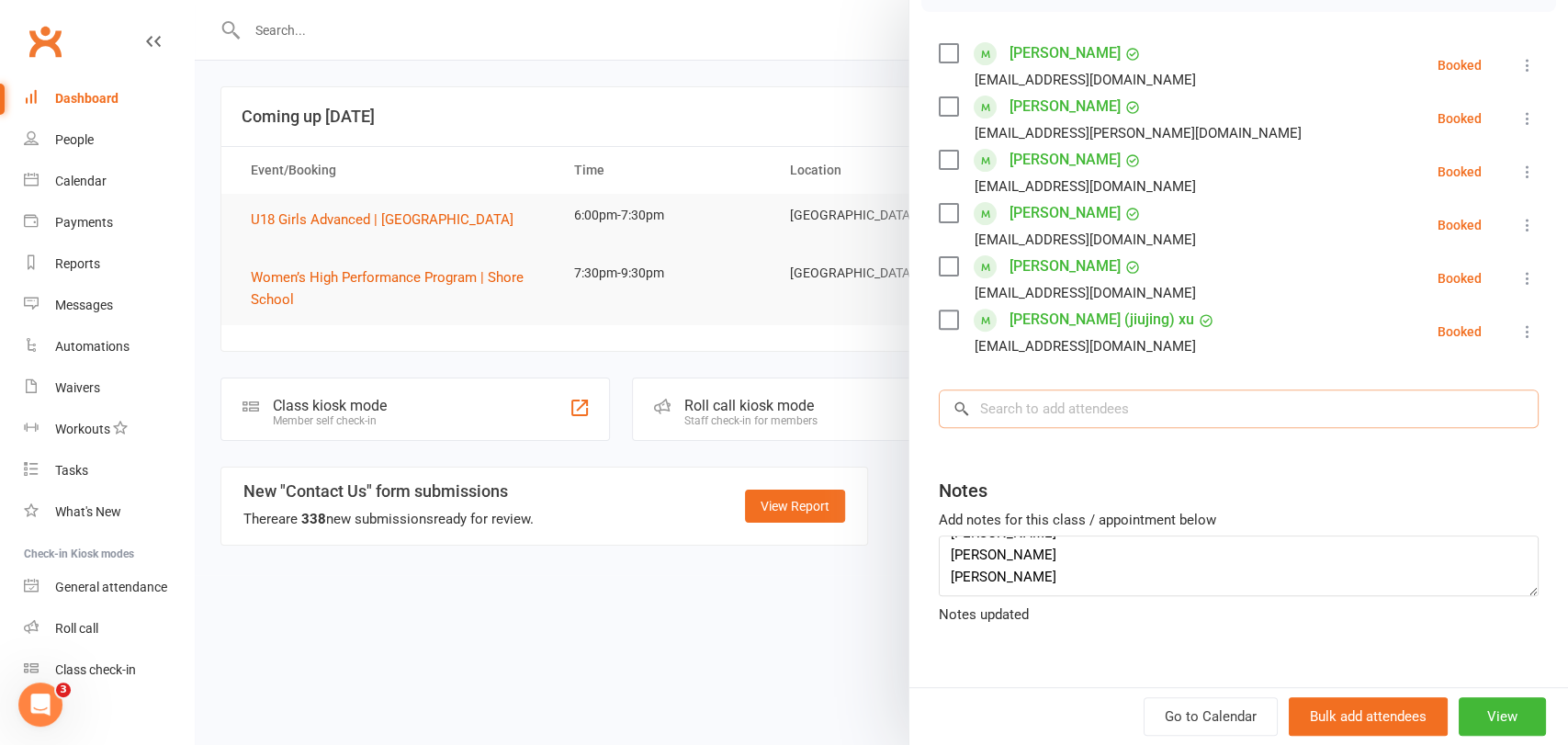
paste input "Emily Stirk"
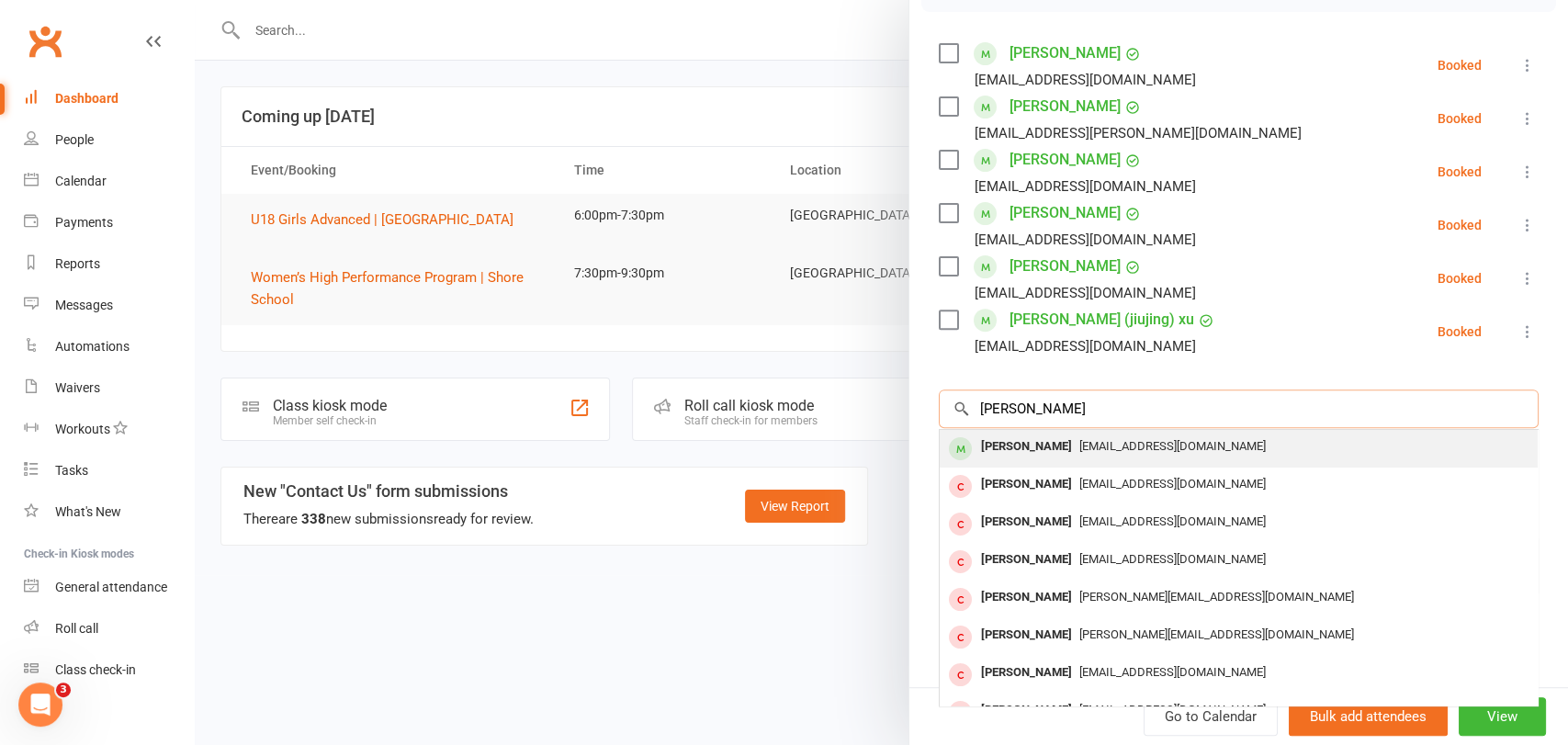
type input "Emily Stirk"
click at [1022, 443] on div "Emily Stirk" at bounding box center [1026, 447] width 106 height 26
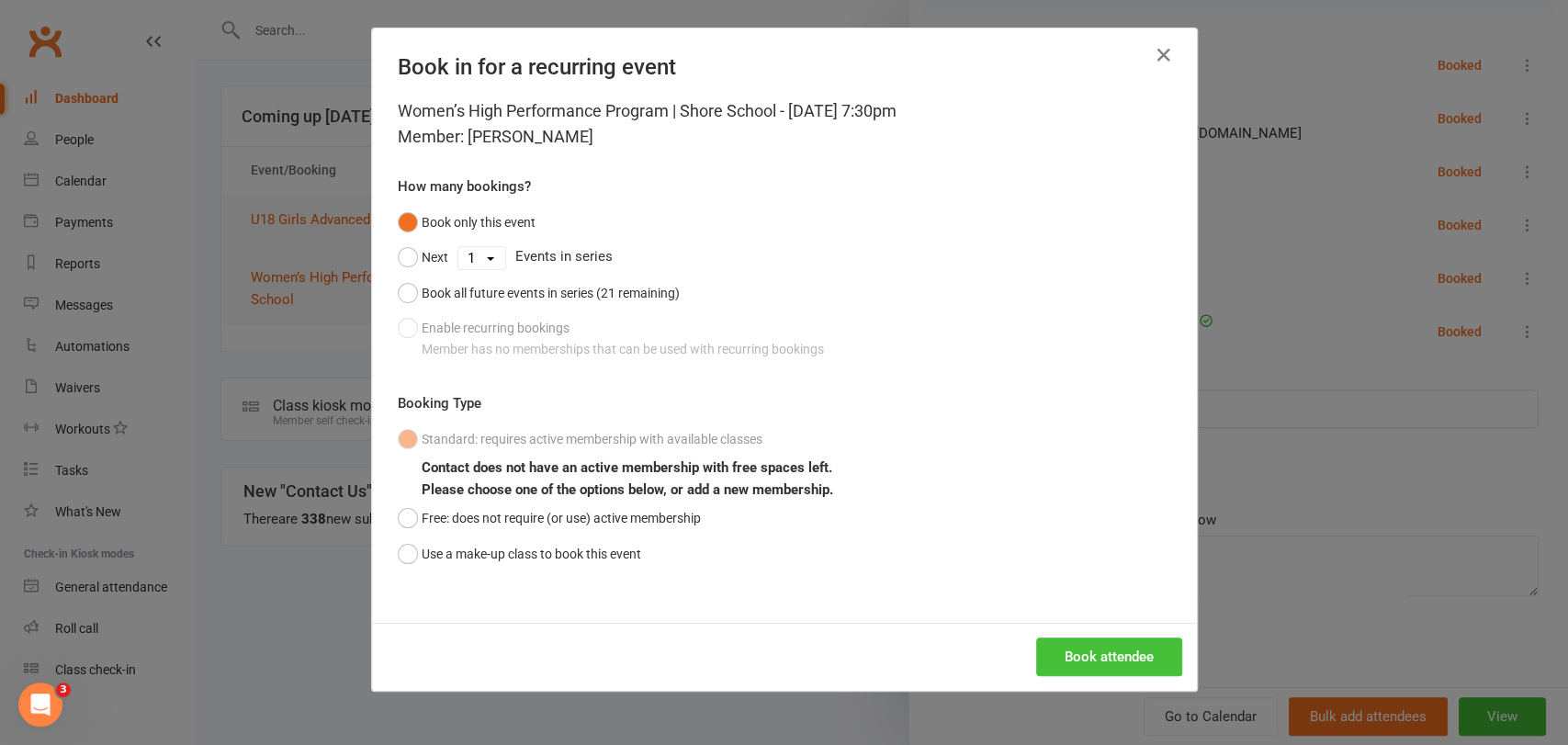
click at [1121, 654] on button "Book attendee" at bounding box center [1109, 657] width 146 height 38
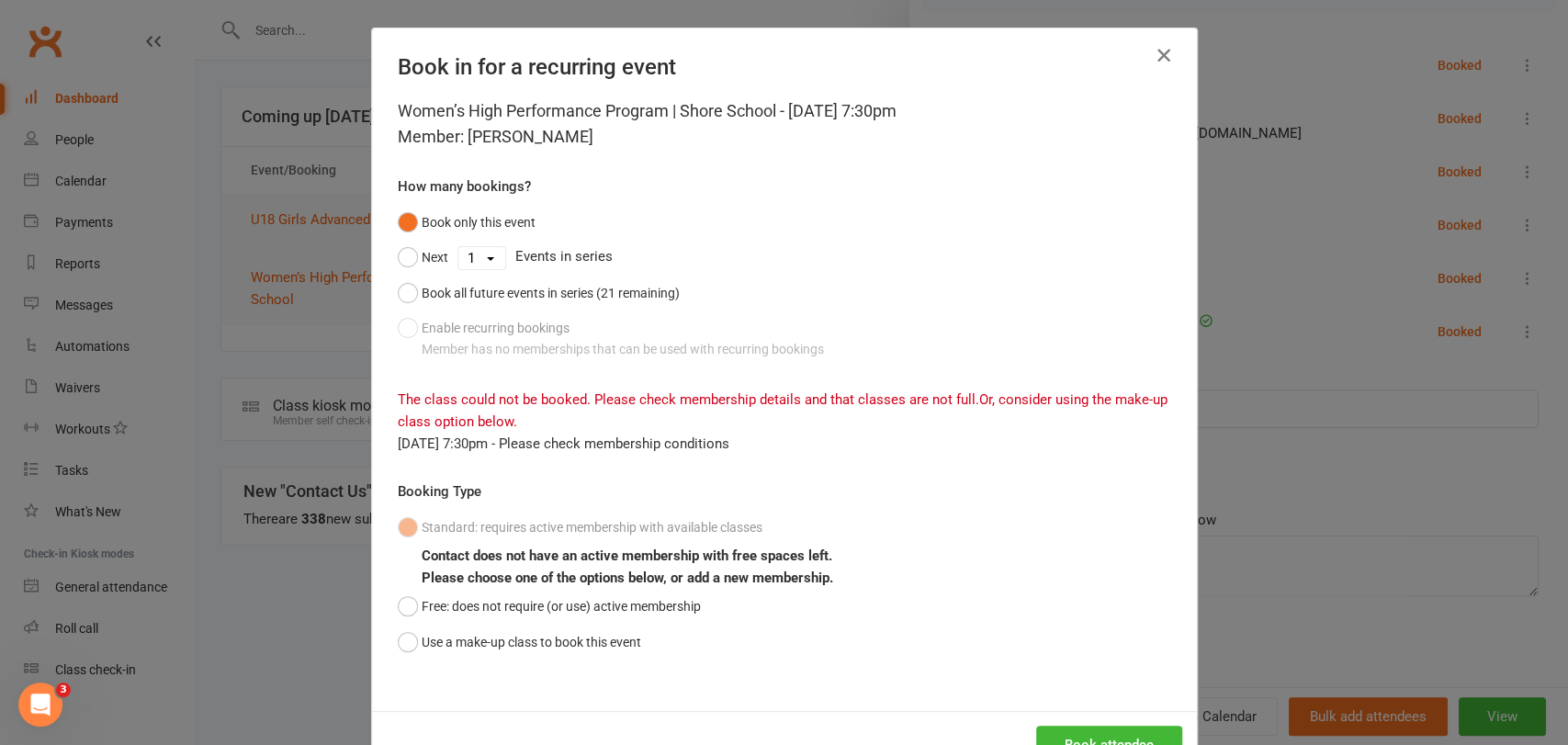
click at [1154, 50] on icon "button" at bounding box center [1164, 55] width 23 height 23
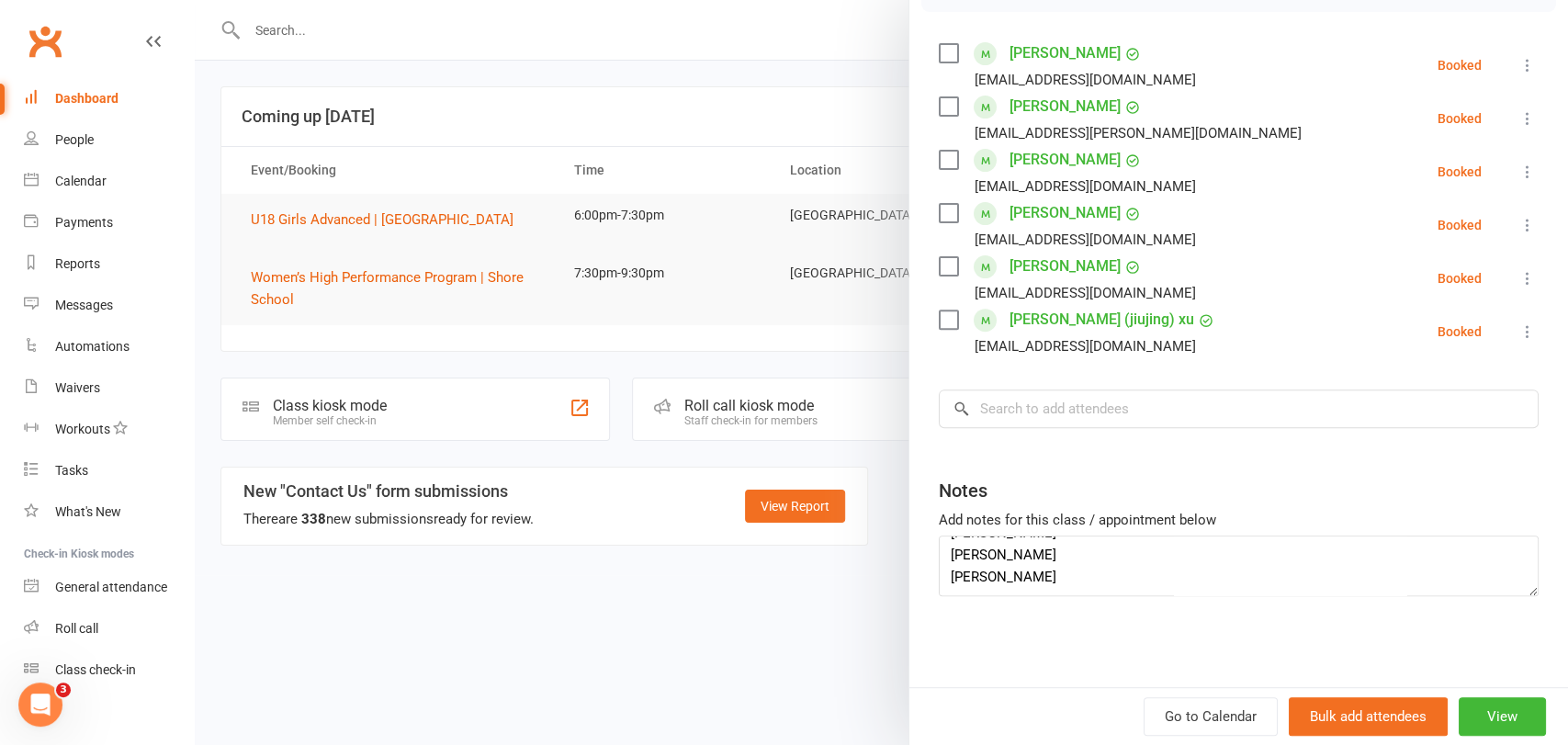
click at [290, 26] on div at bounding box center [882, 372] width 1374 height 745
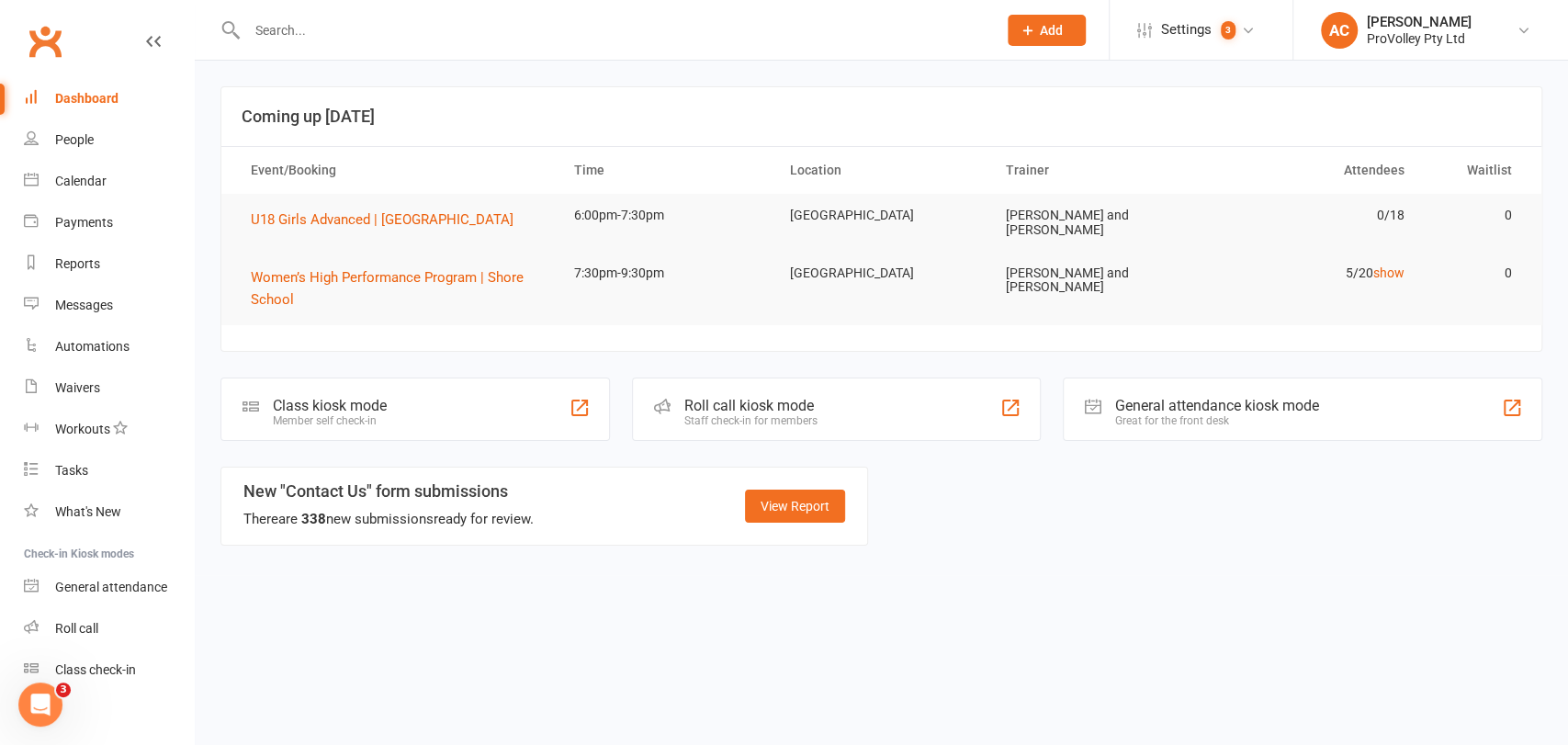
click at [290, 26] on input "text" at bounding box center [613, 30] width 743 height 25
click at [433, 273] on span "Women’s High Performance Program | Shore School" at bounding box center [386, 288] width 273 height 38
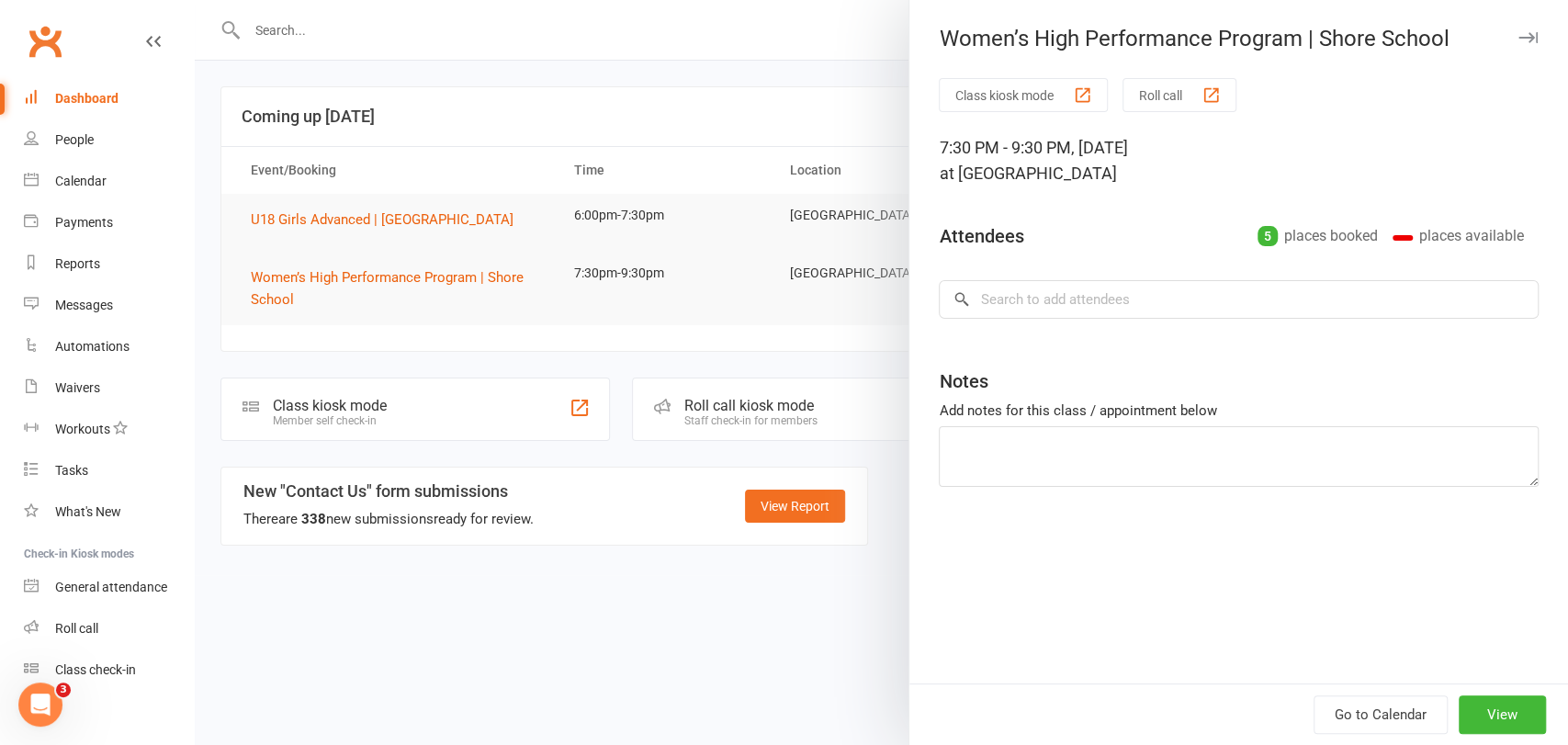
type textarea "[PERSON_NAME]? Bailee [PERSON_NAME]? [PERSON_NAME]? Chealse Cocks? [PERSON_NAME…"
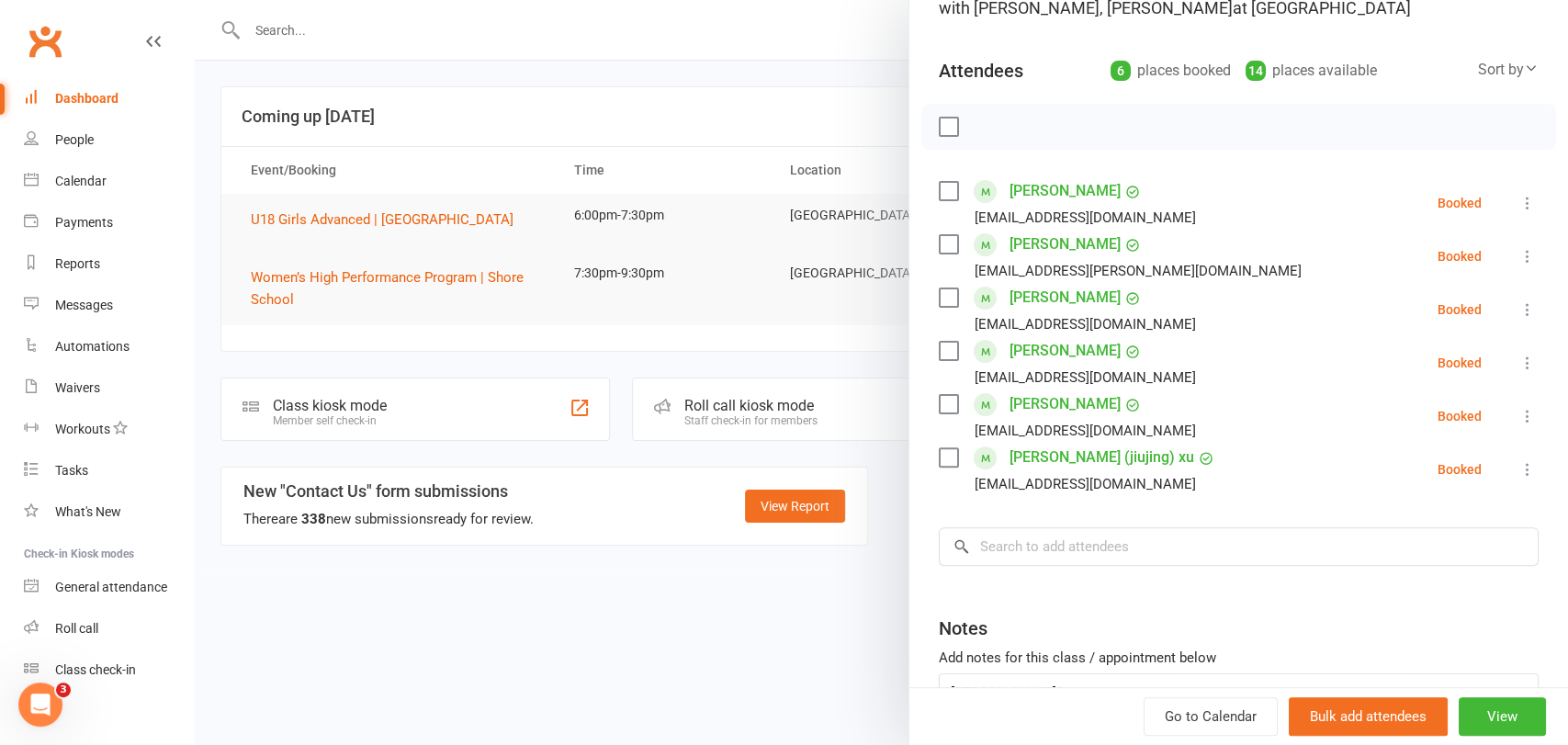
scroll to position [303, 0]
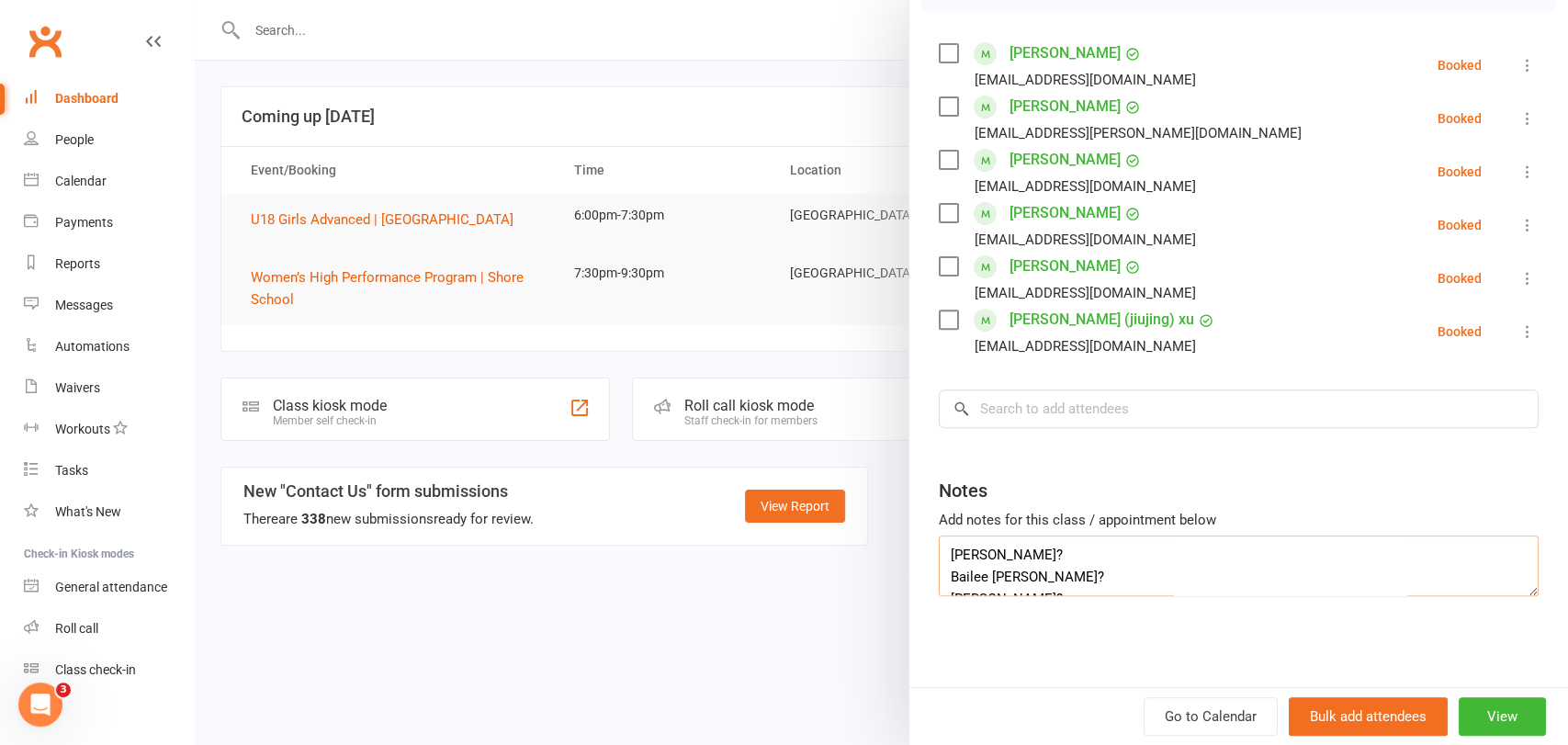
drag, startPoint x: 1024, startPoint y: 547, endPoint x: 1074, endPoint y: 571, distance: 55.5
click at [1025, 547] on textarea "[PERSON_NAME]? Bailee [PERSON_NAME]? [PERSON_NAME]? Chealse Cocks? [PERSON_NAME…" at bounding box center [1239, 566] width 600 height 61
click at [1087, 574] on textarea "[PERSON_NAME]? Bailee [PERSON_NAME]? [PERSON_NAME]? Chealse Cocks? [PERSON_NAME…" at bounding box center [1239, 566] width 600 height 61
click at [1052, 577] on textarea "[PERSON_NAME]? Bailee [PERSON_NAME]? [PERSON_NAME]? Chealse Cocks? [PERSON_NAME…" at bounding box center [1239, 566] width 600 height 61
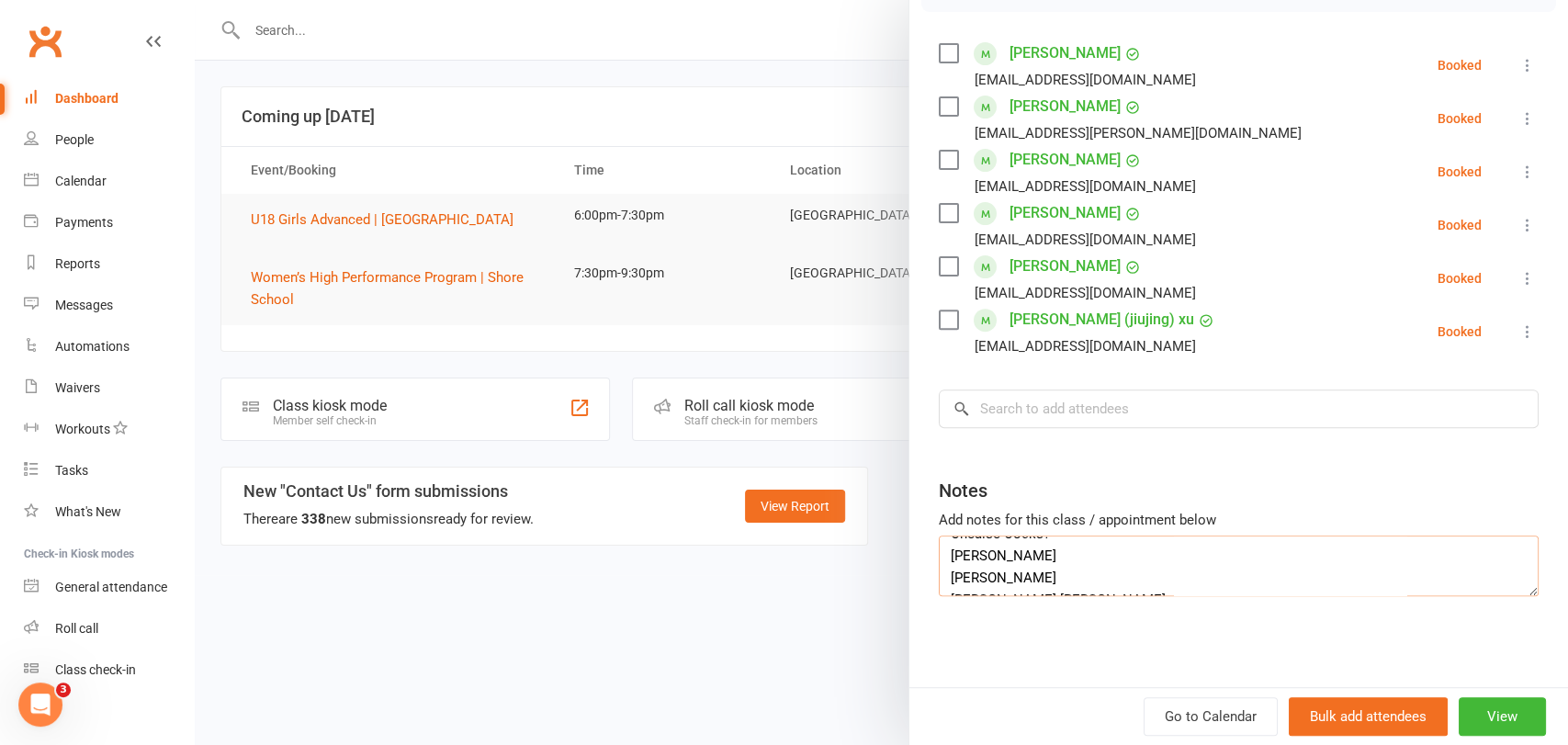
scroll to position [82, 0]
drag, startPoint x: 1023, startPoint y: 587, endPoint x: 956, endPoint y: 567, distance: 69.9
click at [956, 567] on textarea "[PERSON_NAME]? Bailee [PERSON_NAME]? [PERSON_NAME]? Chealse Cocks? [PERSON_NAME…" at bounding box center [1239, 566] width 600 height 61
click at [996, 563] on textarea "[PERSON_NAME]? Bailee [PERSON_NAME]? [PERSON_NAME]? Chealse Cocks? [PERSON_NAME…" at bounding box center [1239, 566] width 600 height 61
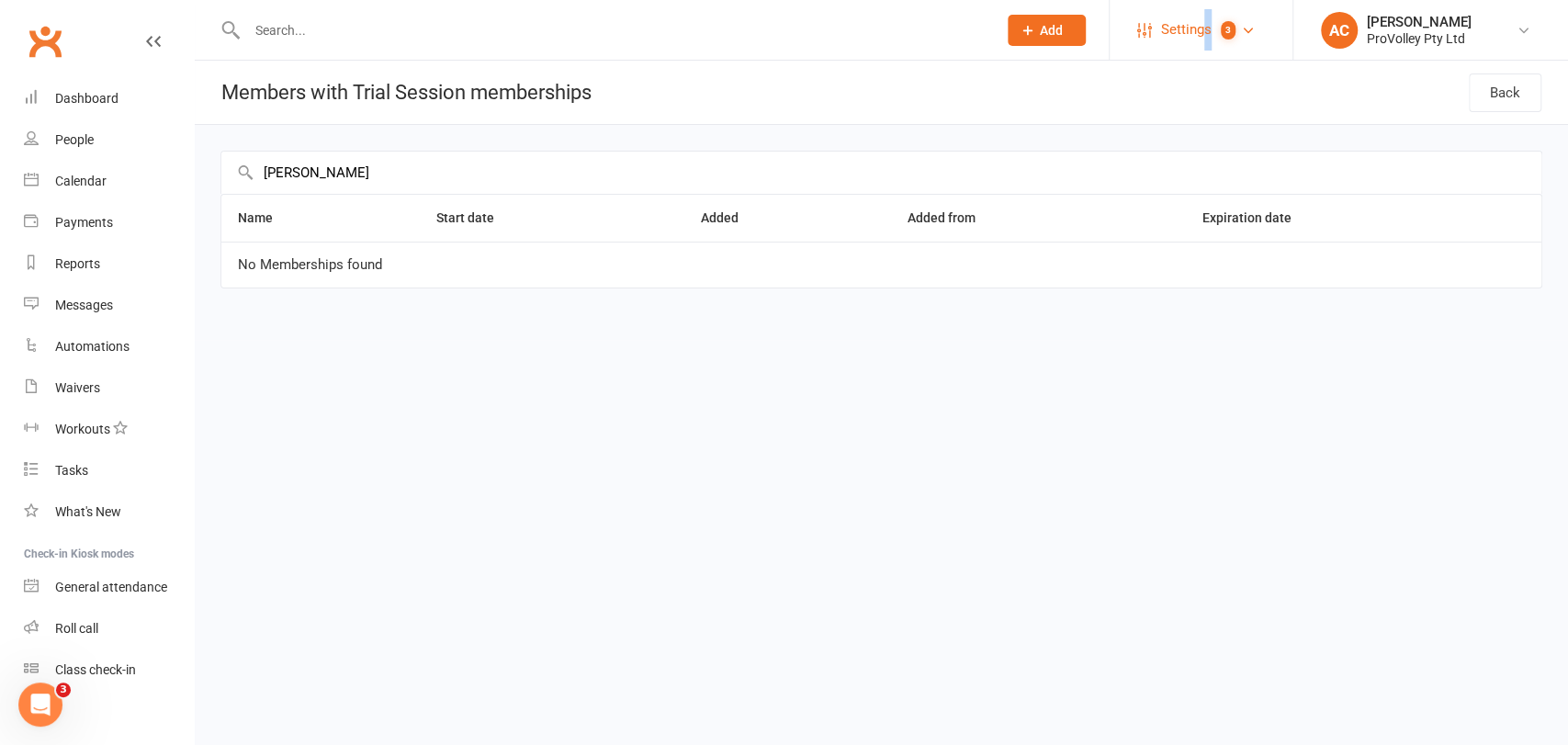
click at [1204, 23] on span "Settings" at bounding box center [1186, 30] width 51 height 41
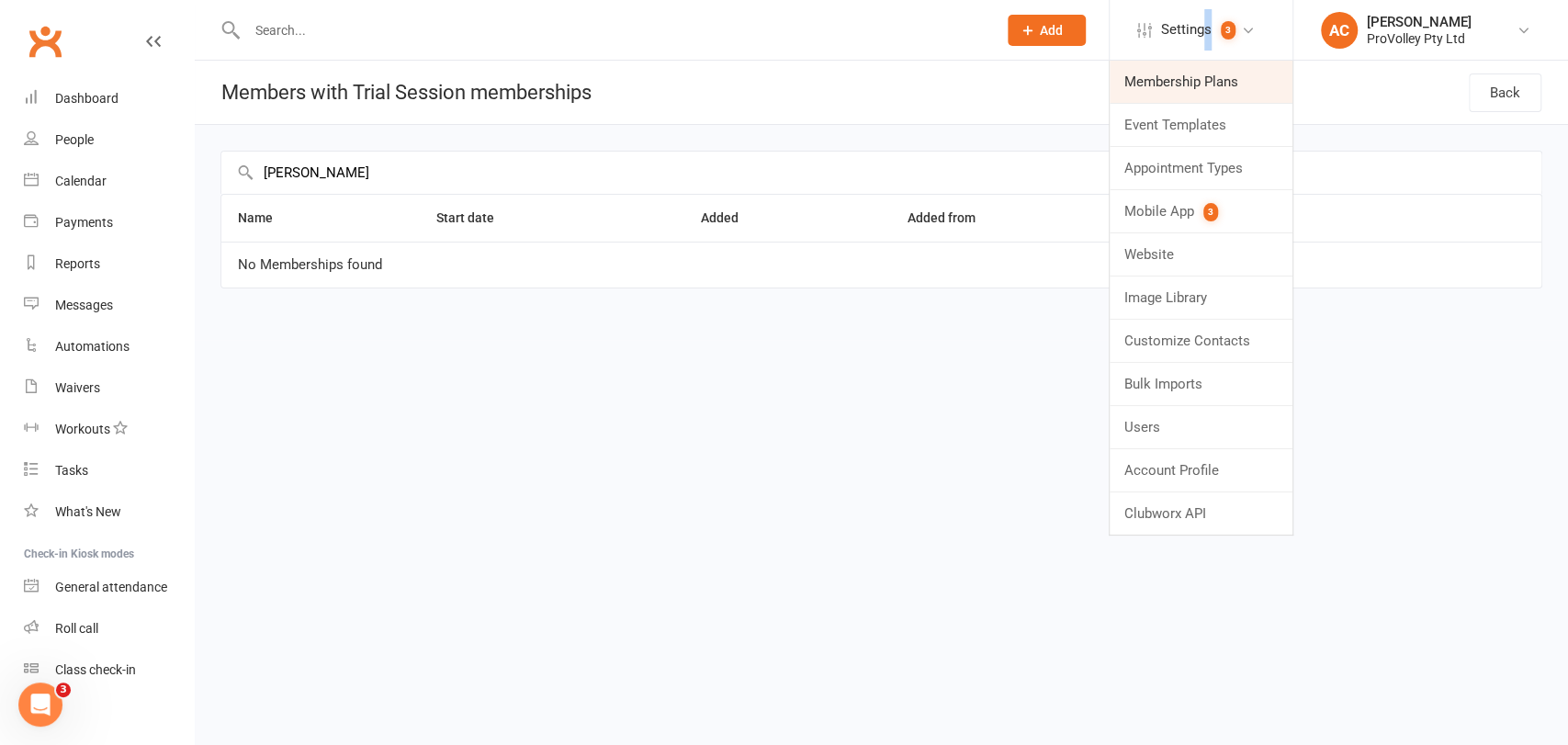
click at [1224, 90] on link "Membership Plans" at bounding box center [1200, 82] width 183 height 42
select select "100"
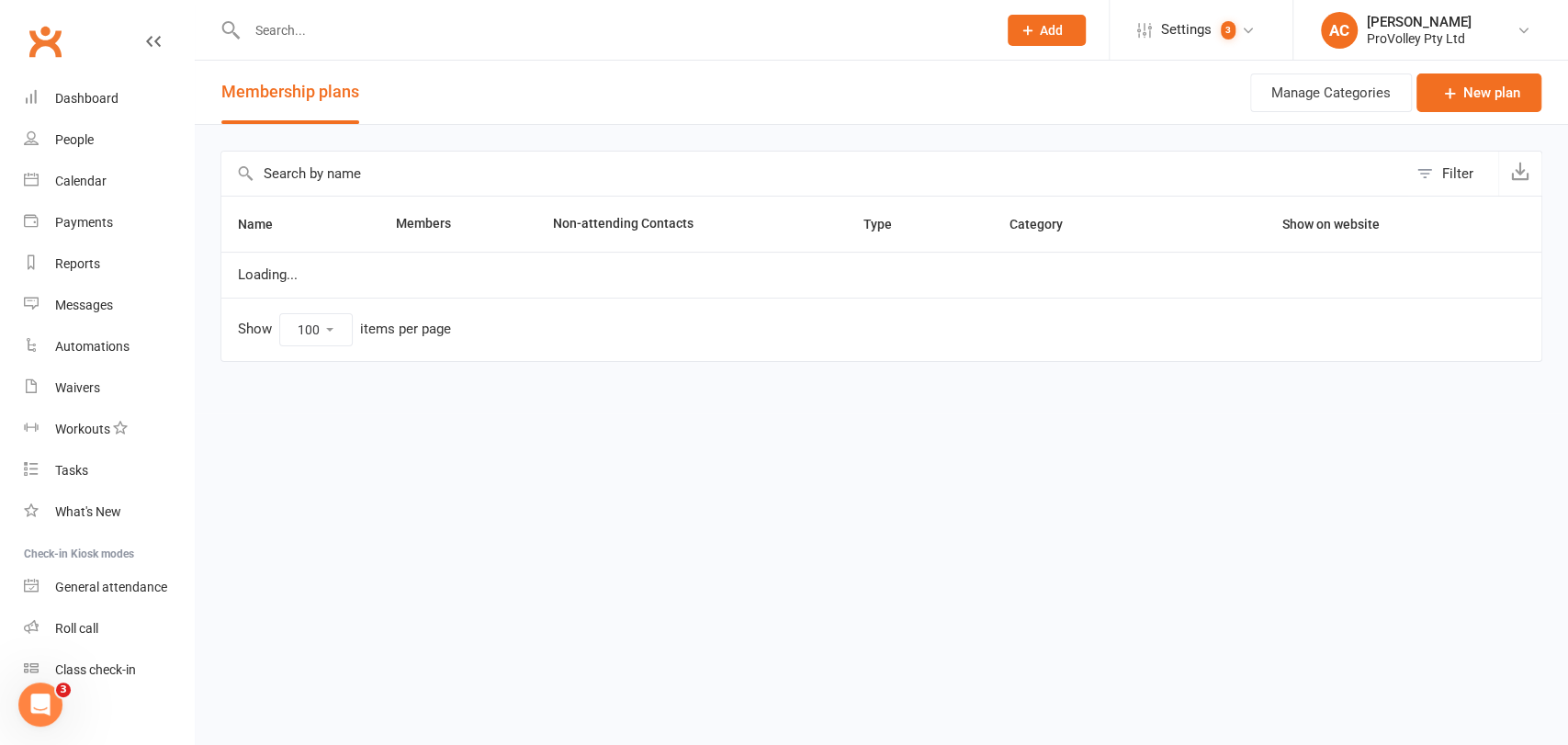
click at [304, 176] on input "text" at bounding box center [814, 174] width 1186 height 44
type input "preseason"
click at [304, 176] on input "preseason" at bounding box center [814, 174] width 1186 height 44
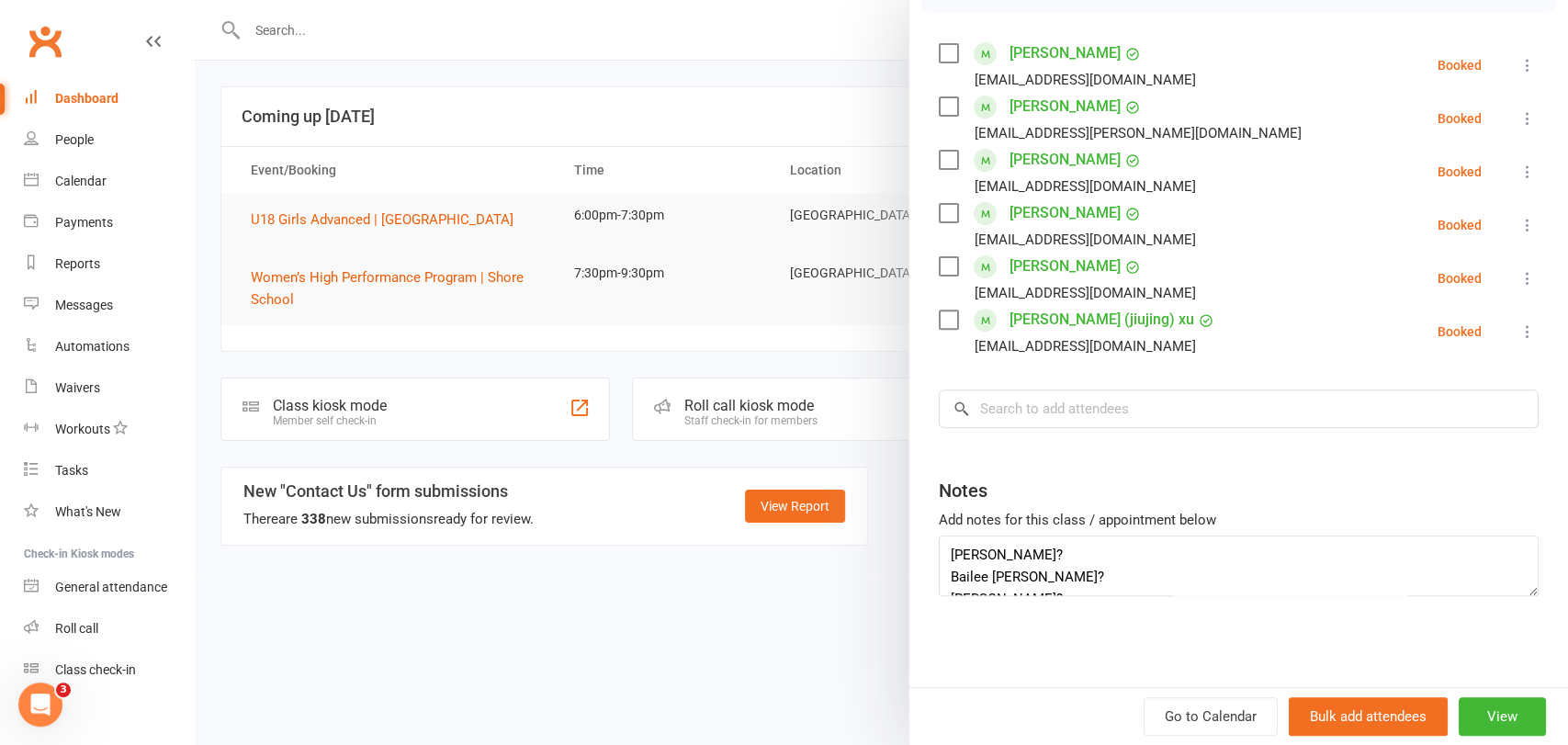
drag, startPoint x: 1051, startPoint y: 578, endPoint x: 912, endPoint y: 450, distance: 189.0
click at [939, 508] on div "Notes Add notes for this class / appointment below [PERSON_NAME]? Bailee [PERSO…" at bounding box center [1239, 530] width 600 height 132
click at [825, 626] on div at bounding box center [882, 372] width 1374 height 745
